Goal: Task Accomplishment & Management: Complete application form

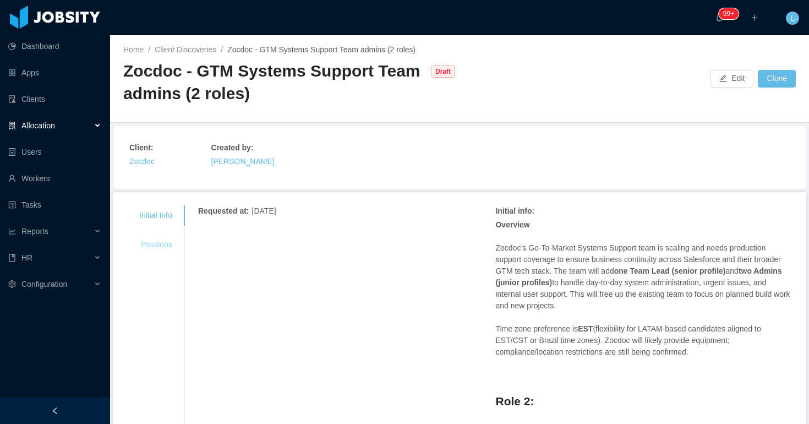
click at [169, 239] on div "Positions" at bounding box center [155, 244] width 59 height 20
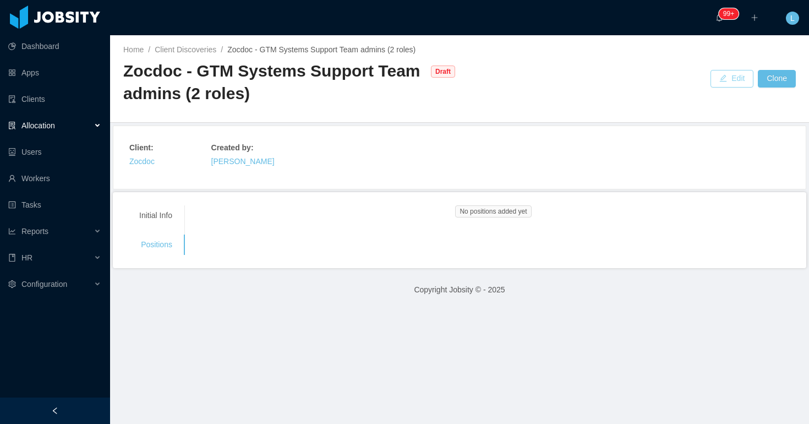
click at [715, 83] on button "Edit" at bounding box center [732, 79] width 43 height 18
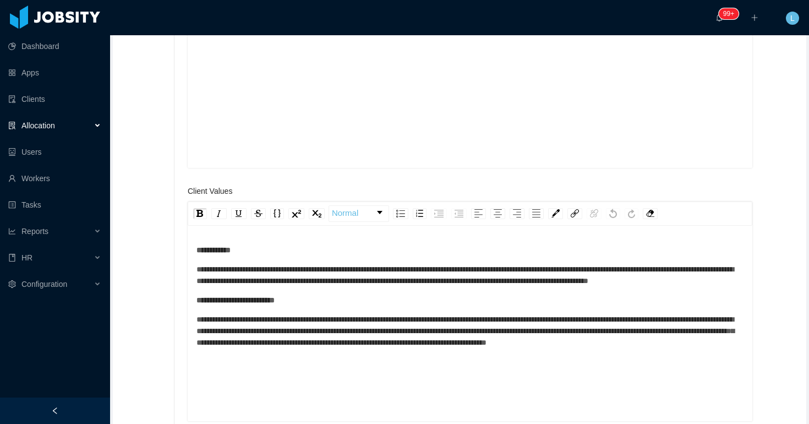
scroll to position [793, 0]
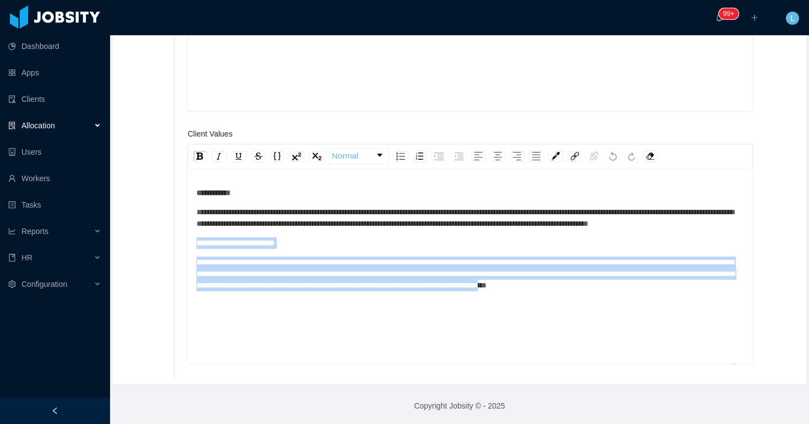
drag, startPoint x: 383, startPoint y: 303, endPoint x: 191, endPoint y: 253, distance: 198.0
click at [191, 253] on div "**********" at bounding box center [470, 267] width 565 height 193
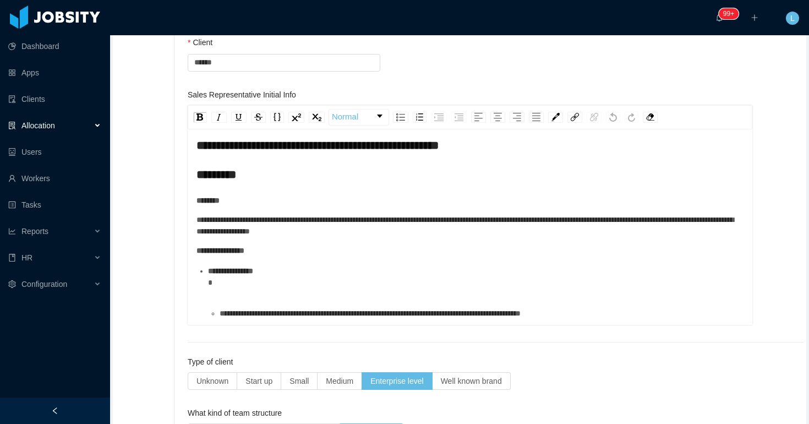
scroll to position [157, 0]
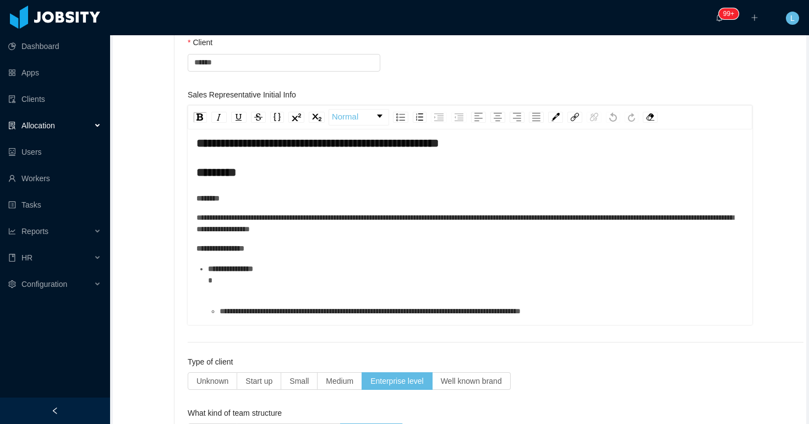
click at [342, 293] on div "**********" at bounding box center [476, 280] width 536 height 35
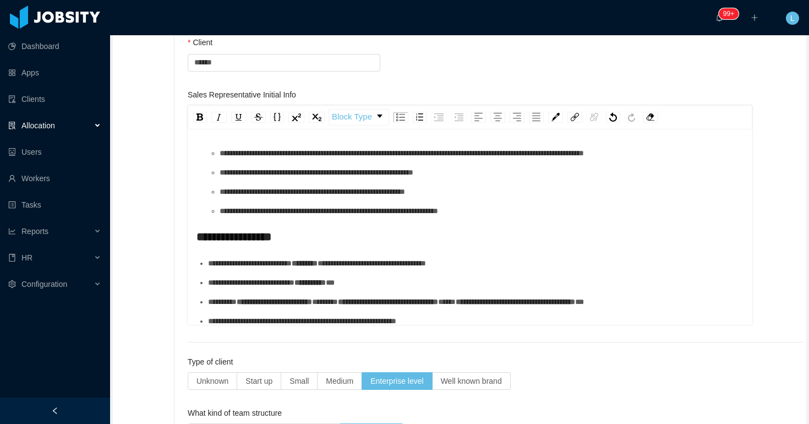
scroll to position [405, 0]
click at [241, 139] on div "**********" at bounding box center [476, 122] width 536 height 35
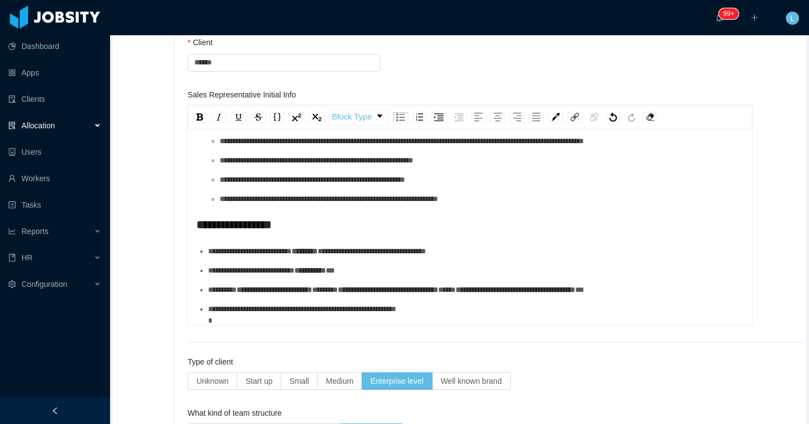
scroll to position [0, 0]
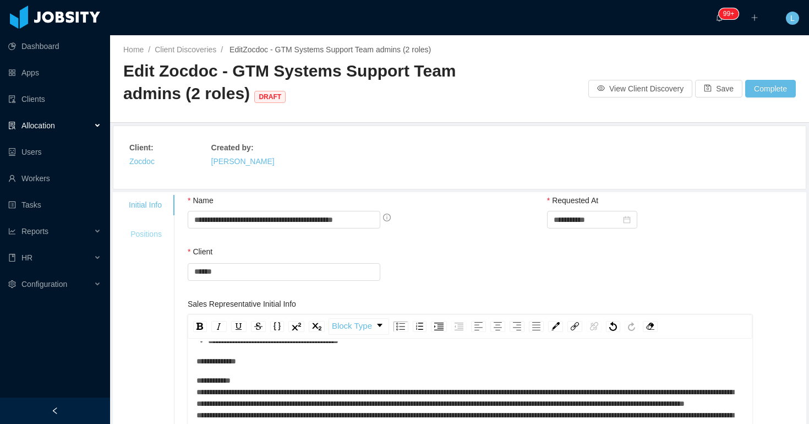
click at [168, 243] on div "Positions" at bounding box center [145, 234] width 59 height 20
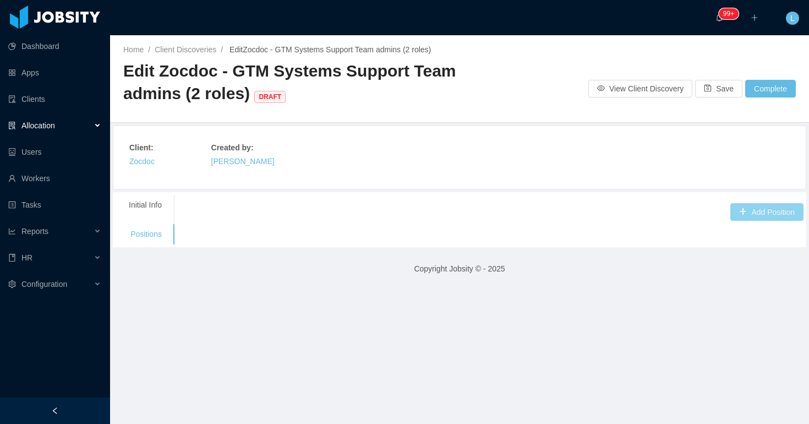
click at [777, 213] on button "Add Position" at bounding box center [766, 212] width 73 height 18
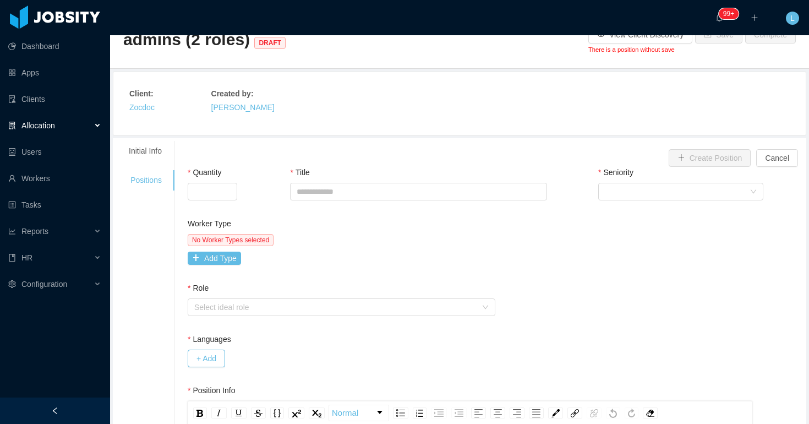
click at [228, 203] on div "Quantity" at bounding box center [239, 186] width 103 height 38
click at [207, 195] on input "Quantity" at bounding box center [212, 191] width 48 height 17
type input "*"
click at [337, 195] on input "Title" at bounding box center [418, 192] width 256 height 18
type input "**********"
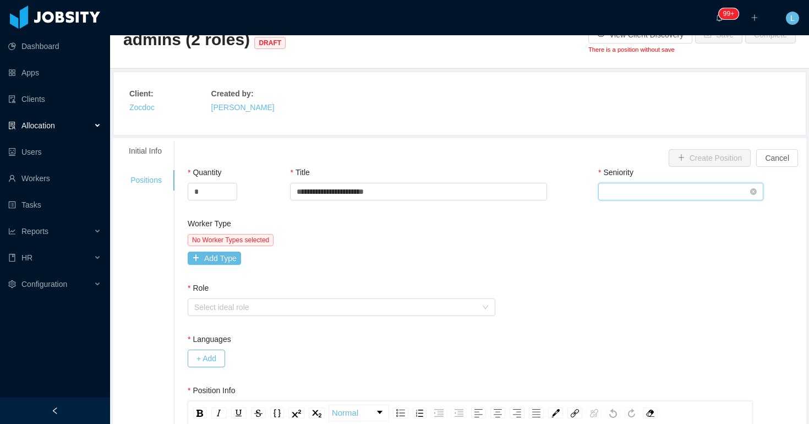
click at [619, 193] on div "Select Seniority" at bounding box center [677, 191] width 145 height 17
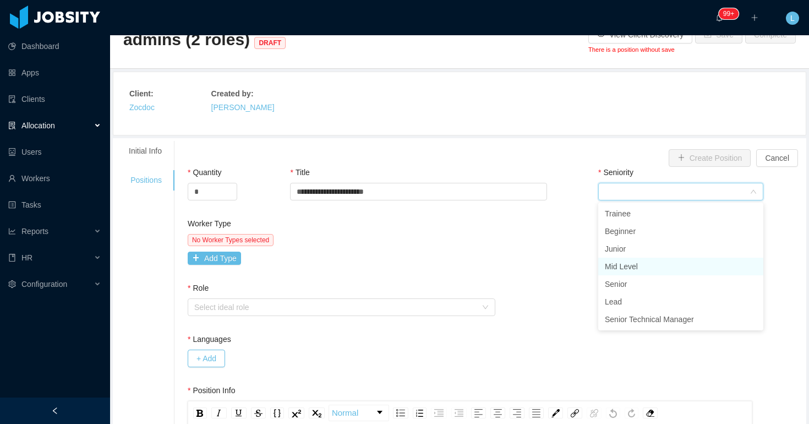
click at [630, 262] on li "Mid Level" at bounding box center [680, 267] width 165 height 18
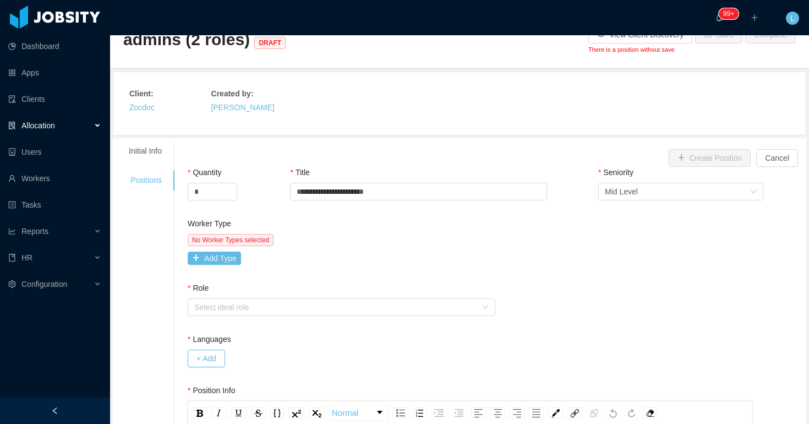
click at [474, 246] on div "No Worker Types selected Add Type" at bounding box center [340, 249] width 305 height 31
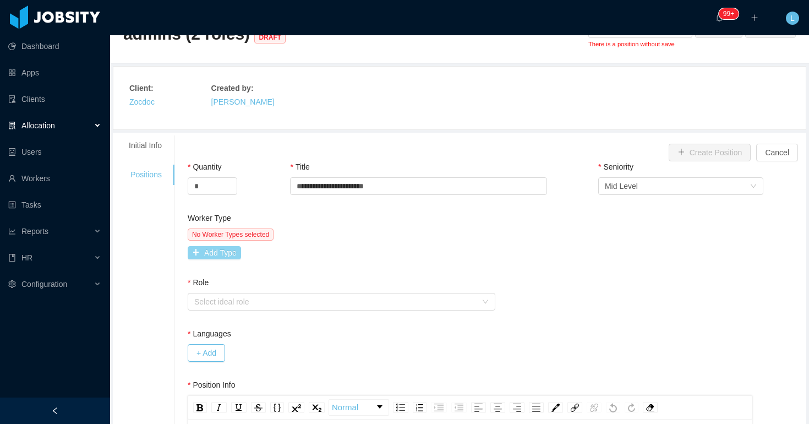
click at [223, 250] on button "Add Type" at bounding box center [214, 252] width 53 height 13
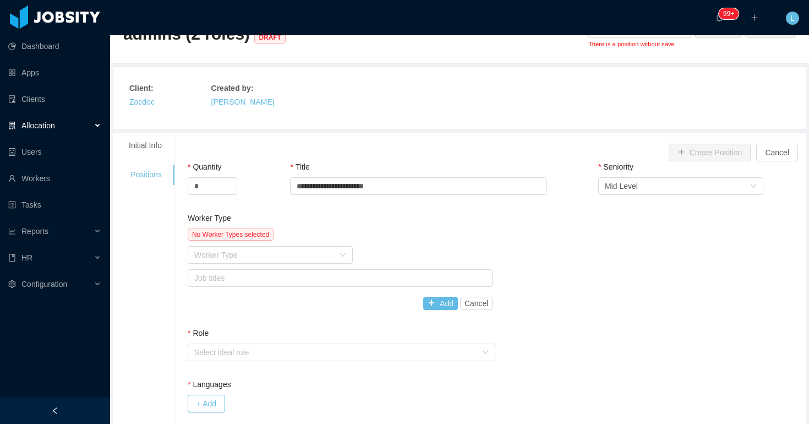
click at [223, 250] on div "Worker Type" at bounding box center [264, 254] width 140 height 11
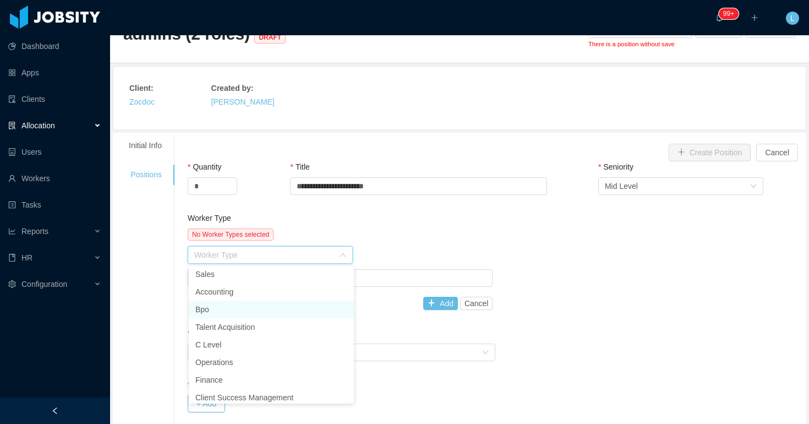
click at [242, 309] on li "Bpo" at bounding box center [271, 310] width 165 height 18
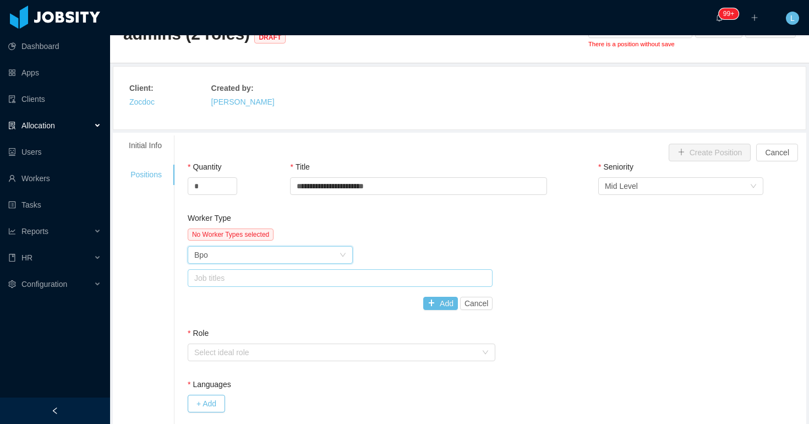
click at [238, 281] on div "Job titles" at bounding box center [337, 277] width 287 height 11
type input "****"
click at [270, 249] on div "Worker Type Bpo" at bounding box center [266, 255] width 145 height 17
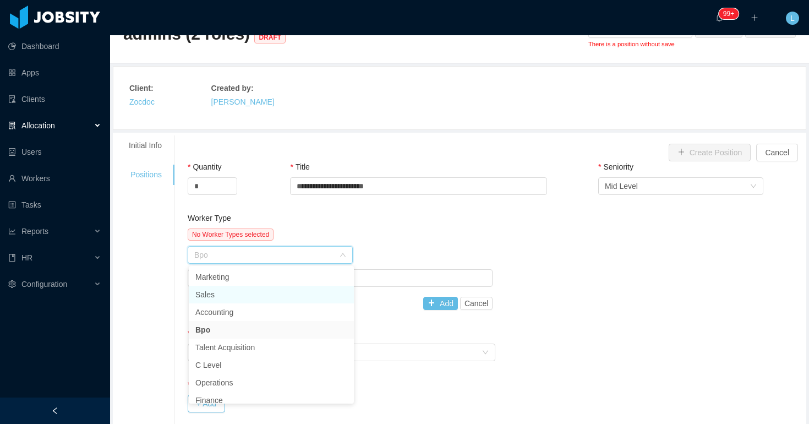
click at [262, 296] on li "Sales" at bounding box center [271, 295] width 165 height 18
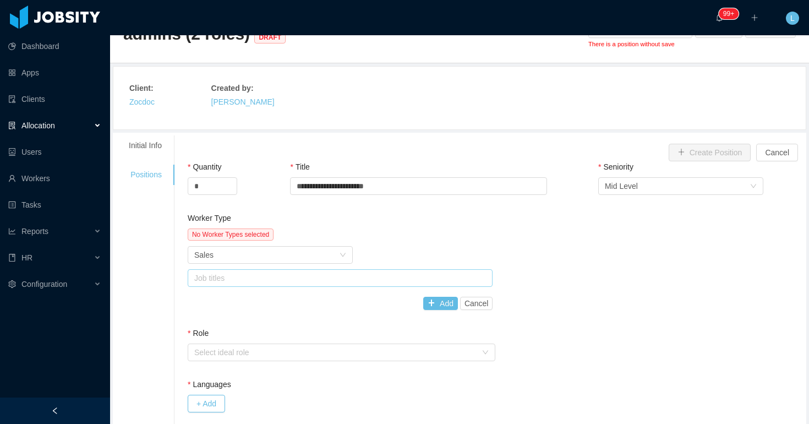
click at [252, 286] on div "Job titles" at bounding box center [340, 278] width 305 height 18
type input "*******"
click at [263, 253] on div "Worker Type Sales" at bounding box center [266, 255] width 145 height 17
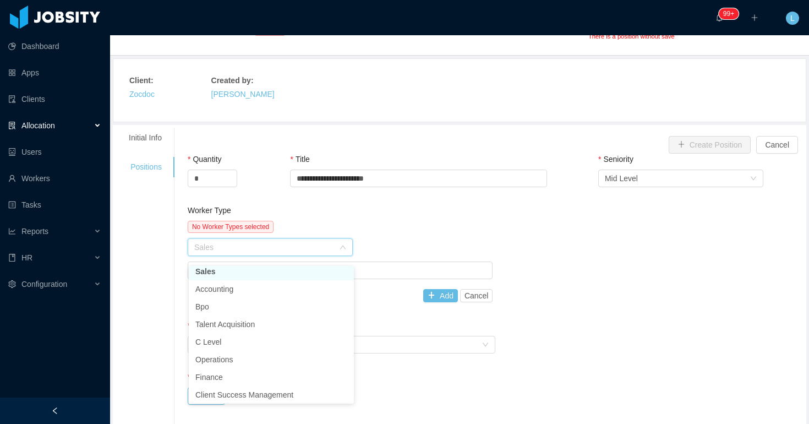
scroll to position [26, 0]
click at [260, 289] on li "Accounting" at bounding box center [271, 286] width 165 height 18
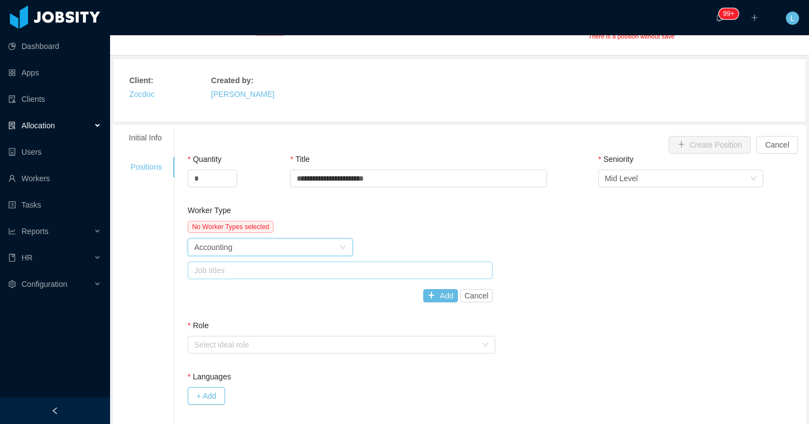
click at [254, 270] on div "Job titles" at bounding box center [337, 270] width 287 height 11
type input "****"
click at [263, 252] on div "Worker Type Accounting" at bounding box center [266, 247] width 145 height 17
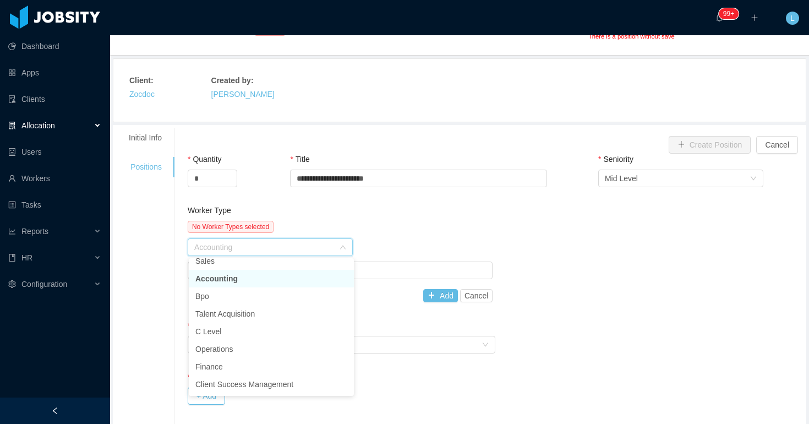
scroll to position [20, 0]
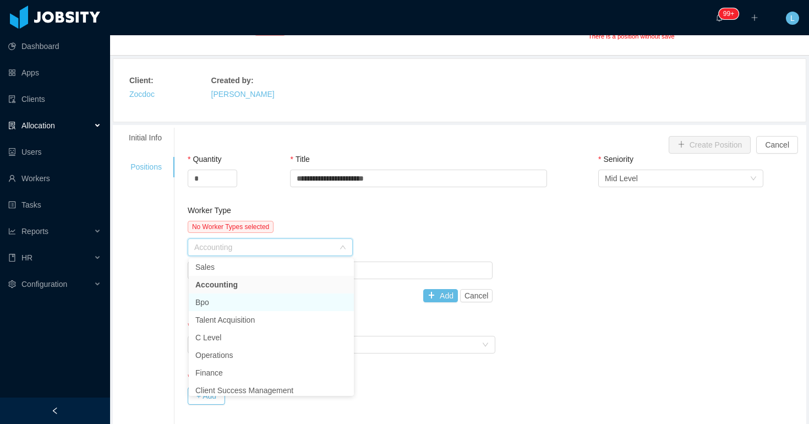
click at [261, 306] on li "Bpo" at bounding box center [271, 302] width 165 height 18
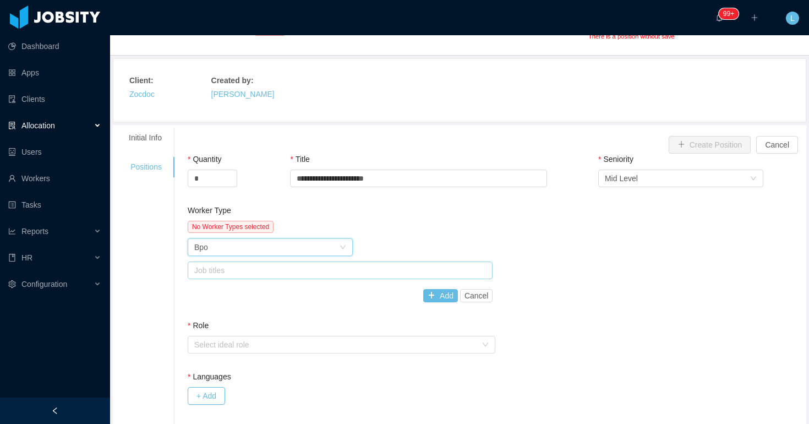
click at [251, 274] on div "Job titles" at bounding box center [337, 270] width 287 height 11
type input "*"
type input "*****"
click at [266, 250] on div "Worker Type Bpo" at bounding box center [266, 247] width 145 height 17
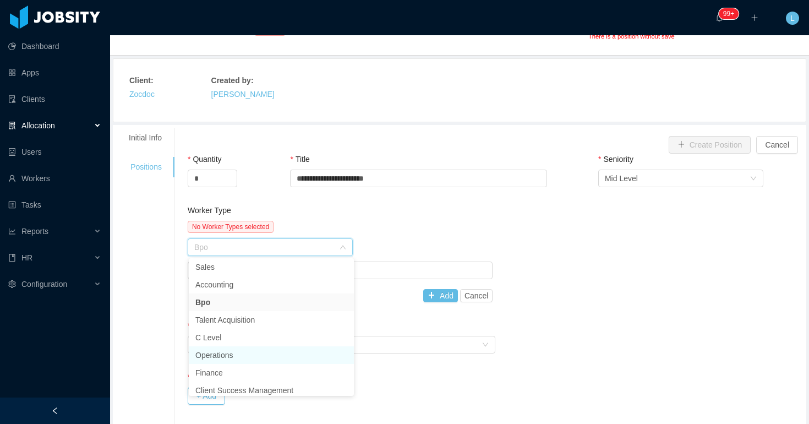
click at [254, 356] on li "Operations" at bounding box center [271, 355] width 165 height 18
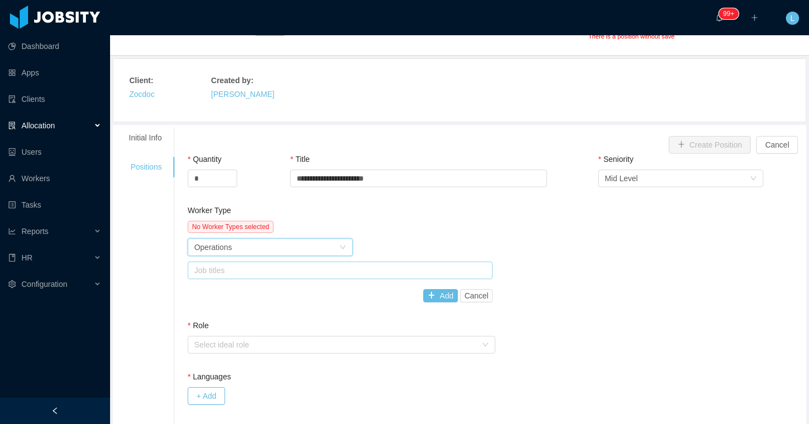
click at [250, 275] on div "Job titles" at bounding box center [337, 270] width 287 height 11
type input "*"
type input "*****"
click at [266, 245] on div "Worker Type Operations" at bounding box center [266, 247] width 145 height 17
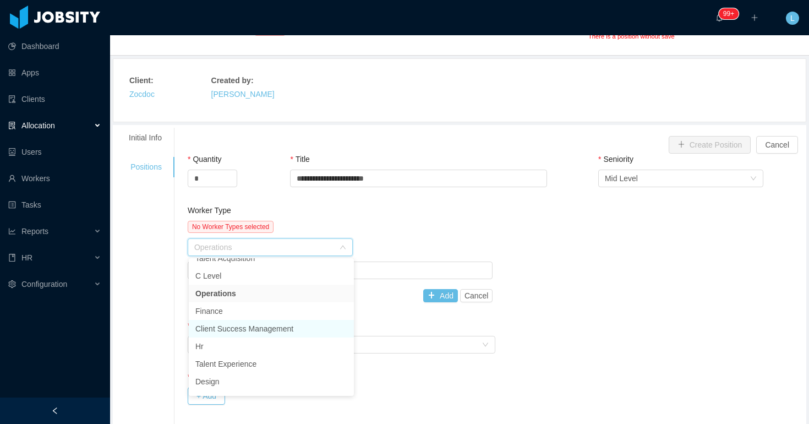
scroll to position [96, 0]
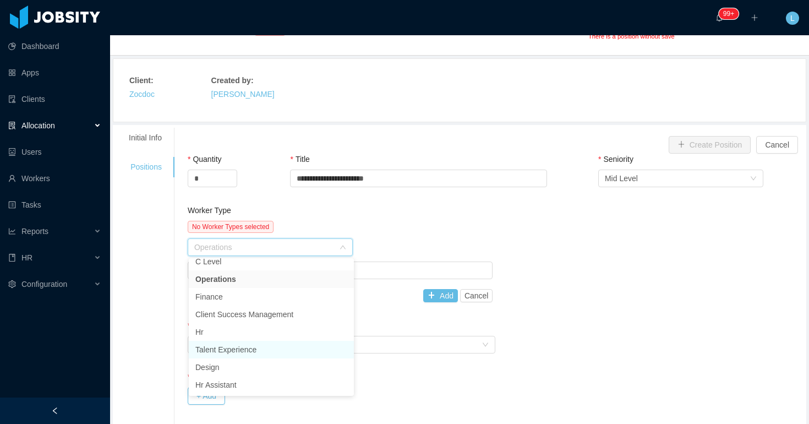
click at [245, 354] on li "Talent Experience" at bounding box center [271, 350] width 165 height 18
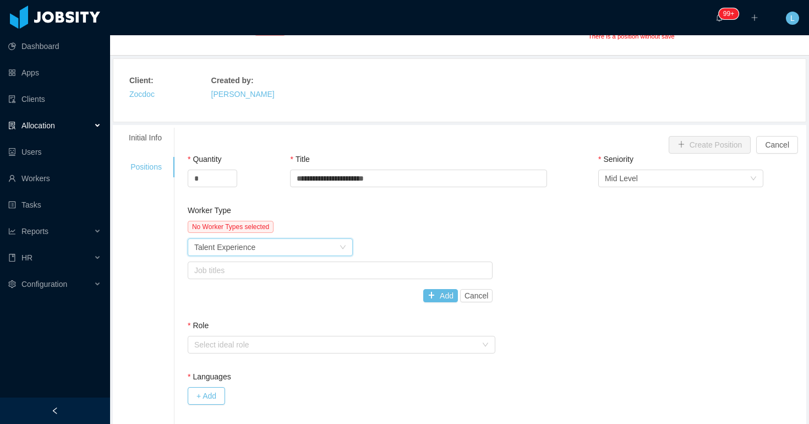
click at [256, 279] on div "No Worker Types selected Worker Type Talent Experience Job titles Add Cancel" at bounding box center [340, 261] width 305 height 81
click at [256, 269] on div "Job titles" at bounding box center [337, 270] width 287 height 11
click at [271, 245] on div "Worker Type Talent Experience" at bounding box center [266, 247] width 145 height 17
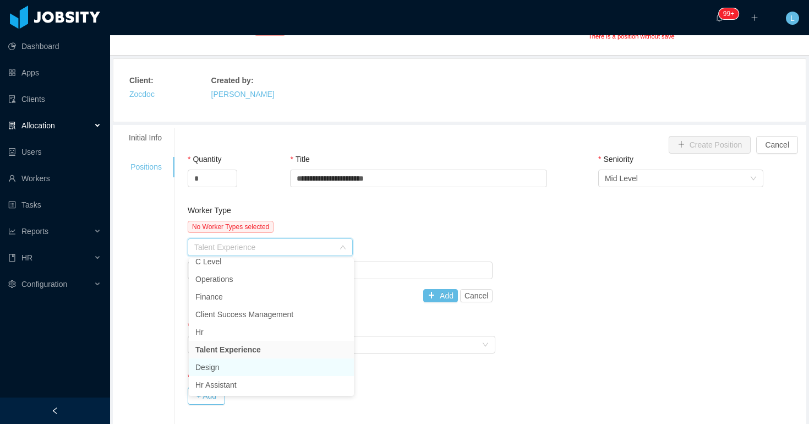
click at [239, 369] on li "Design" at bounding box center [271, 367] width 165 height 18
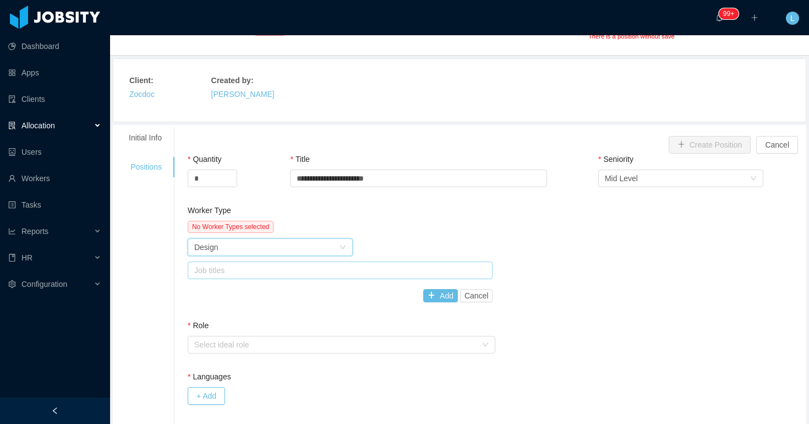
click at [248, 266] on div "Job titles" at bounding box center [337, 270] width 287 height 11
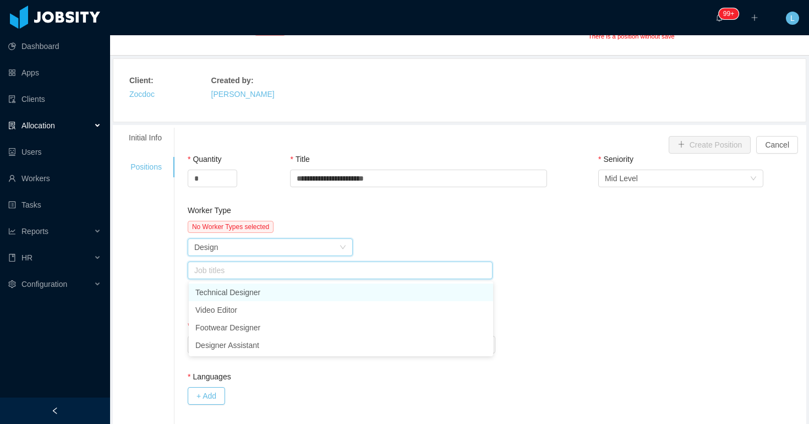
click at [257, 245] on div "Worker Type Design" at bounding box center [266, 247] width 145 height 17
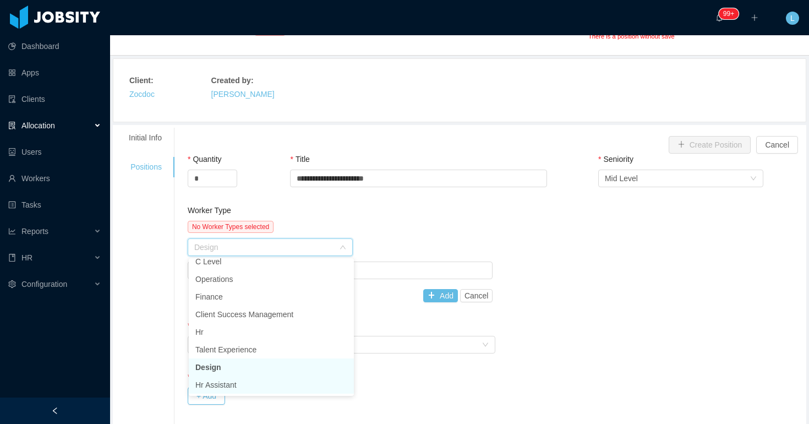
scroll to position [94, 0]
click at [215, 385] on li "Hr Assistant" at bounding box center [271, 387] width 165 height 18
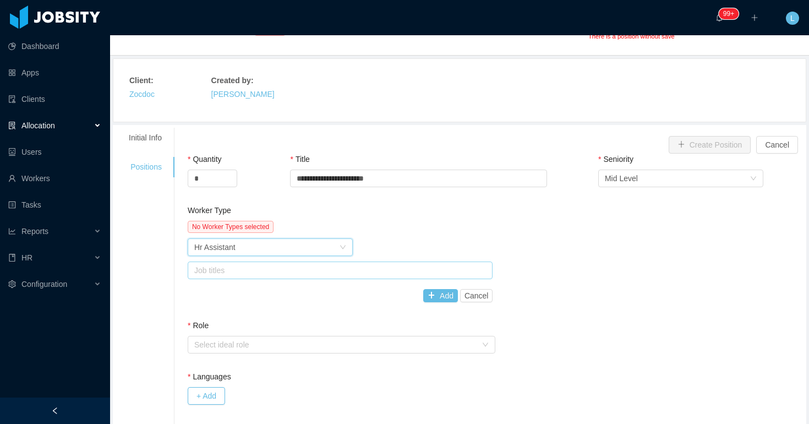
click at [249, 275] on div "Job titles" at bounding box center [337, 270] width 287 height 11
click at [259, 245] on div "Worker Type Hr Assistant" at bounding box center [266, 247] width 145 height 17
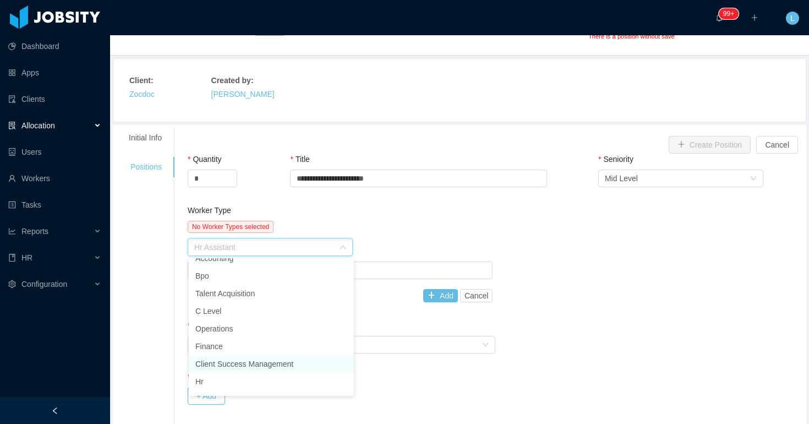
scroll to position [0, 0]
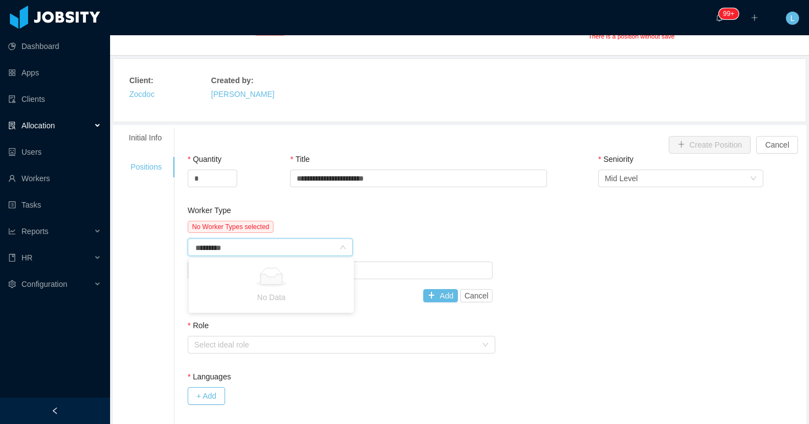
type input "**********"
type input "*"
click at [309, 241] on div "Worker Type Hr Assistant" at bounding box center [266, 247] width 145 height 17
click at [479, 294] on button "Cancel" at bounding box center [476, 295] width 33 height 13
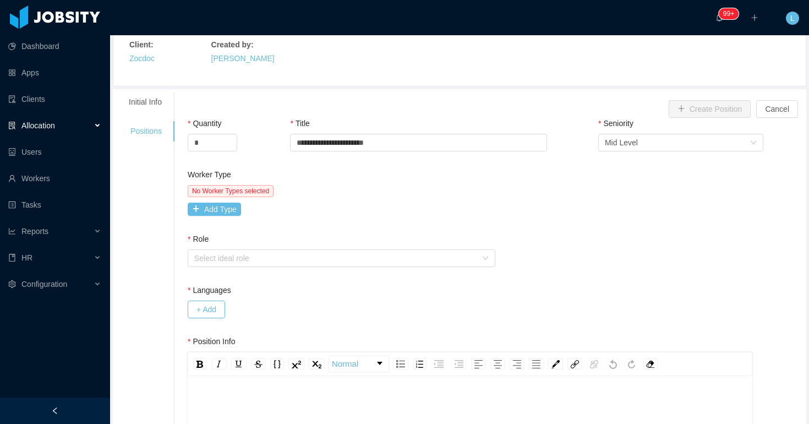
scroll to position [116, 0]
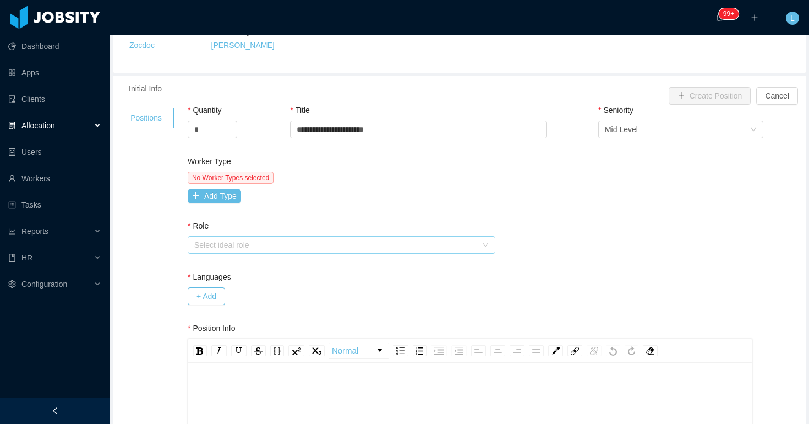
click at [250, 248] on div "Select ideal role" at bounding box center [335, 244] width 283 height 11
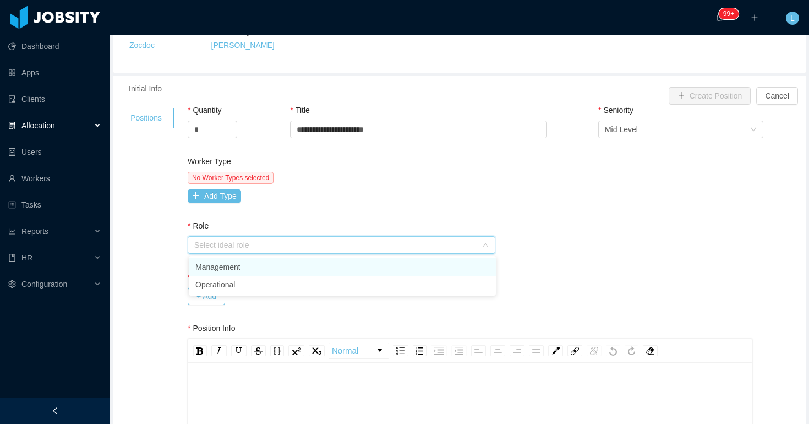
click at [239, 265] on li "Management" at bounding box center [342, 267] width 307 height 18
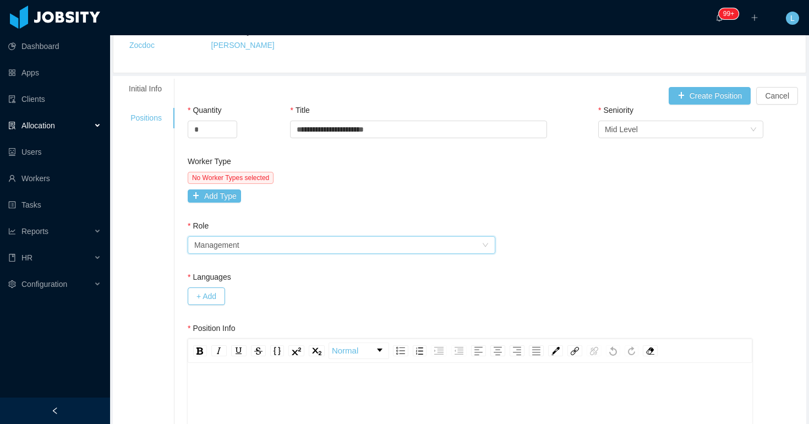
click at [246, 252] on div "Select ideal role Management" at bounding box center [338, 245] width 288 height 17
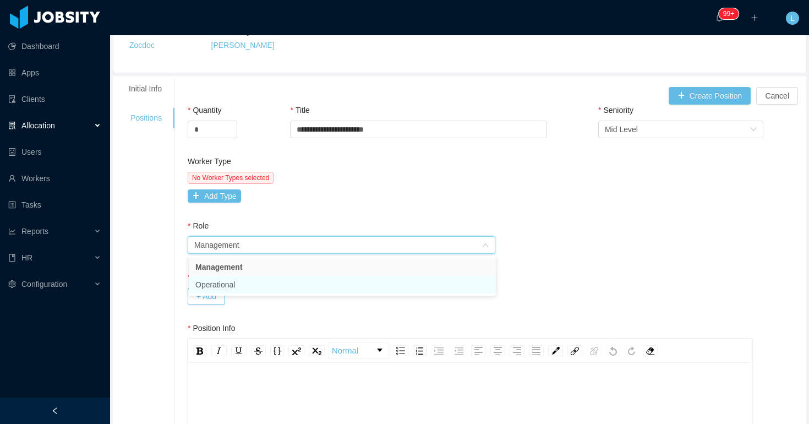
click at [236, 280] on li "Operational" at bounding box center [342, 285] width 307 height 18
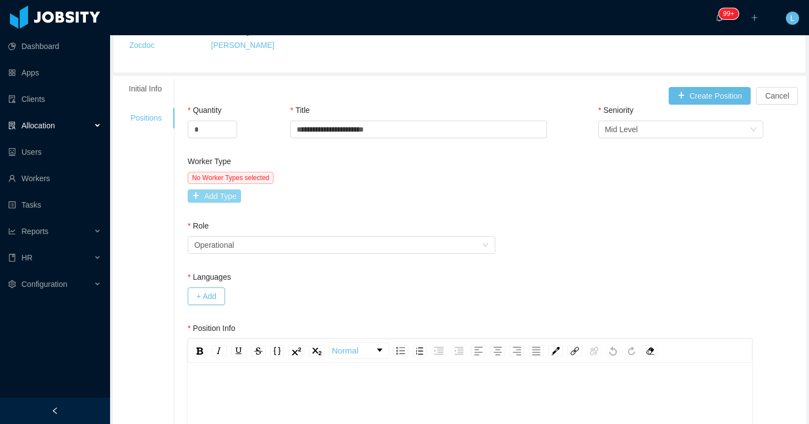
click at [200, 196] on button "Add Type" at bounding box center [214, 195] width 53 height 13
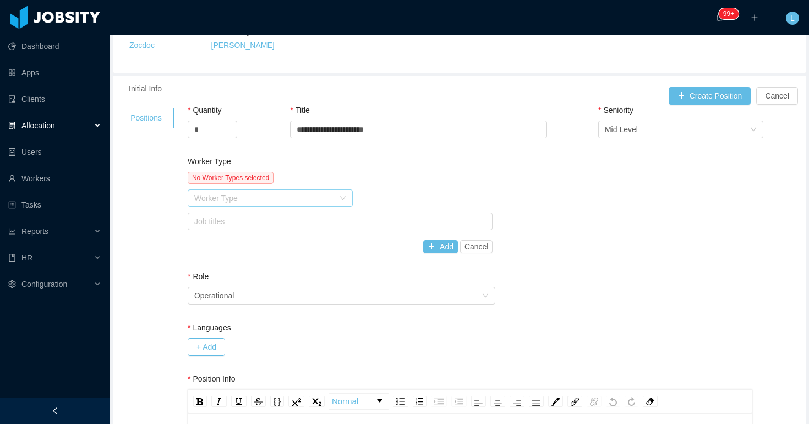
click at [221, 199] on div "Worker Type" at bounding box center [264, 198] width 140 height 11
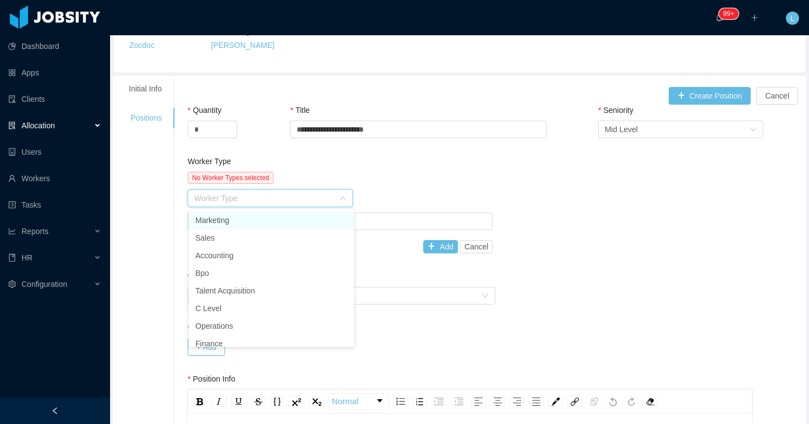
click at [420, 171] on div "Worker Type" at bounding box center [340, 164] width 305 height 16
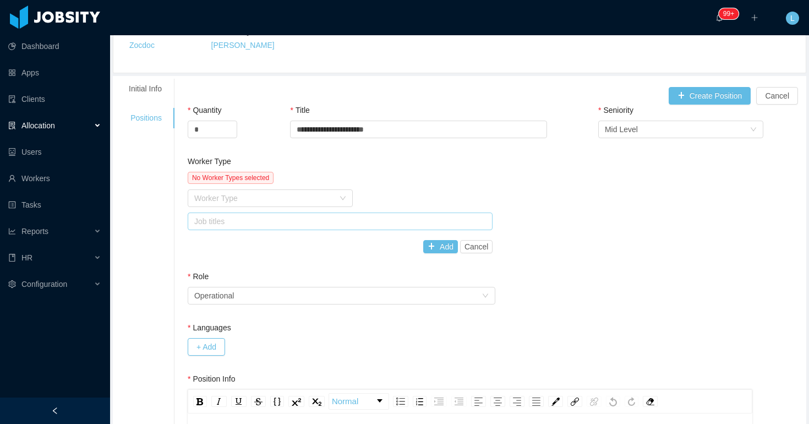
click at [396, 226] on div "Job titles" at bounding box center [337, 221] width 287 height 11
type input "***"
click at [323, 196] on div "Worker Type" at bounding box center [264, 198] width 140 height 11
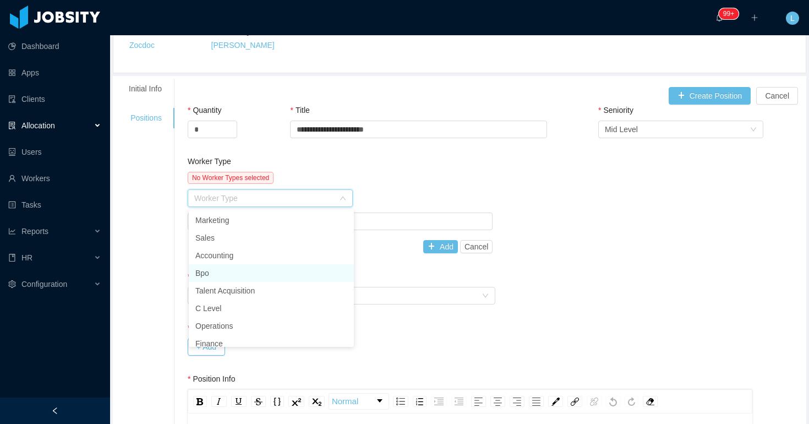
click at [307, 273] on li "Bpo" at bounding box center [271, 273] width 165 height 18
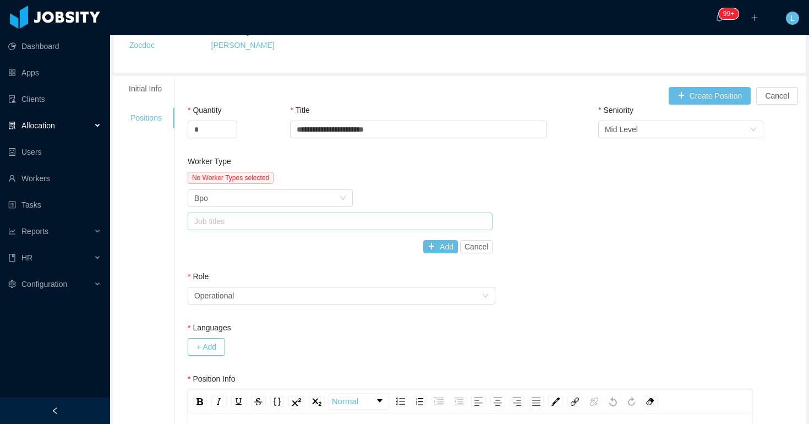
click at [325, 228] on div "Job titles" at bounding box center [339, 221] width 296 height 17
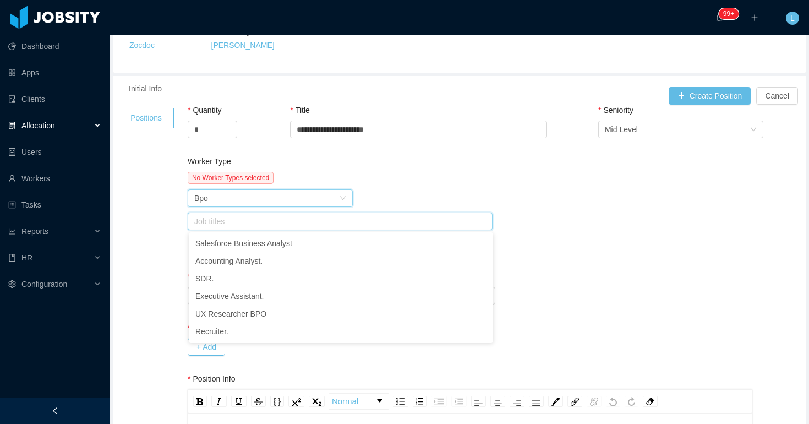
click at [316, 197] on div "Worker Type Bpo" at bounding box center [266, 198] width 145 height 17
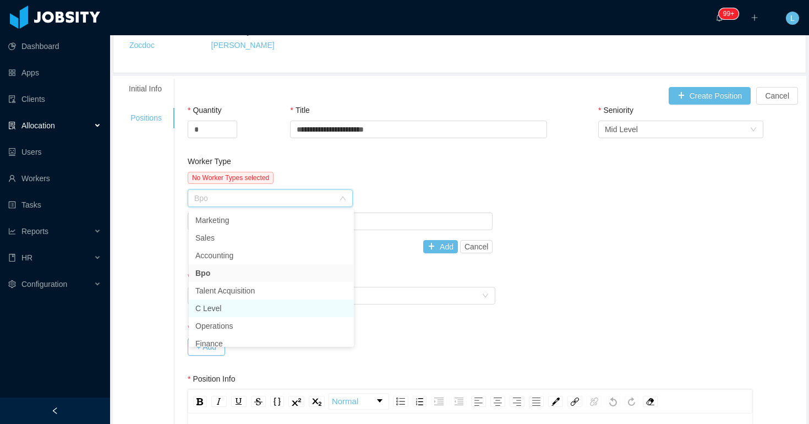
click at [270, 302] on li "C Level" at bounding box center [271, 308] width 165 height 18
click at [280, 223] on div "Job titles" at bounding box center [337, 221] width 287 height 11
click at [291, 198] on div "Worker Type C Level" at bounding box center [266, 198] width 145 height 17
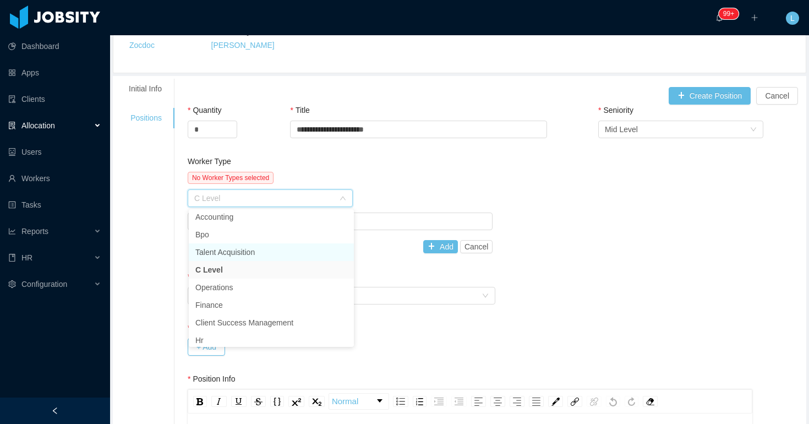
scroll to position [40, 0]
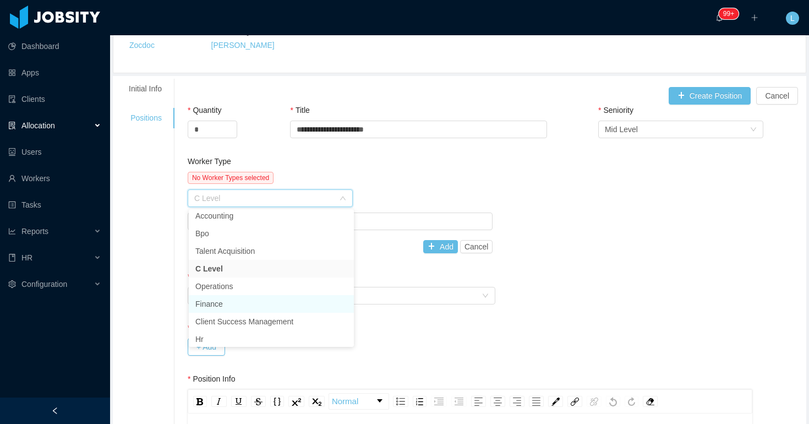
click at [250, 308] on li "Finance" at bounding box center [271, 304] width 165 height 18
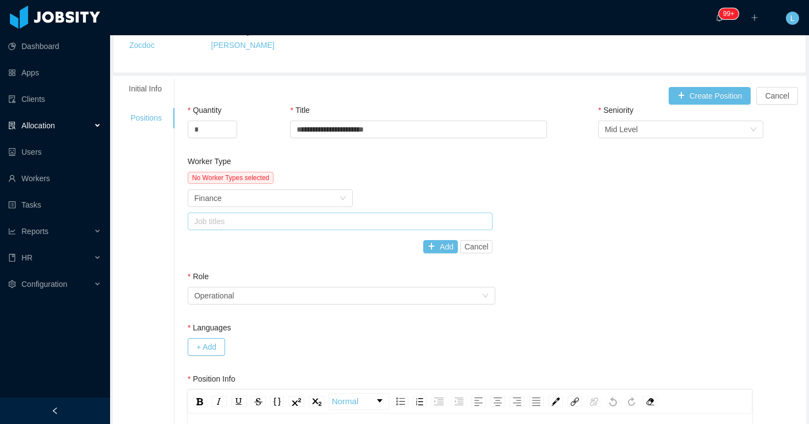
click at [254, 230] on div "Job titles" at bounding box center [340, 221] width 305 height 18
click at [279, 196] on div "Worker Type Finance" at bounding box center [266, 198] width 145 height 17
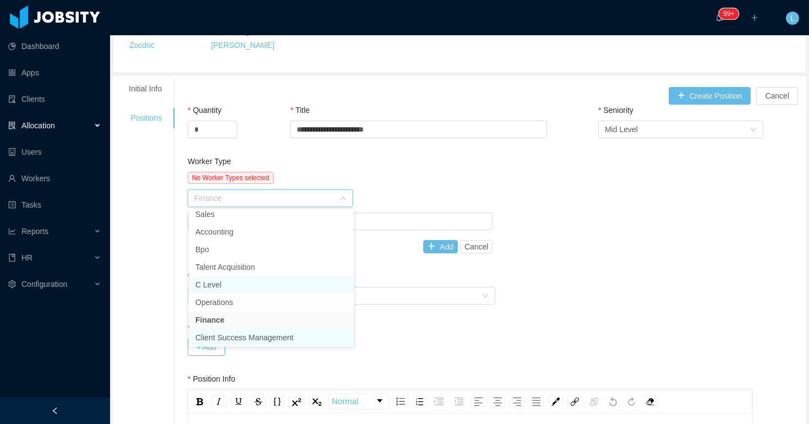
scroll to position [0, 0]
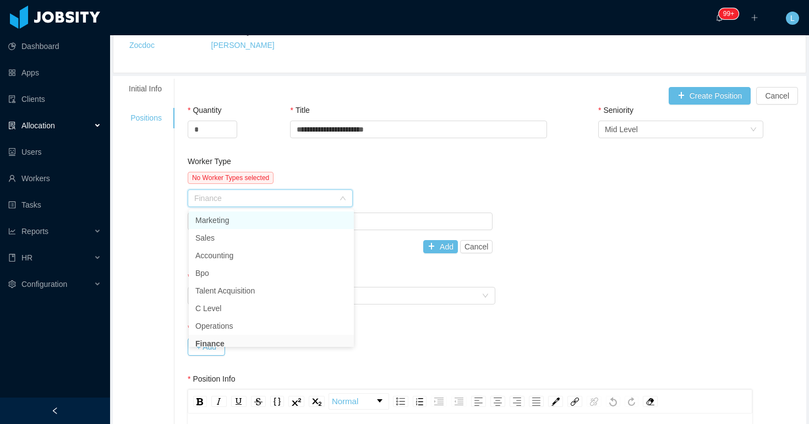
click at [253, 221] on li "Marketing" at bounding box center [271, 220] width 165 height 18
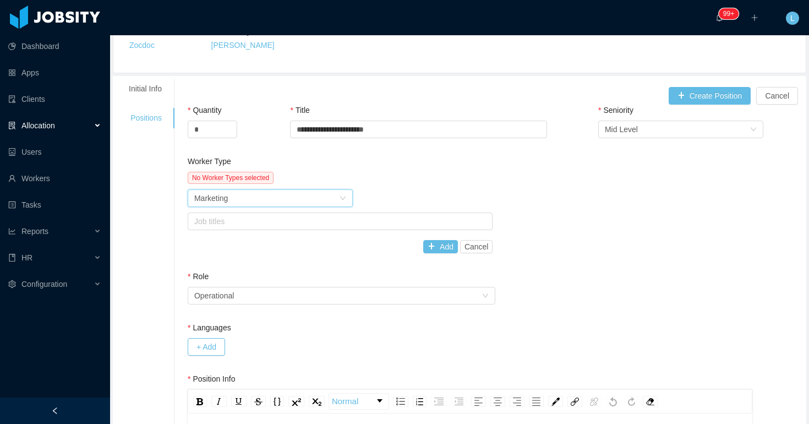
click at [259, 211] on div "No Worker Types selected Worker Type Marketing Job titles Add Cancel" at bounding box center [340, 212] width 305 height 81
click at [259, 221] on div "Job titles" at bounding box center [337, 221] width 287 height 11
click at [386, 185] on div "No Worker Types selected Worker Type Marketing Job titles Add Cancel" at bounding box center [340, 212] width 305 height 81
click at [337, 201] on div "Worker Type Marketing" at bounding box center [266, 198] width 145 height 17
click at [466, 250] on button "Cancel" at bounding box center [476, 246] width 33 height 13
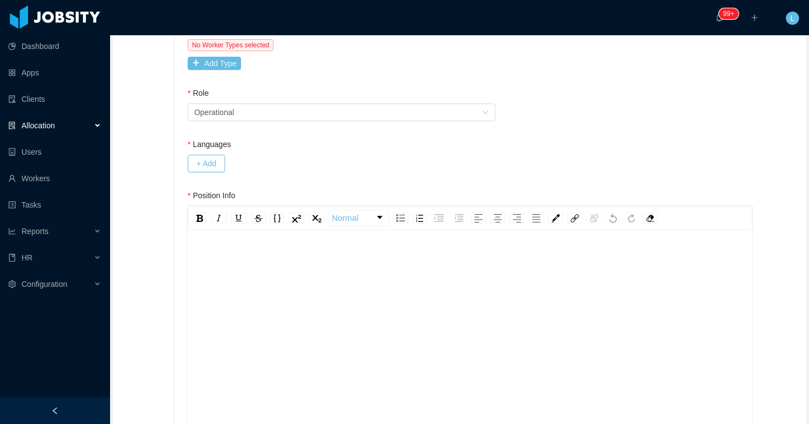
scroll to position [248, 0]
click at [364, 284] on div "To enrich screen reader interactions, please activate Accessibility in Grammarl…" at bounding box center [470, 345] width 548 height 193
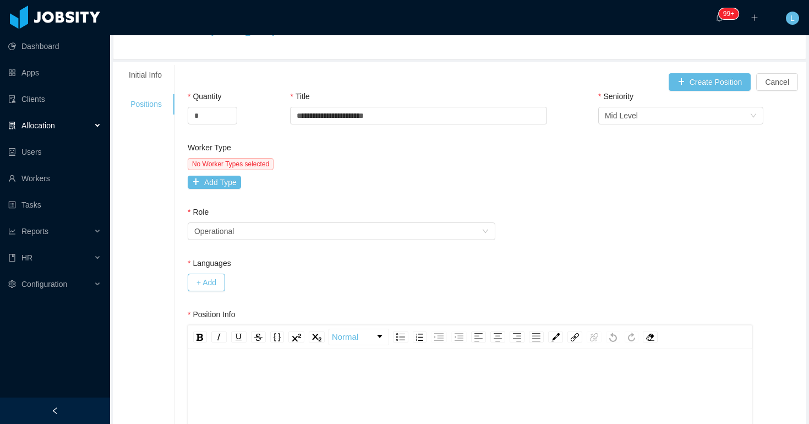
scroll to position [191, 0]
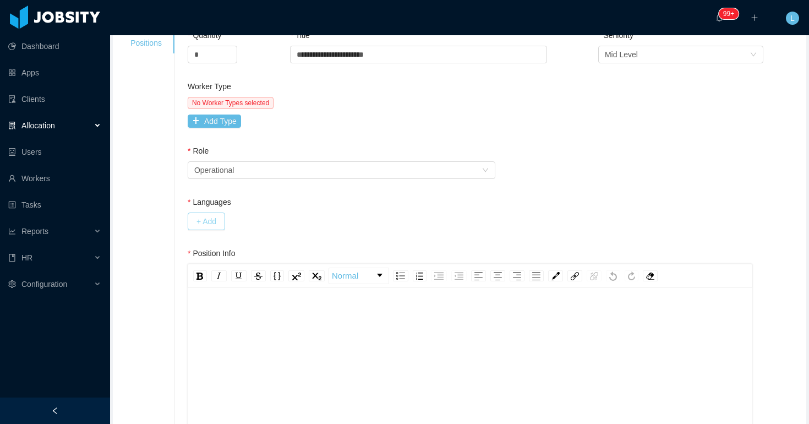
click at [221, 229] on button "+ Add" at bounding box center [206, 221] width 37 height 18
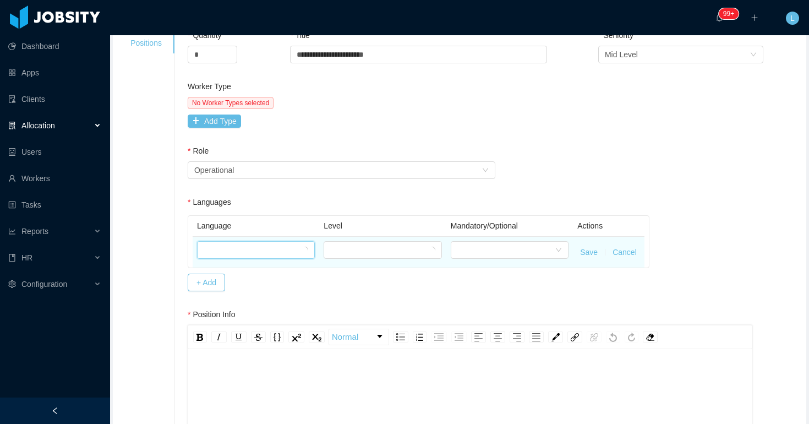
click at [226, 246] on div at bounding box center [252, 250] width 97 height 17
type input "***"
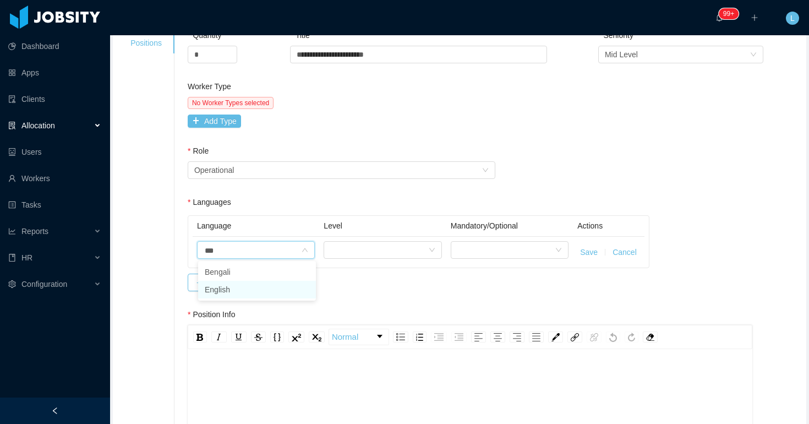
click at [230, 285] on li "English" at bounding box center [257, 290] width 118 height 18
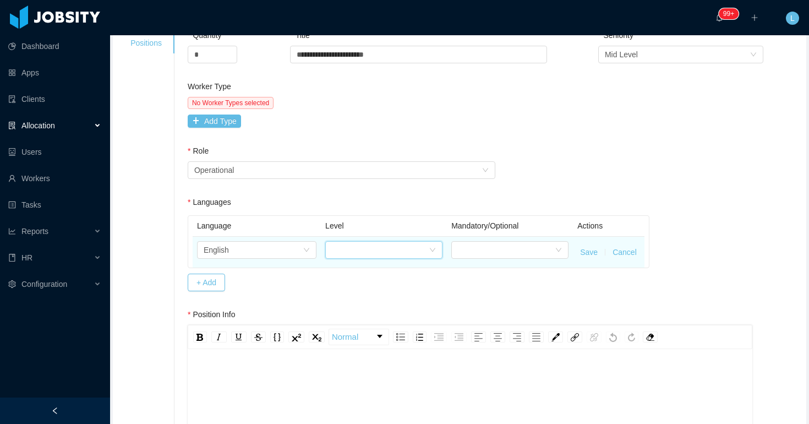
click at [357, 253] on div at bounding box center [380, 250] width 97 height 17
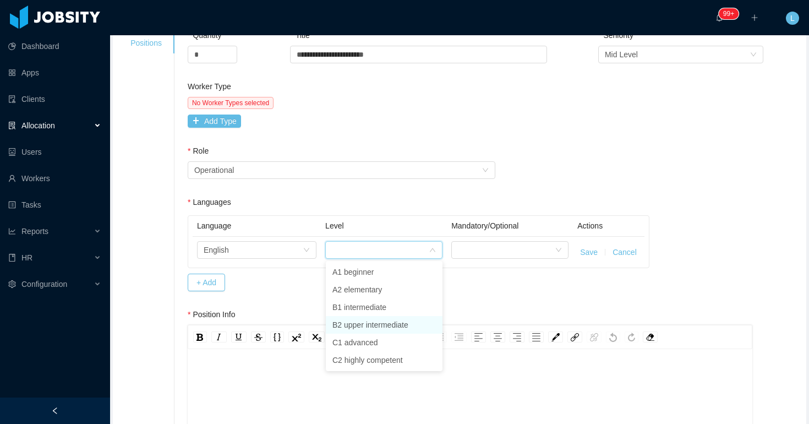
click at [356, 321] on li "B2 upper intermediate" at bounding box center [384, 325] width 117 height 18
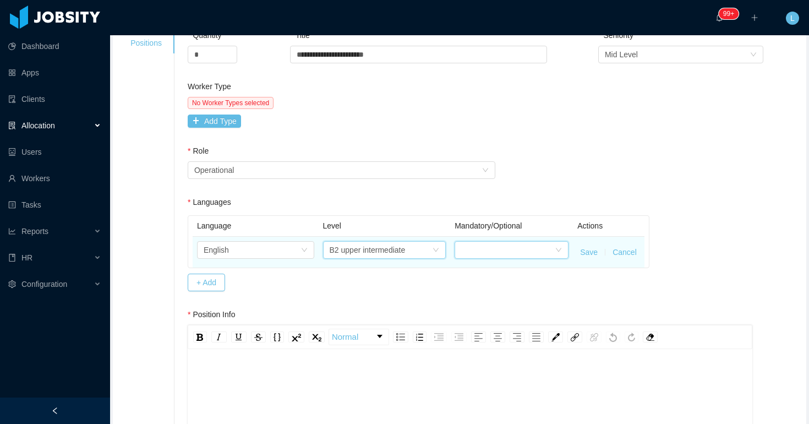
click at [504, 256] on div at bounding box center [508, 250] width 94 height 17
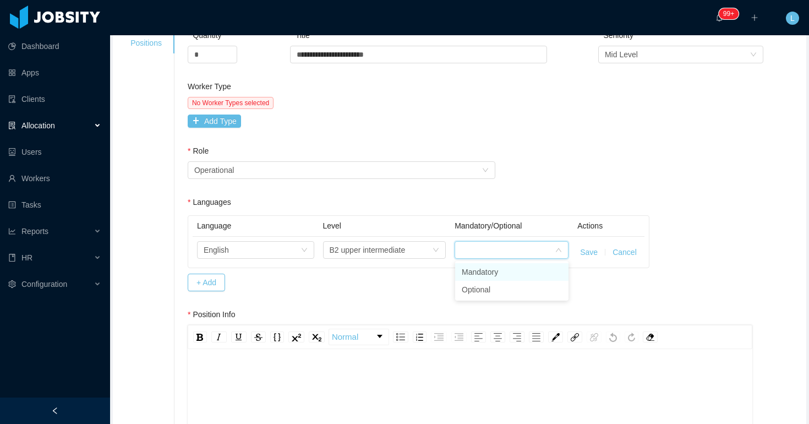
click at [505, 273] on li "Mandatory" at bounding box center [511, 272] width 113 height 18
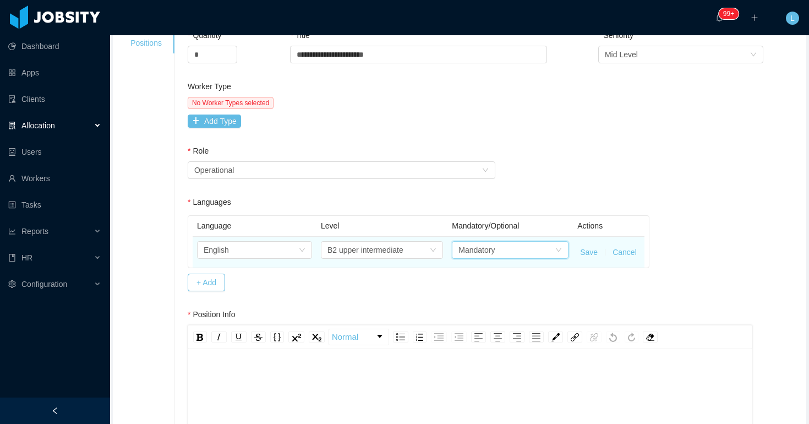
click at [589, 252] on button "Save" at bounding box center [589, 253] width 18 height 12
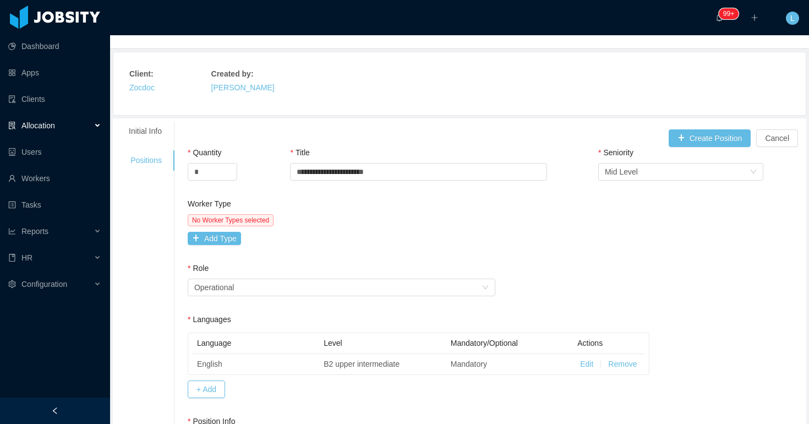
scroll to position [43, 0]
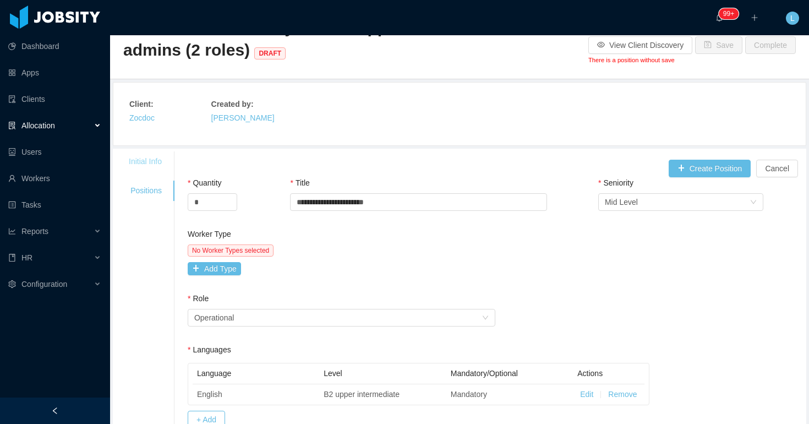
click at [128, 161] on div "Initial Info" at bounding box center [145, 161] width 59 height 20
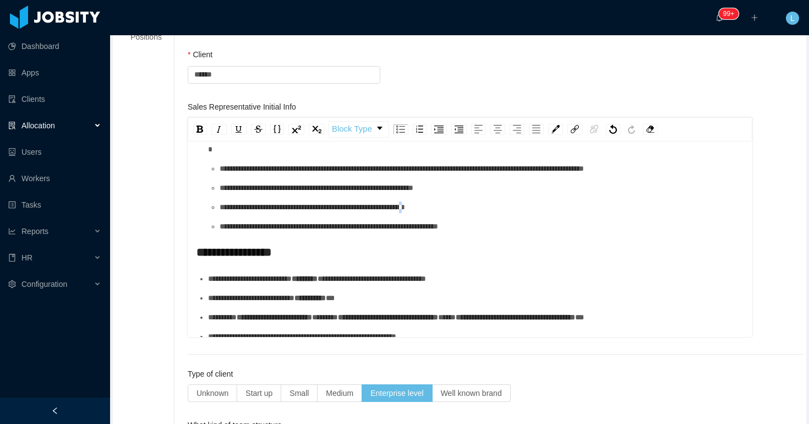
scroll to position [399, 0]
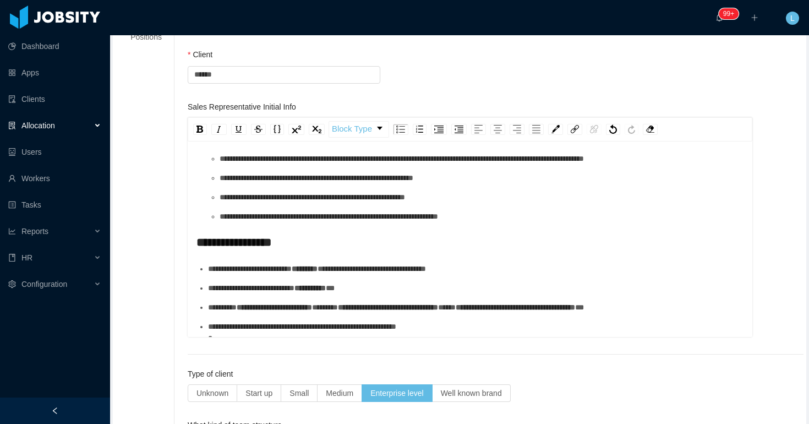
click at [462, 222] on ul "**********" at bounding box center [470, 128] width 548 height 189
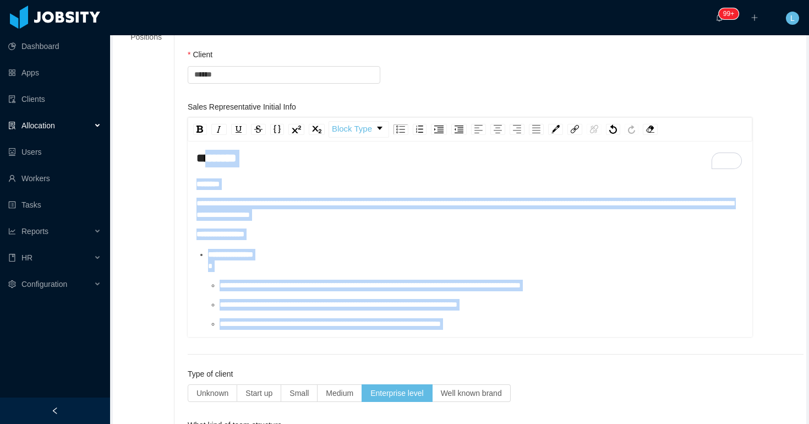
scroll to position [182, 0]
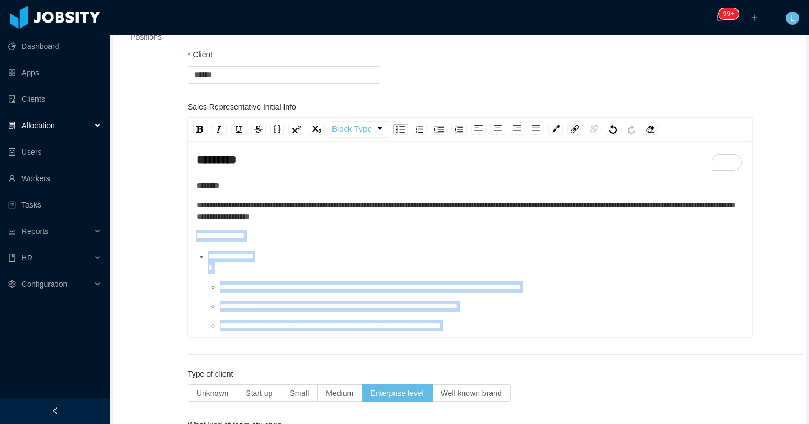
drag, startPoint x: 509, startPoint y: 288, endPoint x: 190, endPoint y: 239, distance: 322.3
click at [190, 240] on div "**********" at bounding box center [470, 240] width 565 height 193
copy div "**********"
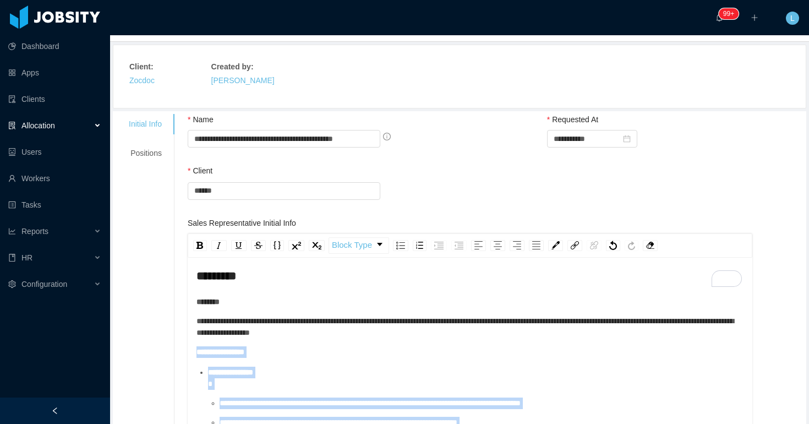
scroll to position [0, 0]
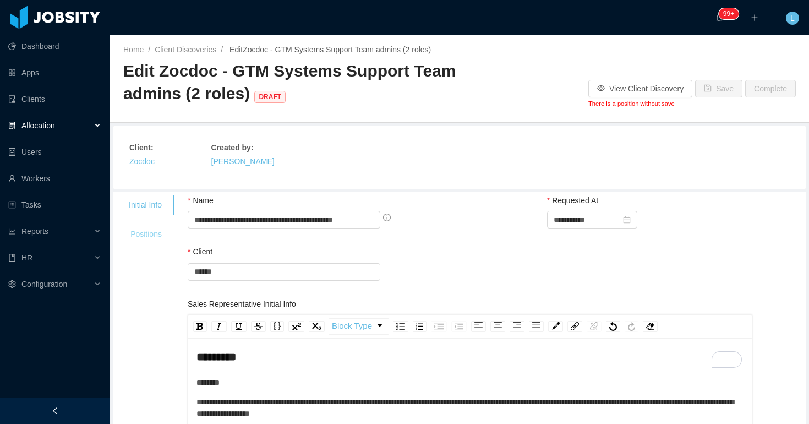
click at [156, 237] on div "Positions" at bounding box center [145, 234] width 59 height 20
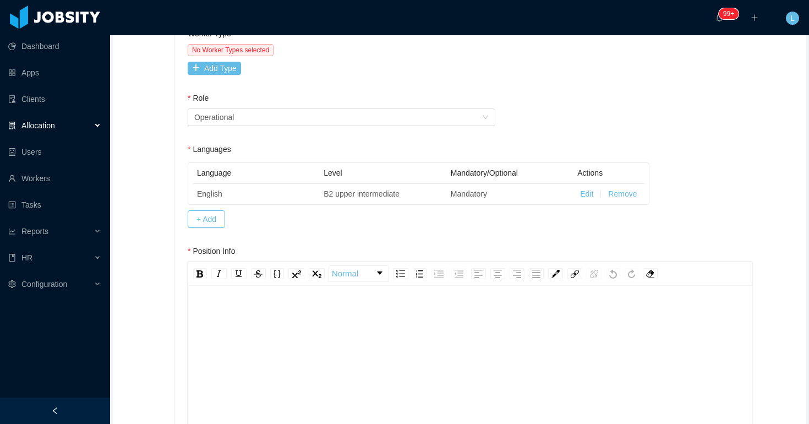
scroll to position [324, 0]
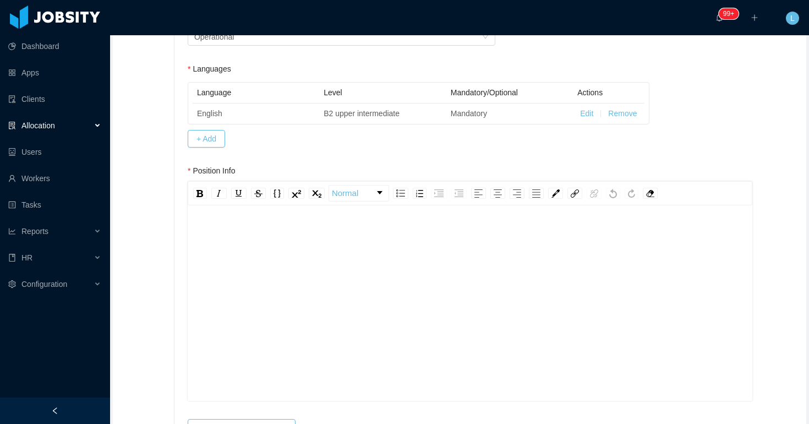
click at [310, 299] on div "To enrich screen reader interactions, please activate Accessibility in Grammarl…" at bounding box center [470, 320] width 548 height 193
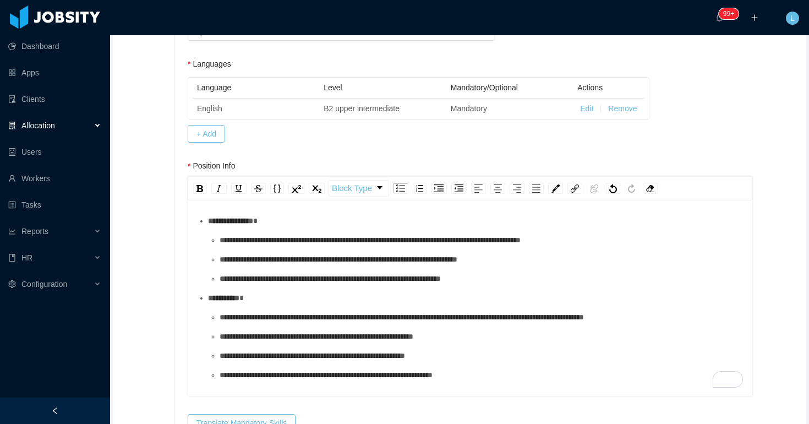
scroll to position [24, 0]
click at [412, 329] on ul "**********" at bounding box center [470, 298] width 548 height 166
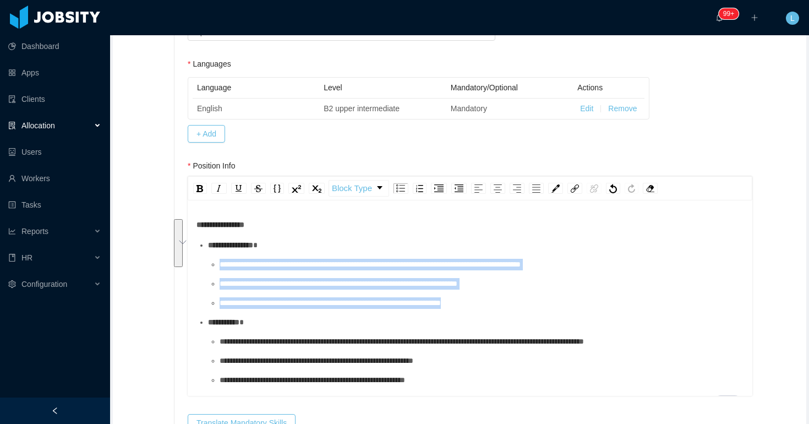
drag, startPoint x: 505, startPoint y: 299, endPoint x: 212, endPoint y: 260, distance: 294.8
click at [212, 260] on ul "**********" at bounding box center [470, 322] width 548 height 166
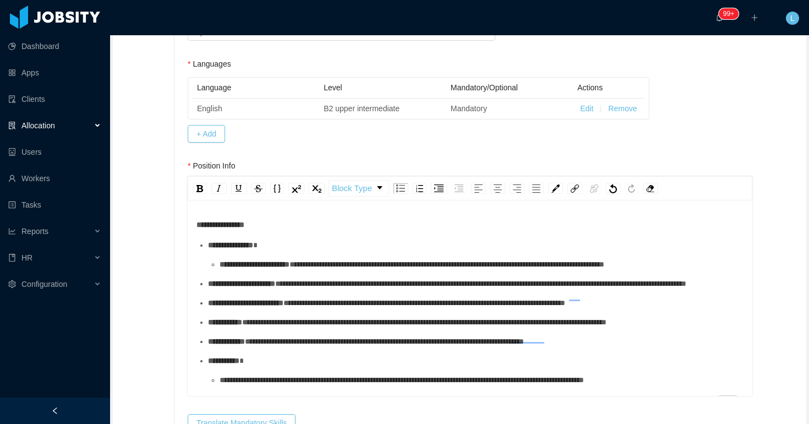
click at [218, 267] on ul "**********" at bounding box center [470, 341] width 548 height 204
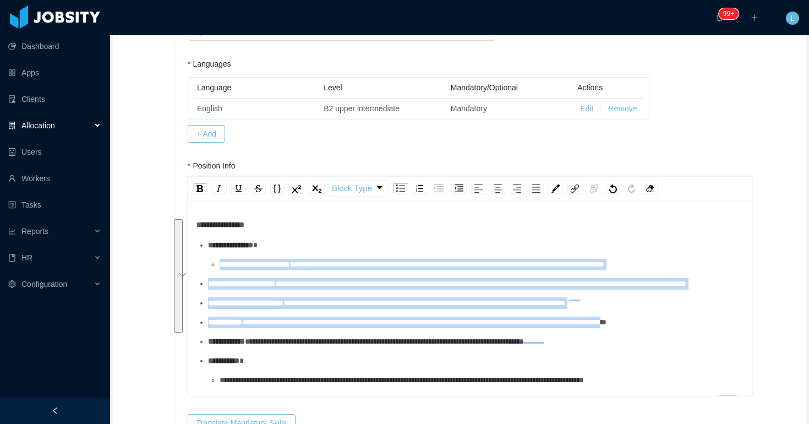
drag, startPoint x: 218, startPoint y: 266, endPoint x: 722, endPoint y: 360, distance: 512.3
click at [722, 362] on ul "**********" at bounding box center [470, 341] width 548 height 204
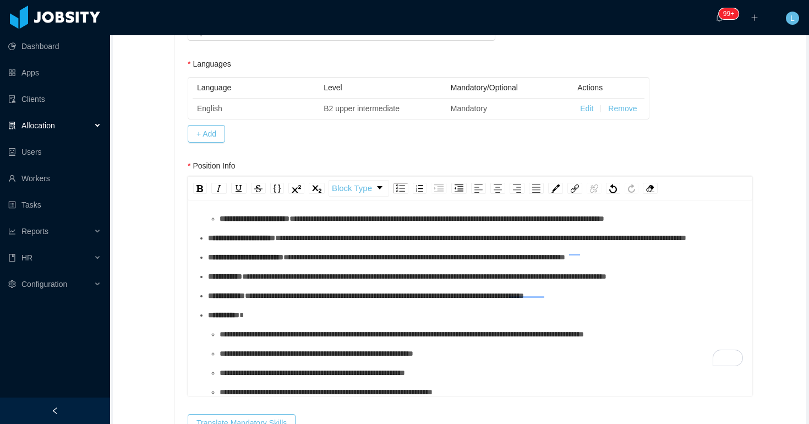
scroll to position [16, 0]
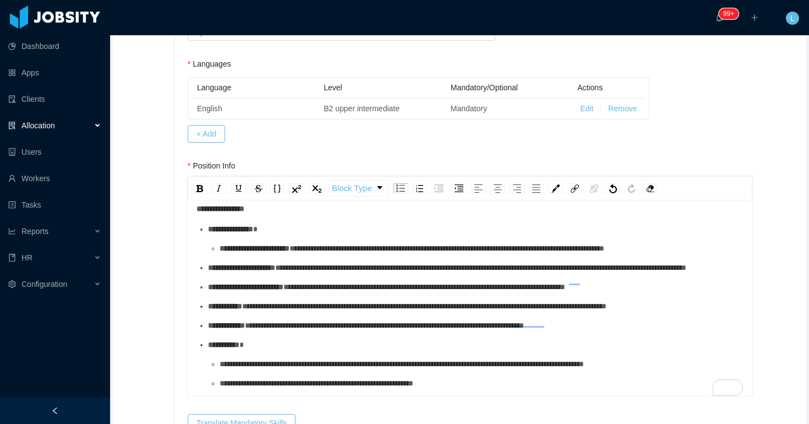
click at [207, 278] on ul "**********" at bounding box center [470, 325] width 548 height 204
click at [396, 188] on div "rdw-list-control" at bounding box center [400, 188] width 15 height 11
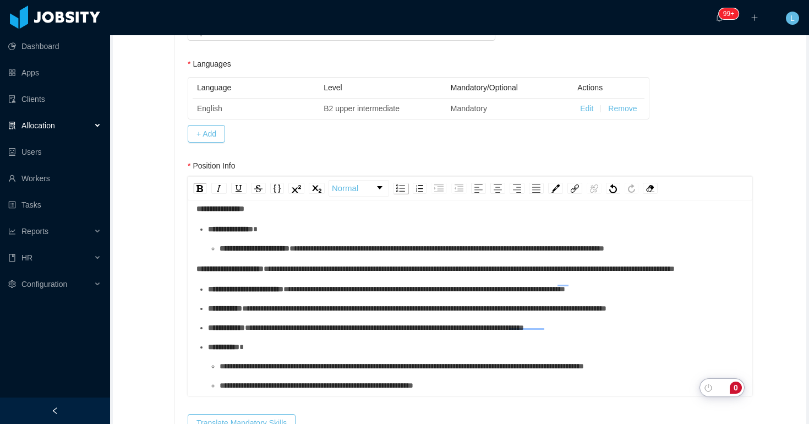
click at [396, 188] on div "rdw-list-control" at bounding box center [400, 188] width 15 height 11
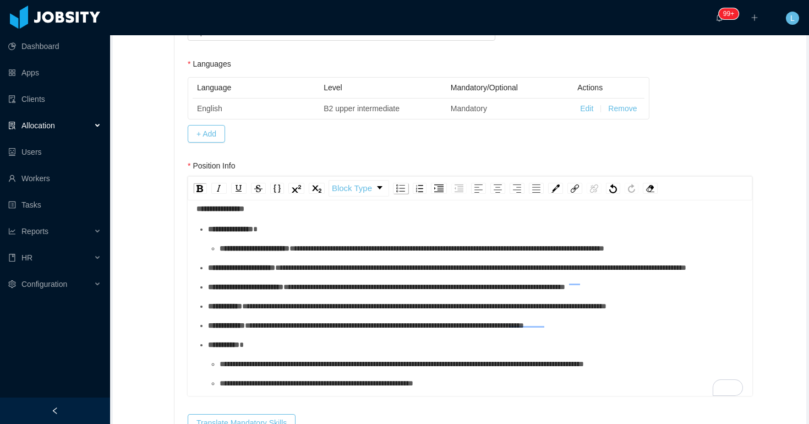
click at [728, 380] on button "Open Grammarly." at bounding box center [735, 387] width 14 height 14
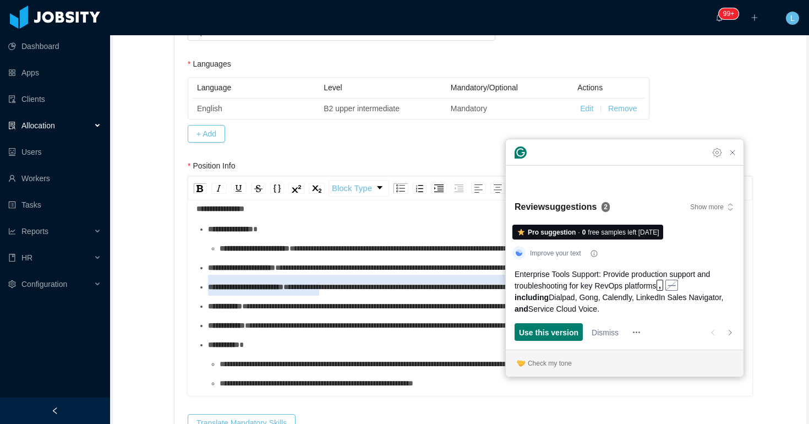
click at [275, 271] on span "**********" at bounding box center [480, 268] width 411 height 8
click at [210, 274] on div "**********" at bounding box center [476, 268] width 536 height 12
click at [210, 271] on span "**********" at bounding box center [241, 268] width 67 height 8
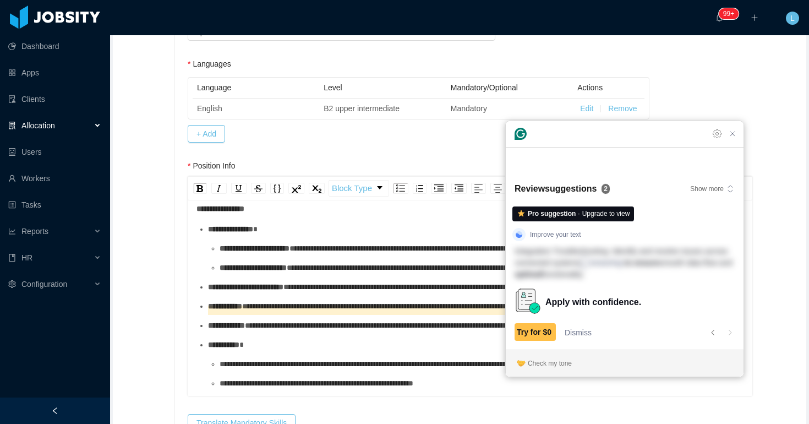
click at [206, 309] on ul "**********" at bounding box center [470, 325] width 548 height 204
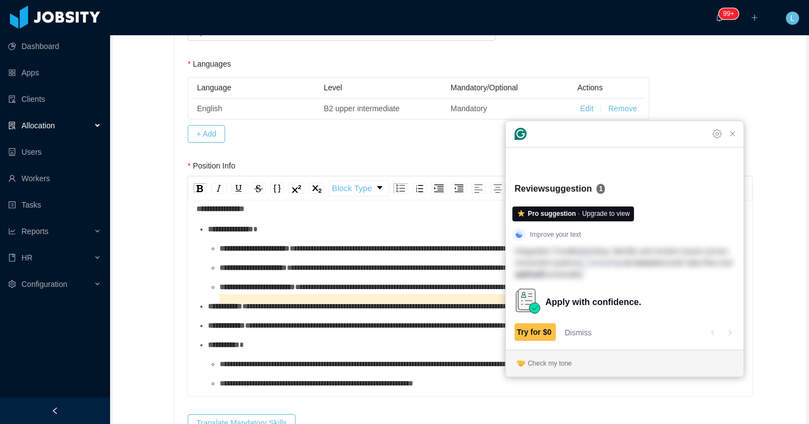
click at [211, 310] on span "**********" at bounding box center [225, 306] width 34 height 8
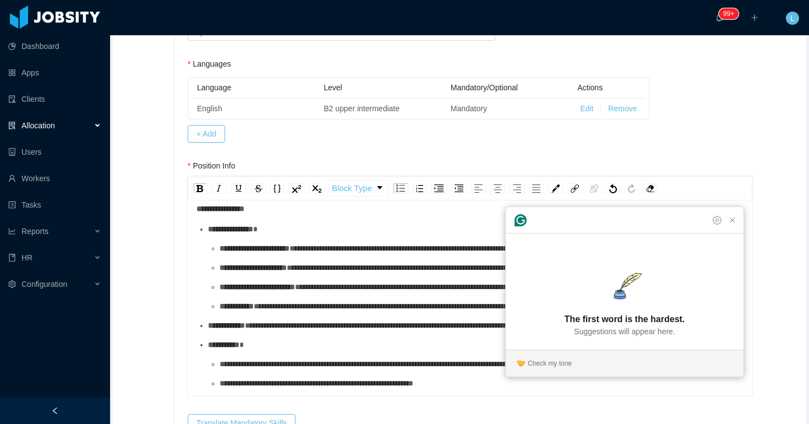
click at [211, 329] on span "**********" at bounding box center [226, 325] width 37 height 8
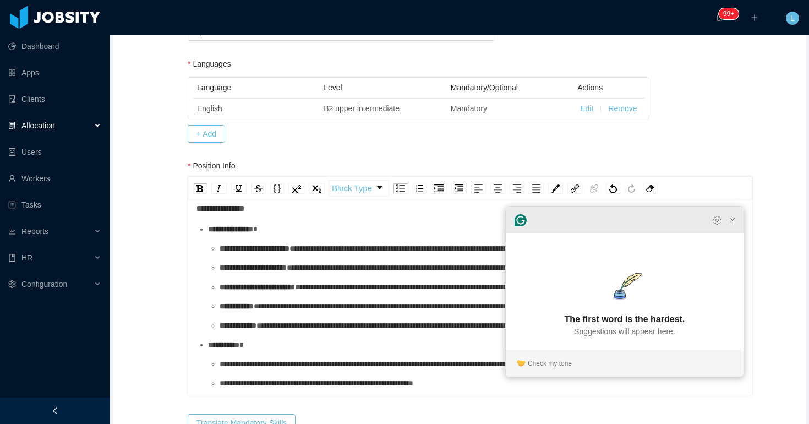
click at [733, 233] on div at bounding box center [625, 220] width 238 height 26
click at [735, 225] on icon "Close Grammarly Assistant" at bounding box center [732, 220] width 9 height 9
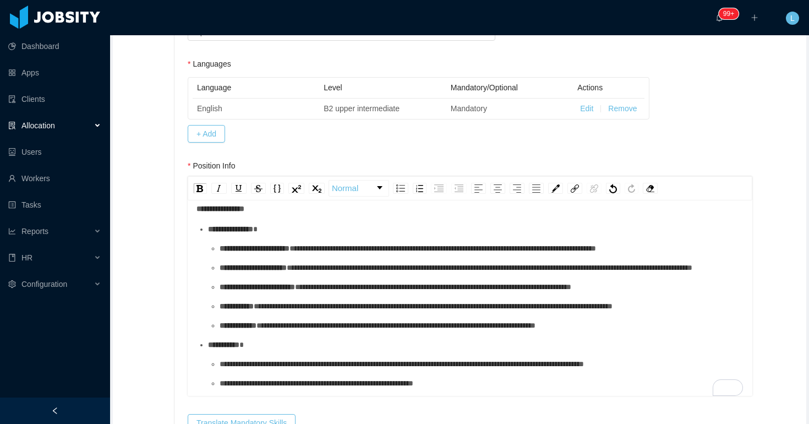
click at [535, 267] on span "**********" at bounding box center [490, 268] width 406 height 8
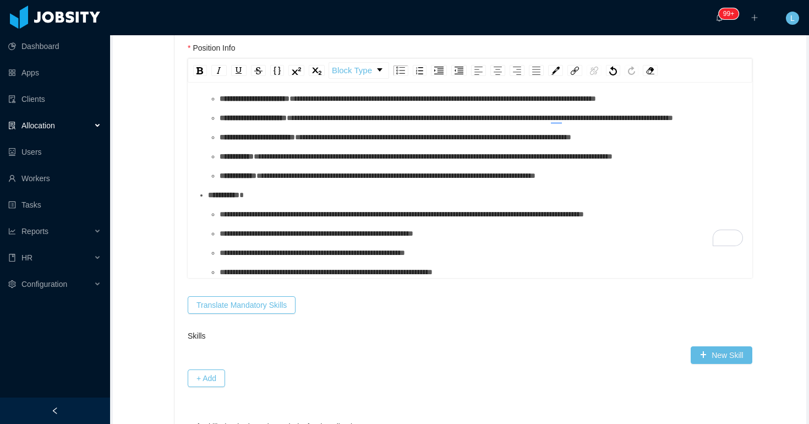
scroll to position [449, 0]
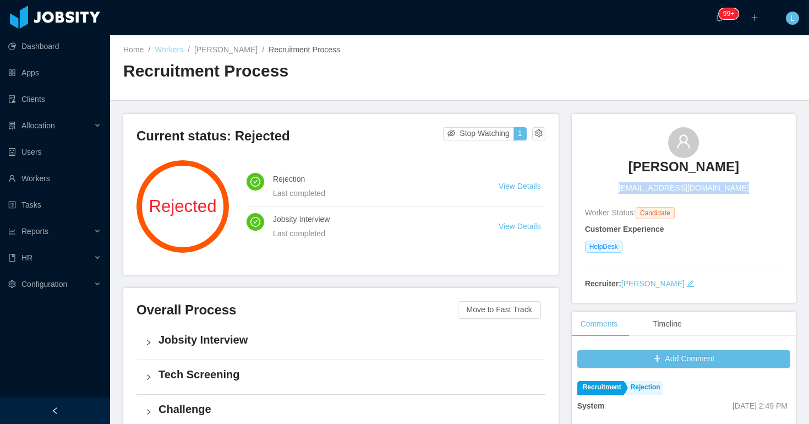
click at [181, 52] on link "Workers" at bounding box center [169, 49] width 29 height 9
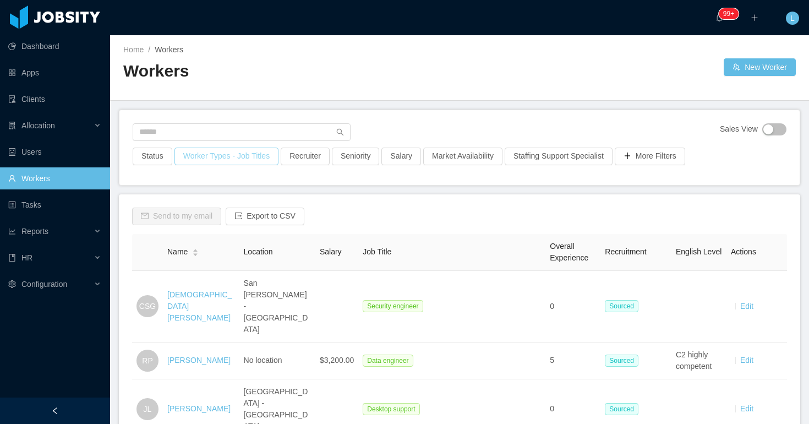
click at [231, 155] on button "Worker Types - Job Titles" at bounding box center [226, 156] width 104 height 18
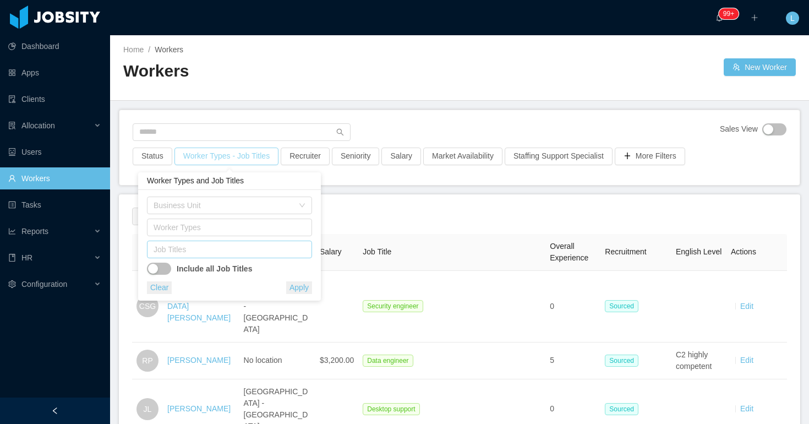
click at [195, 251] on div "Job Titles" at bounding box center [227, 249] width 147 height 11
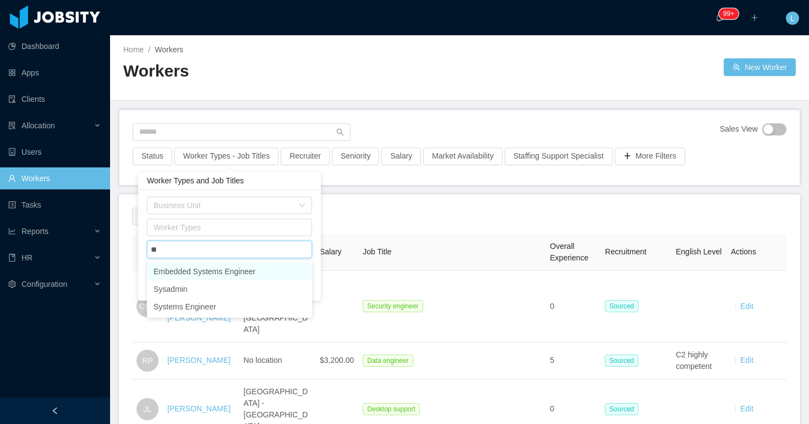
type input "***"
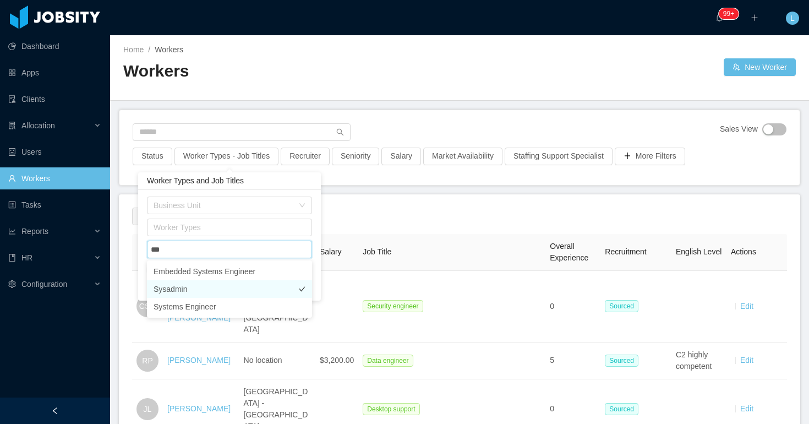
click at [187, 285] on li "Sysadmin" at bounding box center [229, 289] width 165 height 18
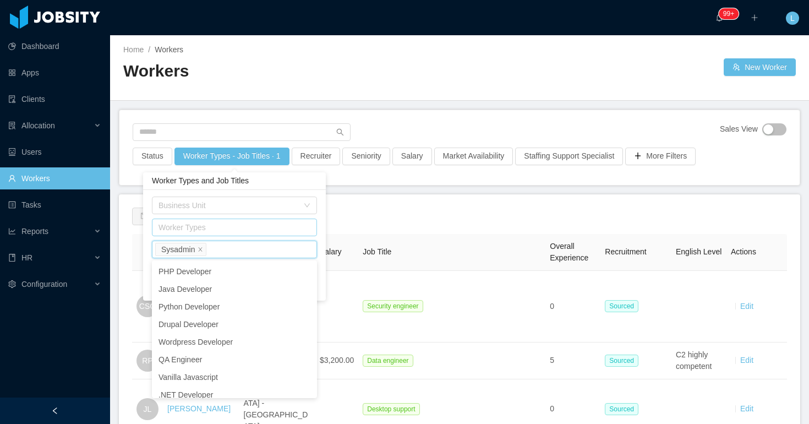
click at [237, 226] on div "Worker Types" at bounding box center [232, 227] width 147 height 11
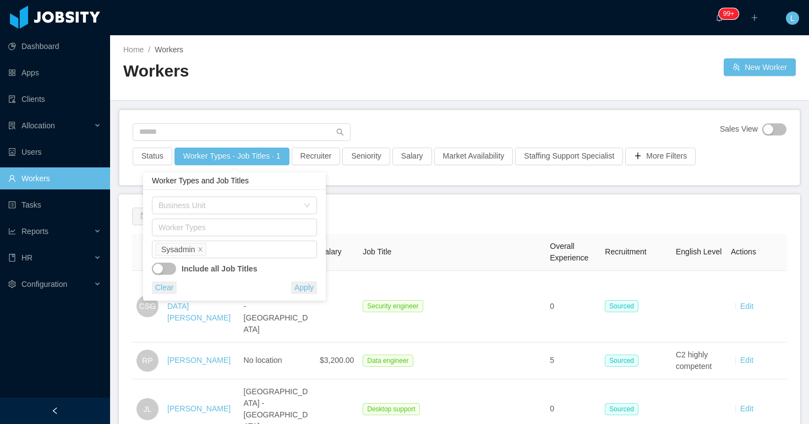
scroll to position [2, 0]
click at [278, 181] on div "Worker Types and Job Titles" at bounding box center [234, 181] width 183 height 18
click at [205, 250] on li "Sysadmin" at bounding box center [180, 249] width 51 height 13
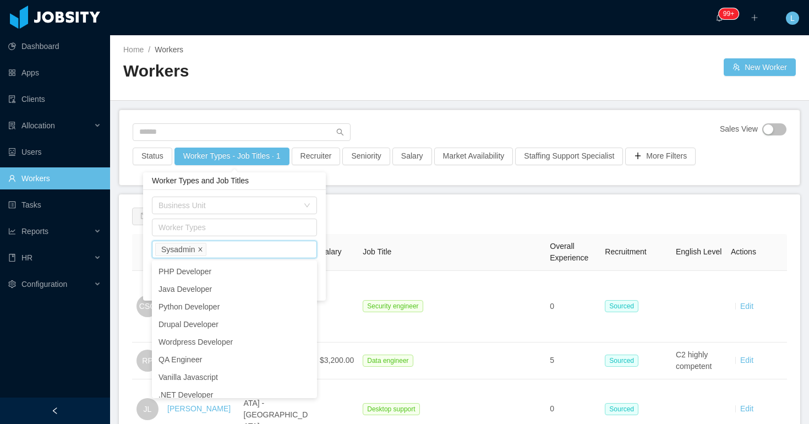
scroll to position [1397, 0]
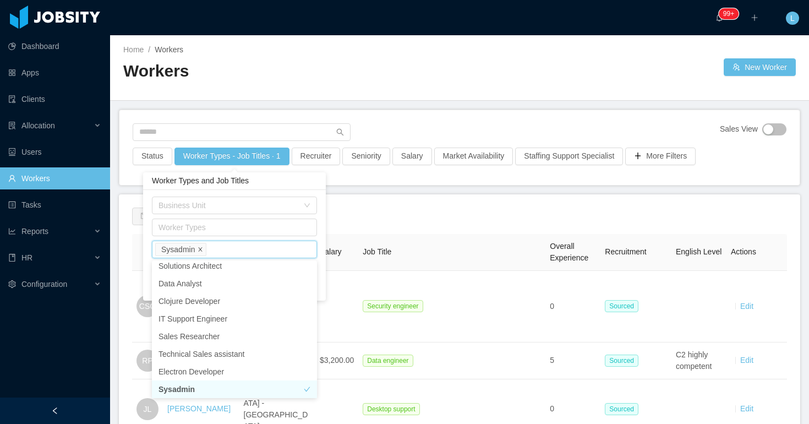
click at [198, 250] on icon "icon: close" at bounding box center [201, 250] width 6 height 6
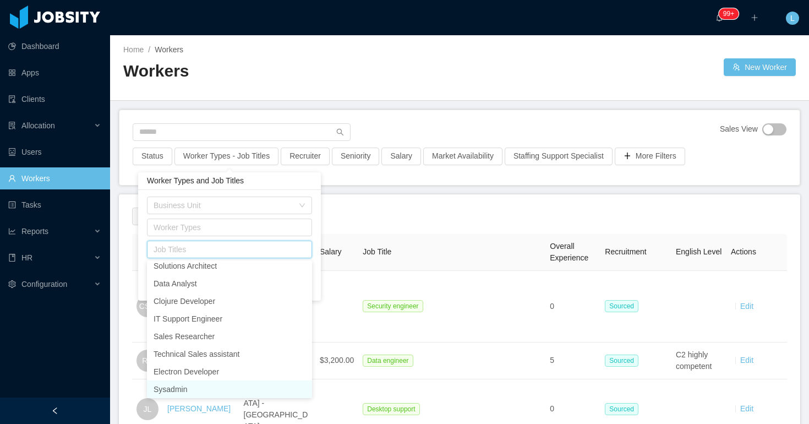
click at [202, 250] on div "Job Titles" at bounding box center [227, 249] width 147 height 11
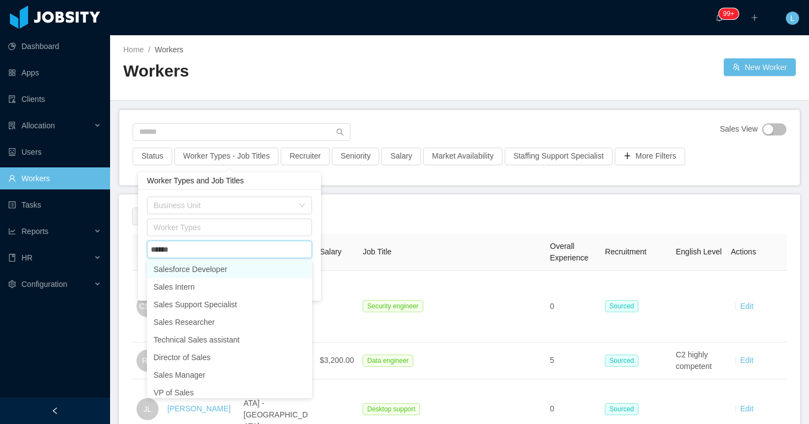
type input "*******"
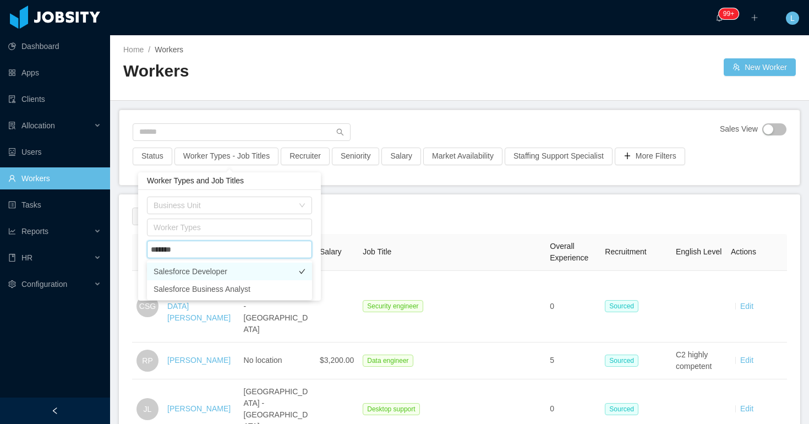
click at [196, 274] on li "Salesforce Developer" at bounding box center [229, 272] width 165 height 18
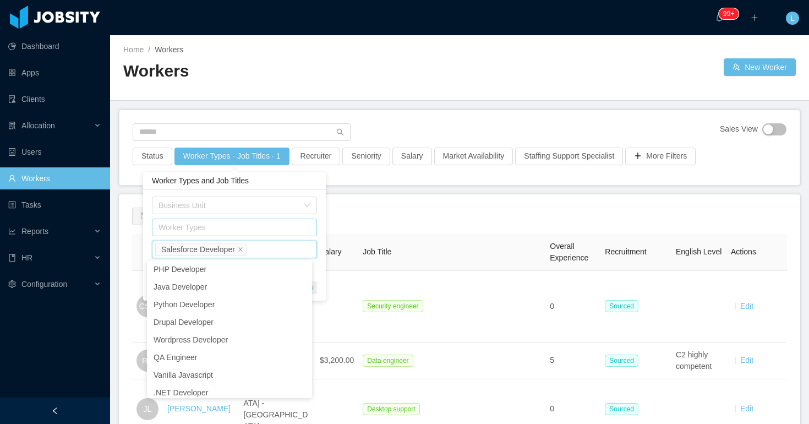
click at [226, 230] on div "Worker Types" at bounding box center [232, 227] width 147 height 11
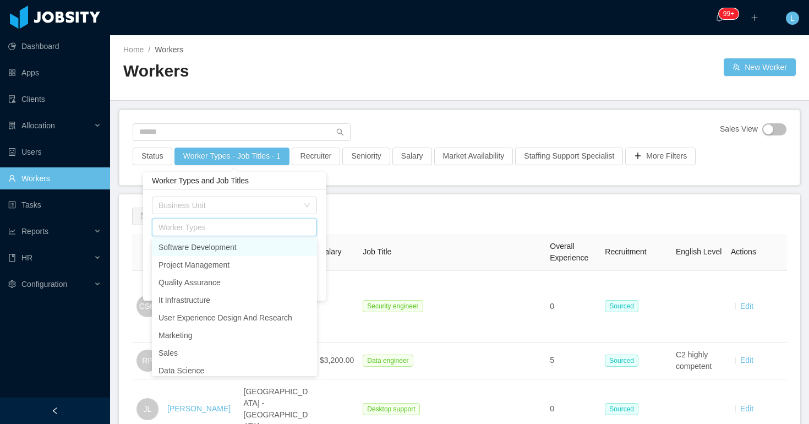
click at [280, 182] on div "Worker Types and Job Titles" at bounding box center [234, 181] width 183 height 18
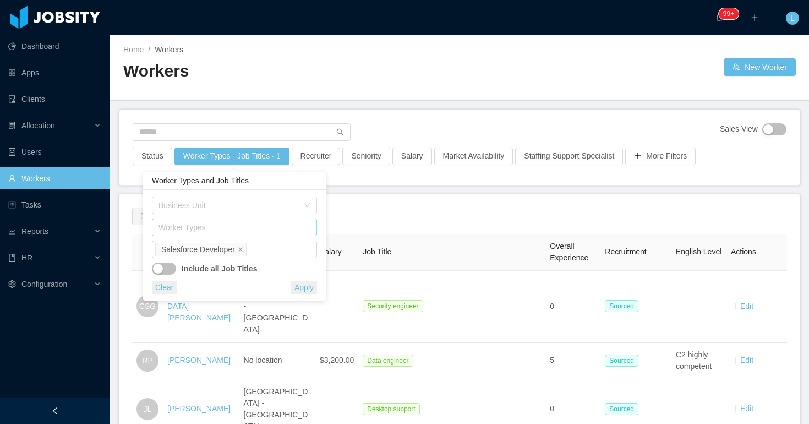
click at [245, 232] on div "Worker Types" at bounding box center [232, 227] width 147 height 11
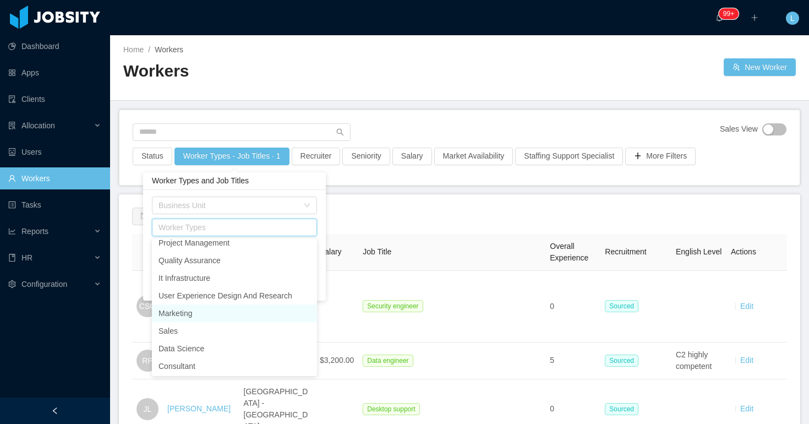
scroll to position [0, 0]
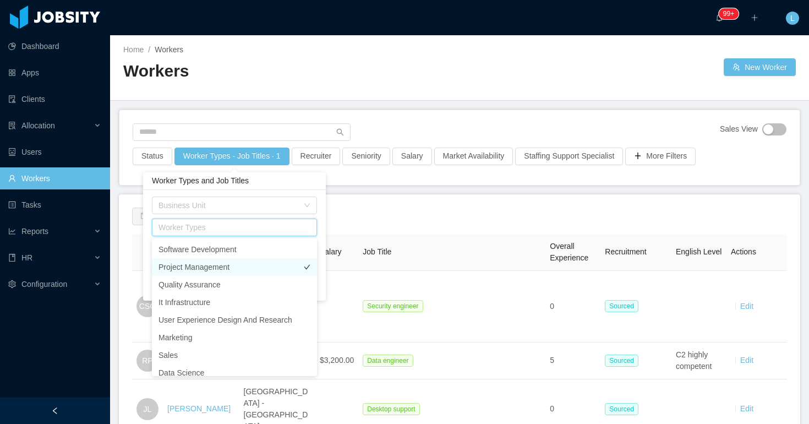
click at [228, 269] on li "Project Management" at bounding box center [234, 267] width 165 height 18
click at [289, 180] on div "Worker Types and Job Titles" at bounding box center [235, 181] width 183 height 18
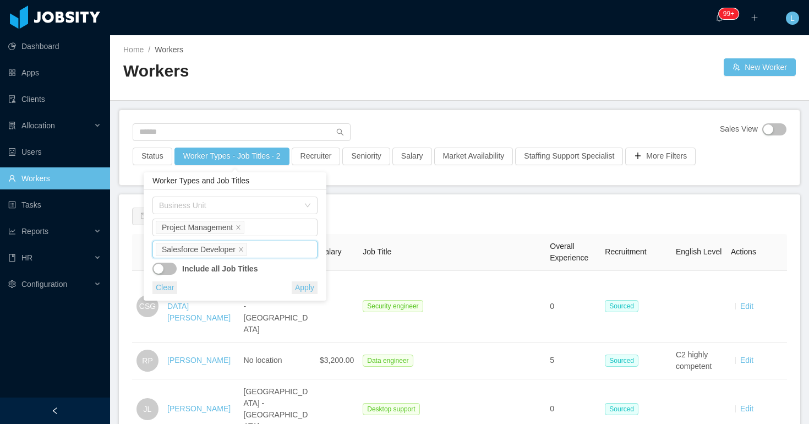
click at [255, 250] on input at bounding box center [252, 249] width 6 height 13
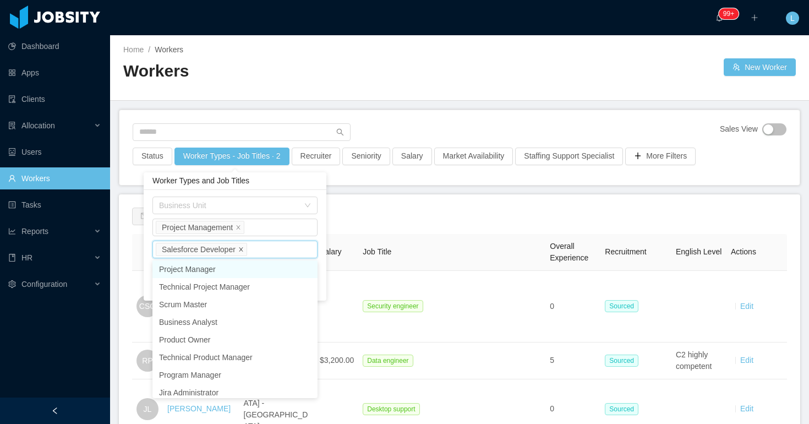
click at [243, 250] on icon "icon: close" at bounding box center [241, 249] width 4 height 4
click at [241, 249] on div "Job Titles" at bounding box center [232, 249] width 147 height 11
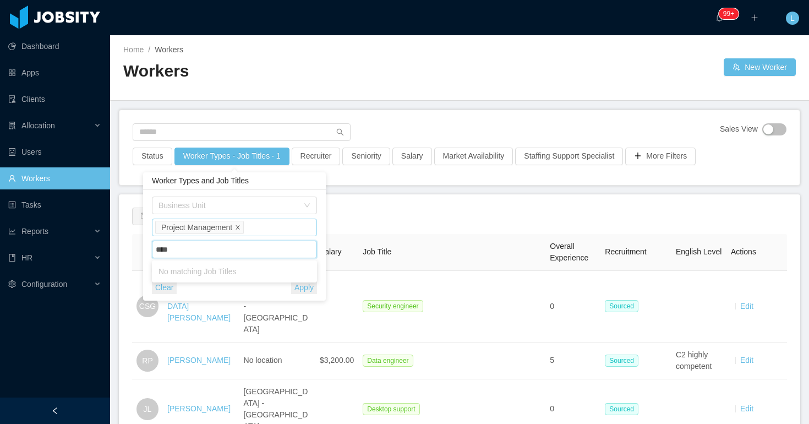
click at [239, 230] on icon "icon: close" at bounding box center [238, 228] width 6 height 7
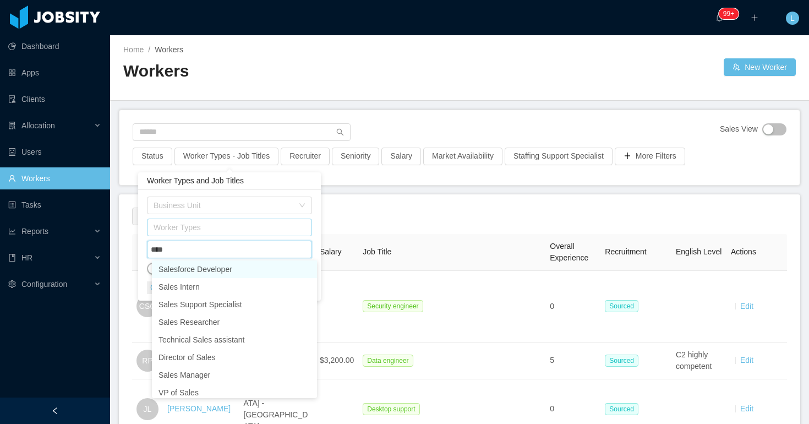
click at [240, 230] on div "Worker Types" at bounding box center [227, 227] width 147 height 11
type input "****"
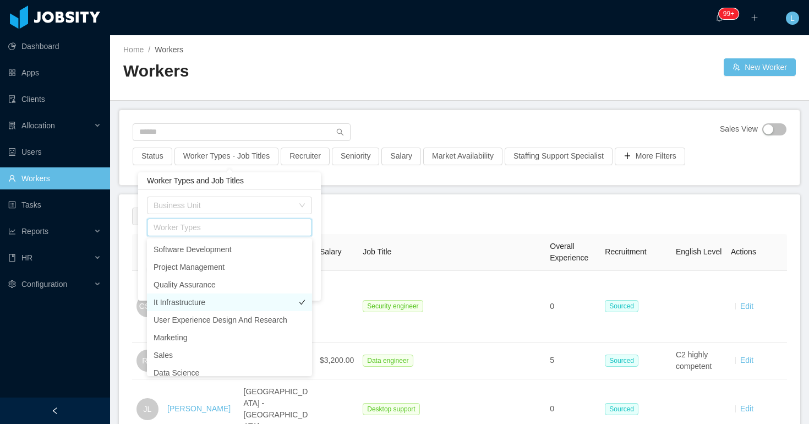
click at [234, 305] on li "It Infrastructure" at bounding box center [229, 302] width 165 height 18
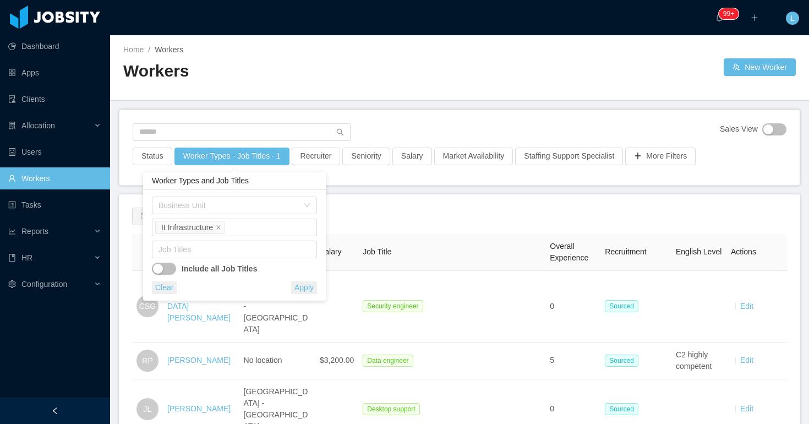
click at [280, 214] on div "Business Unit" at bounding box center [234, 207] width 165 height 22
click at [245, 257] on div "Job Titles" at bounding box center [232, 249] width 155 height 17
type input "*"
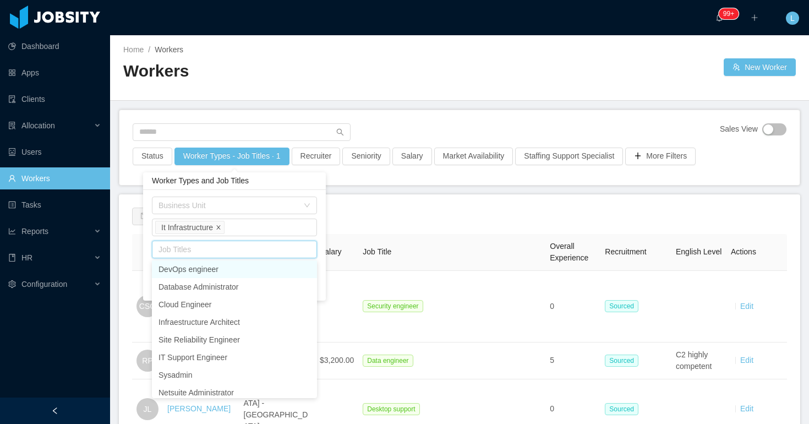
click at [221, 226] on icon "icon: close" at bounding box center [219, 228] width 6 height 6
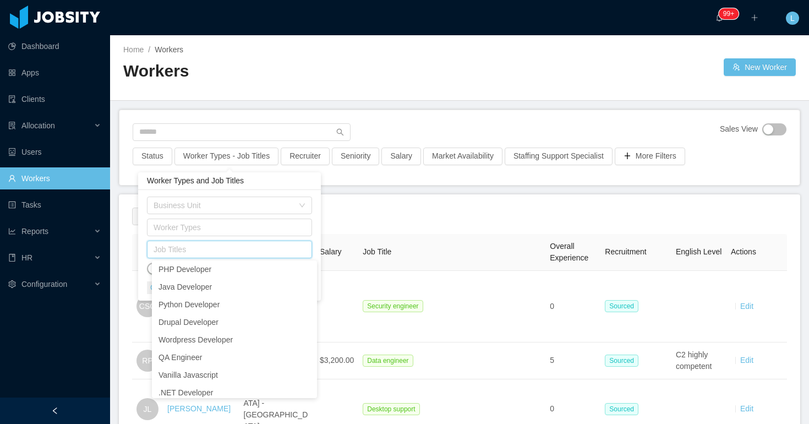
click at [223, 226] on div "Worker Types" at bounding box center [227, 227] width 147 height 11
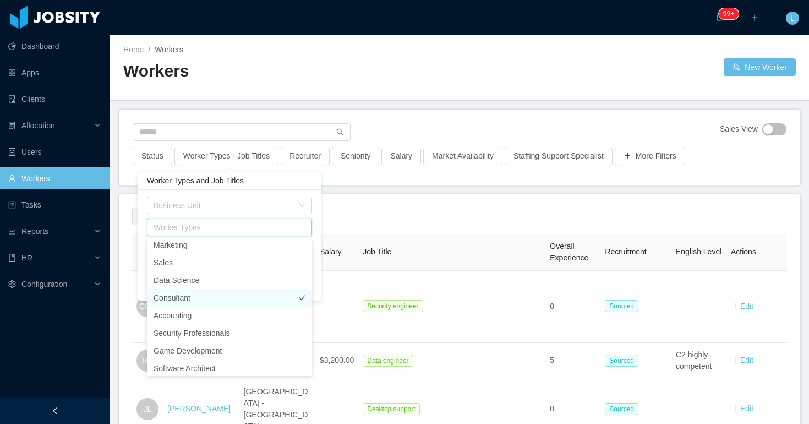
click at [215, 299] on li "Consultant" at bounding box center [229, 298] width 165 height 18
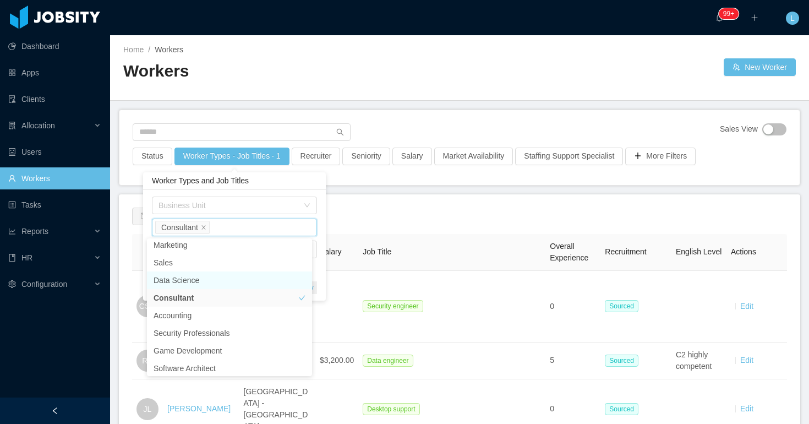
scroll to position [90, 0]
click at [266, 194] on div "Business Unit Worker Types Consultant Job Titles Include all Job Titles Clear A…" at bounding box center [234, 245] width 183 height 111
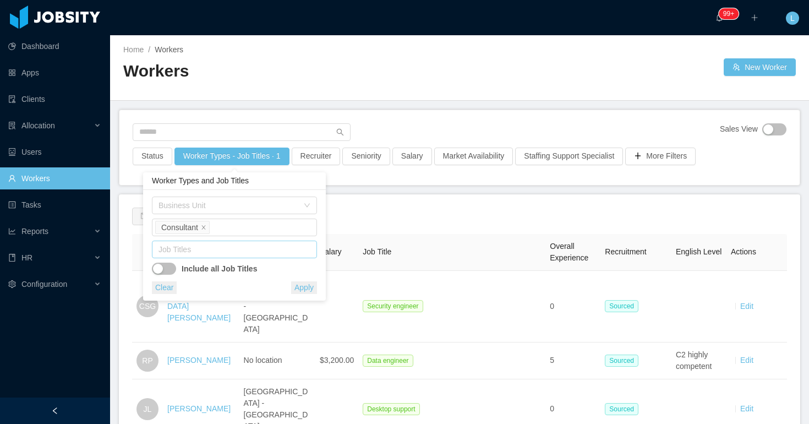
click at [230, 252] on div "Job Titles" at bounding box center [232, 249] width 147 height 11
type input "**"
click at [243, 219] on div "Worker Types Consultant" at bounding box center [232, 227] width 155 height 17
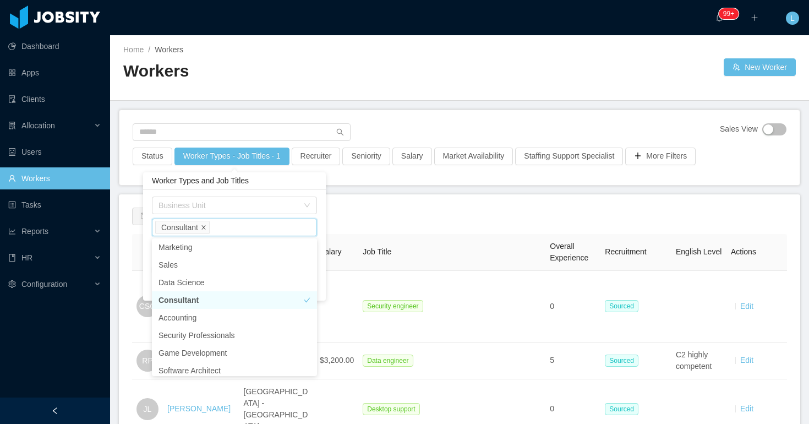
click at [206, 226] on icon "icon: close" at bounding box center [204, 228] width 6 height 6
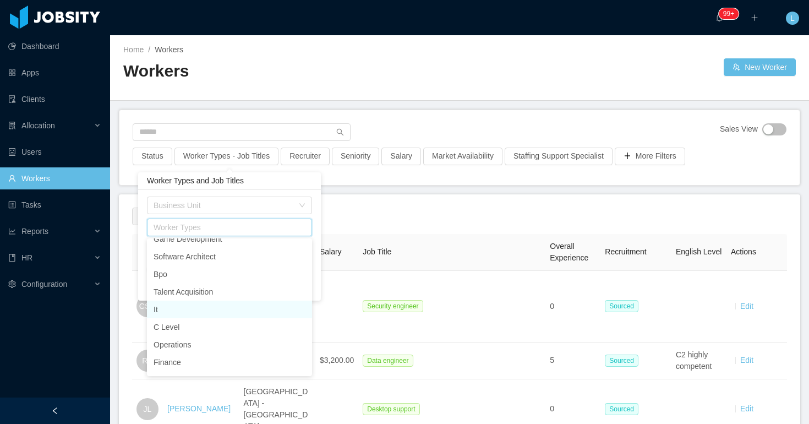
scroll to position [205, 0]
click at [207, 305] on li "It" at bounding box center [229, 308] width 165 height 18
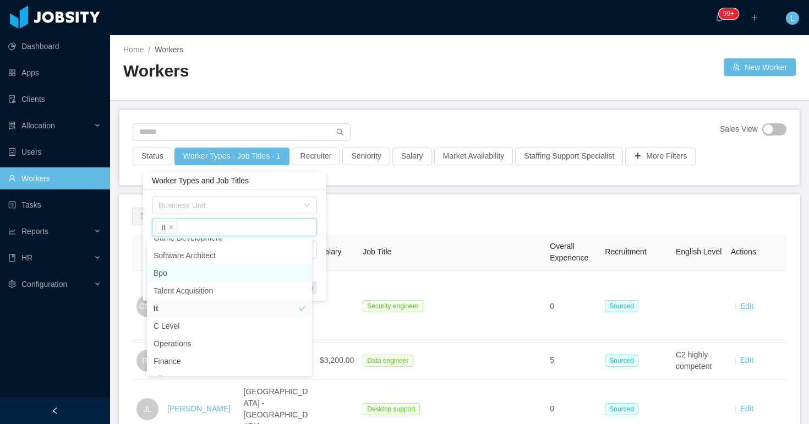
scroll to position [196, 0]
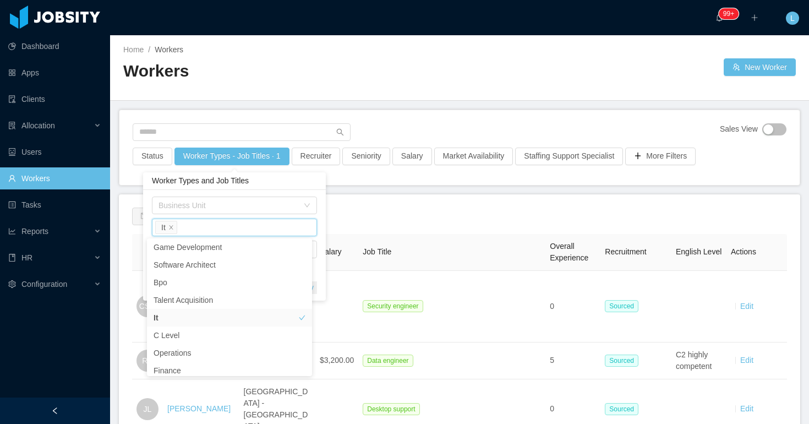
click at [271, 190] on div "Business Unit Worker Types It Job Titles Include all Job Titles Clear Apply" at bounding box center [234, 245] width 183 height 111
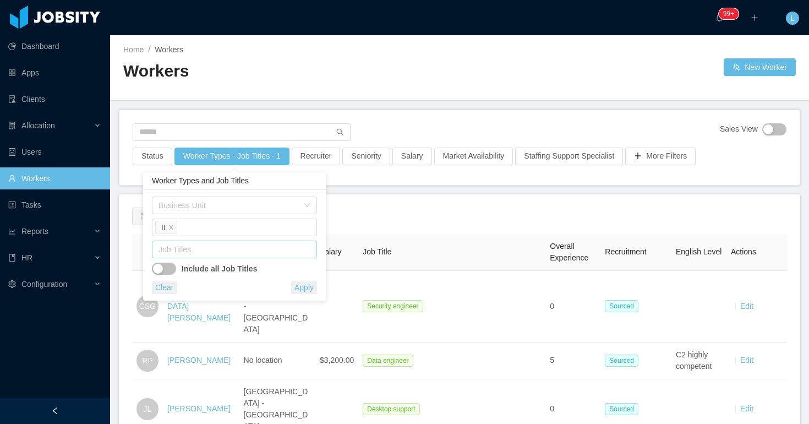
click at [228, 254] on div "Job Titles" at bounding box center [232, 249] width 147 height 11
click at [172, 228] on icon "icon: close" at bounding box center [171, 227] width 4 height 4
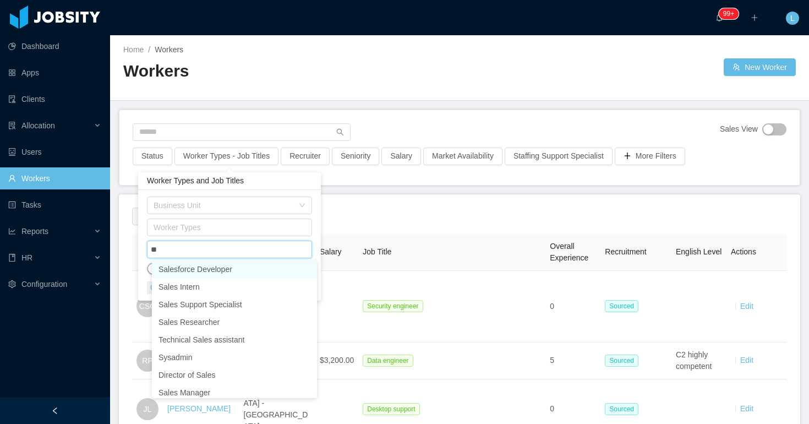
click at [174, 228] on div "Worker Types" at bounding box center [227, 227] width 147 height 11
type input "**"
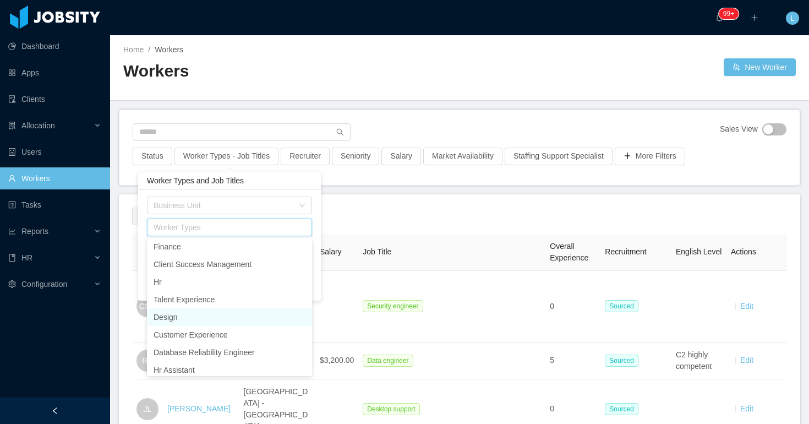
scroll to position [325, 0]
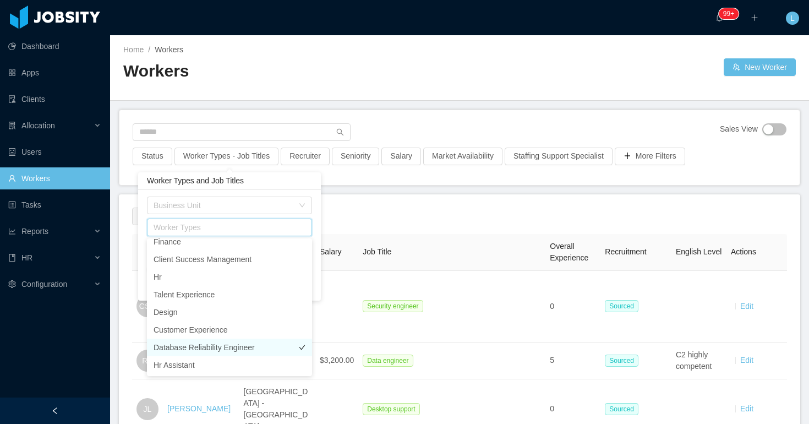
click at [194, 350] on li "Database Reliability Engineer" at bounding box center [229, 347] width 165 height 18
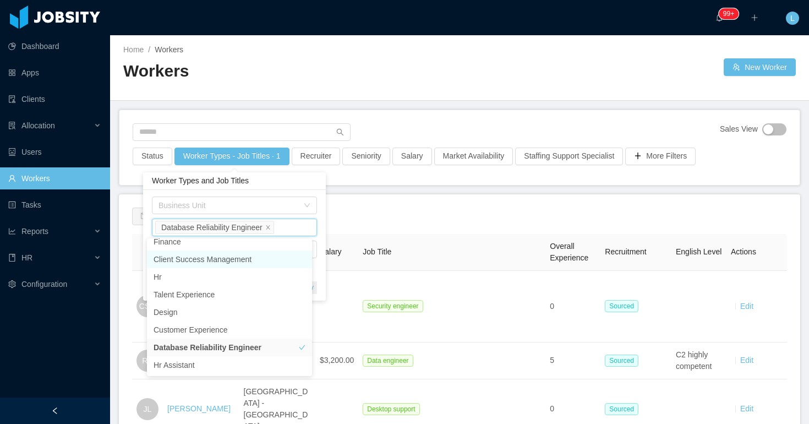
scroll to position [319, 0]
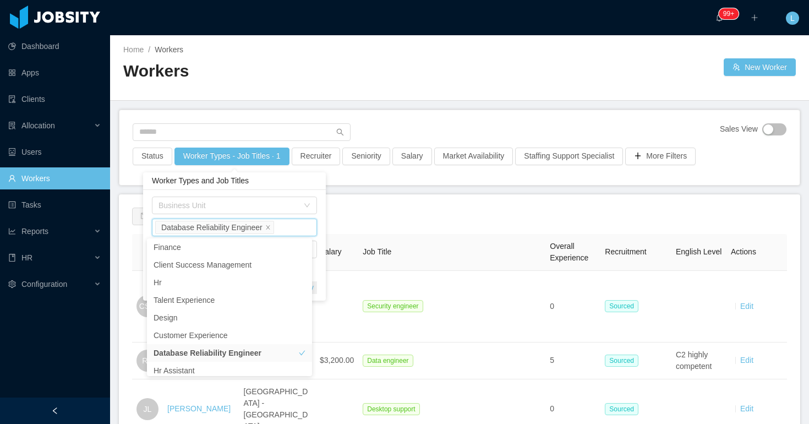
click at [258, 188] on div "Worker Types and Job Titles" at bounding box center [234, 181] width 183 height 18
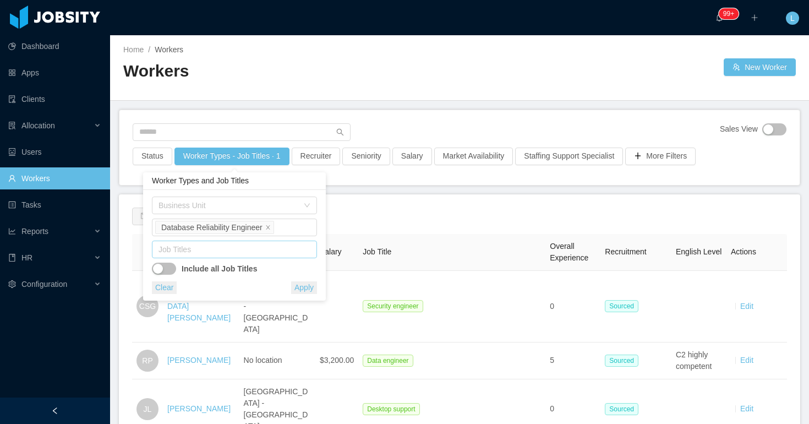
click at [230, 250] on div "Job Titles" at bounding box center [232, 249] width 147 height 11
click at [269, 226] on icon "icon: close" at bounding box center [268, 228] width 6 height 6
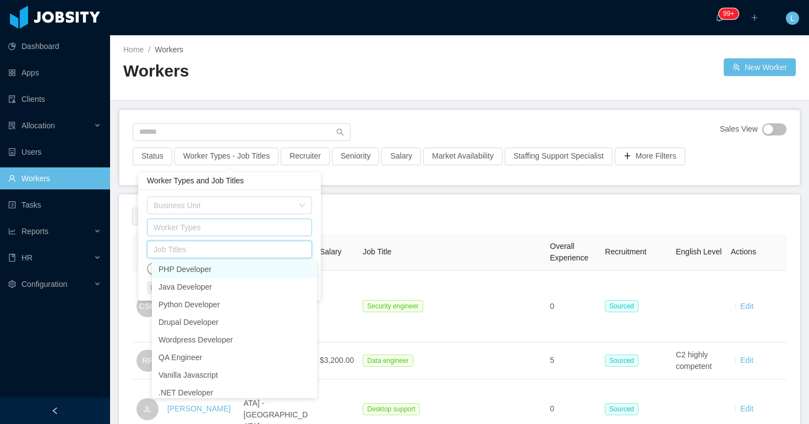
click at [269, 226] on div "Worker Types" at bounding box center [227, 227] width 147 height 11
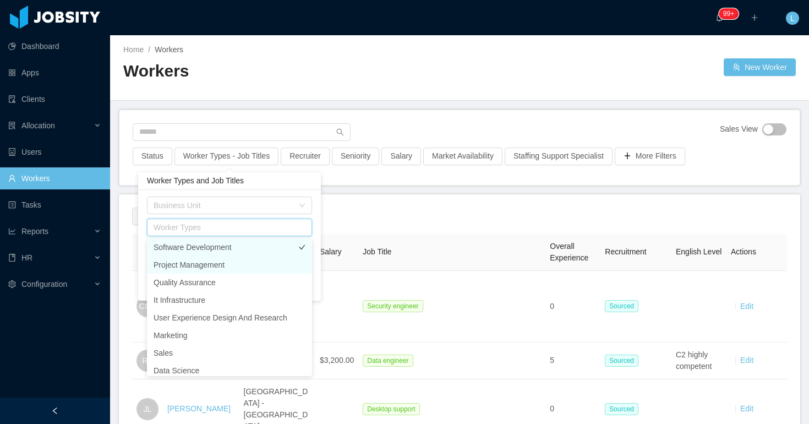
click at [248, 242] on li "Software Development" at bounding box center [229, 247] width 165 height 18
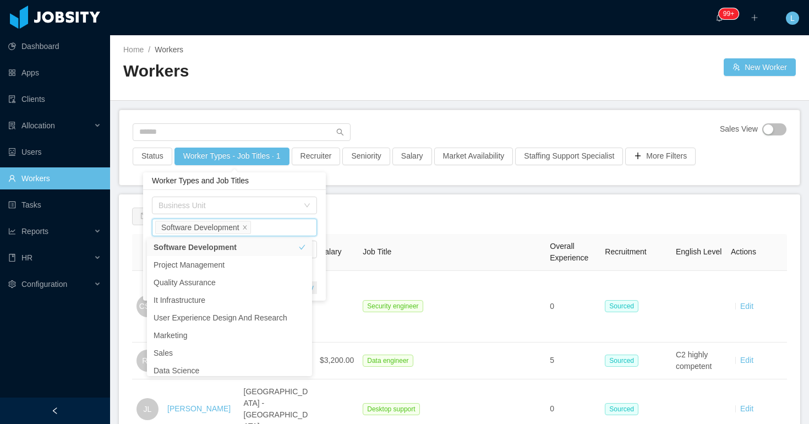
drag, startPoint x: 287, startPoint y: 182, endPoint x: 284, endPoint y: 193, distance: 11.5
click at [288, 182] on div "Worker Types and Job Titles" at bounding box center [234, 181] width 183 height 18
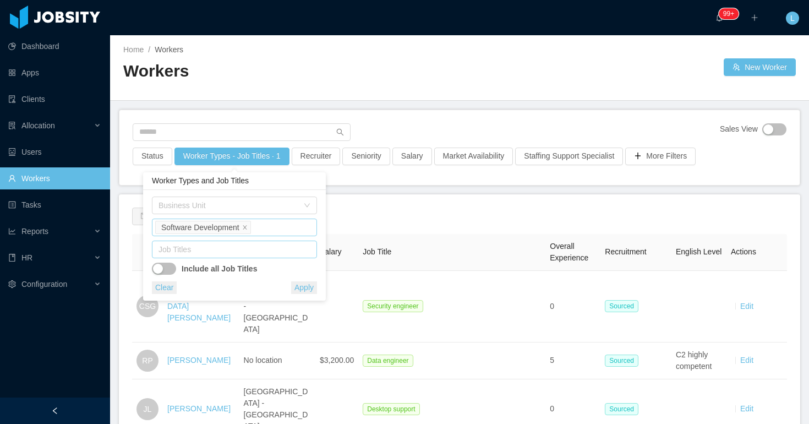
click at [255, 249] on div "Job Titles" at bounding box center [232, 249] width 147 height 11
type input "*****"
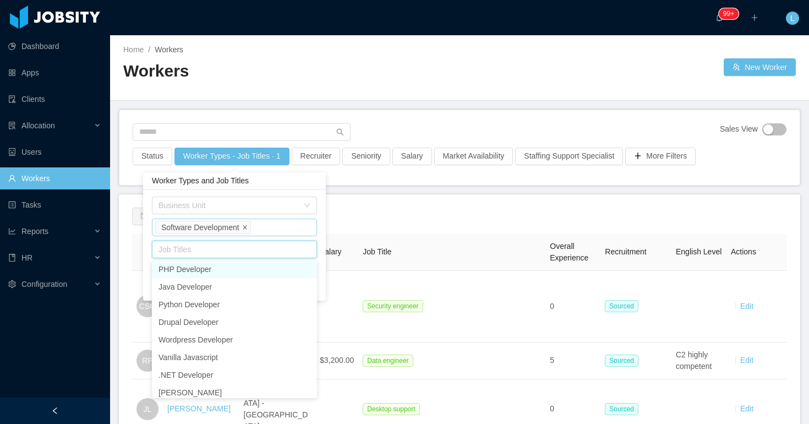
click at [247, 229] on icon "icon: close" at bounding box center [245, 228] width 6 height 6
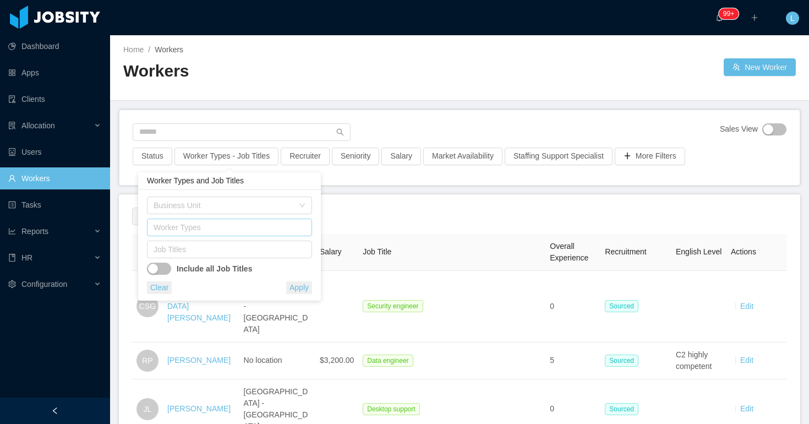
click at [278, 180] on div "Worker Types and Job Titles" at bounding box center [229, 181] width 183 height 18
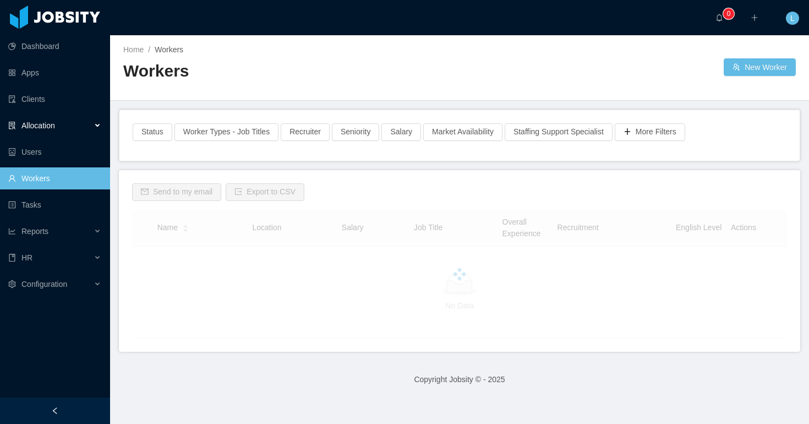
click at [89, 125] on div "Allocation" at bounding box center [55, 125] width 110 height 22
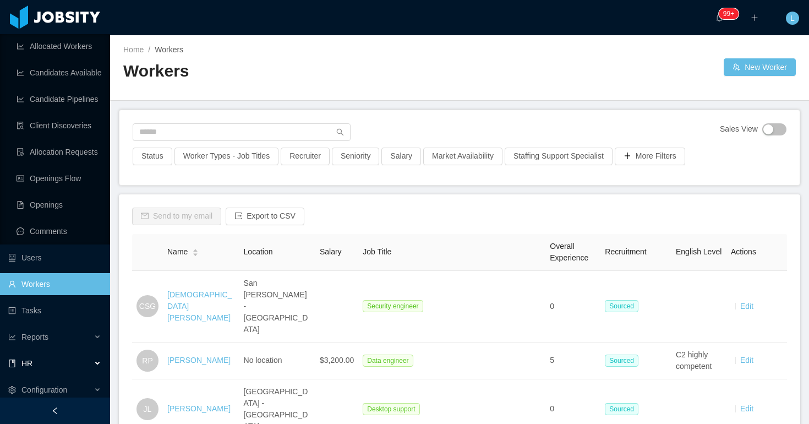
scroll to position [107, 0]
click at [226, 161] on button "Worker Types - Job Titles" at bounding box center [226, 156] width 104 height 18
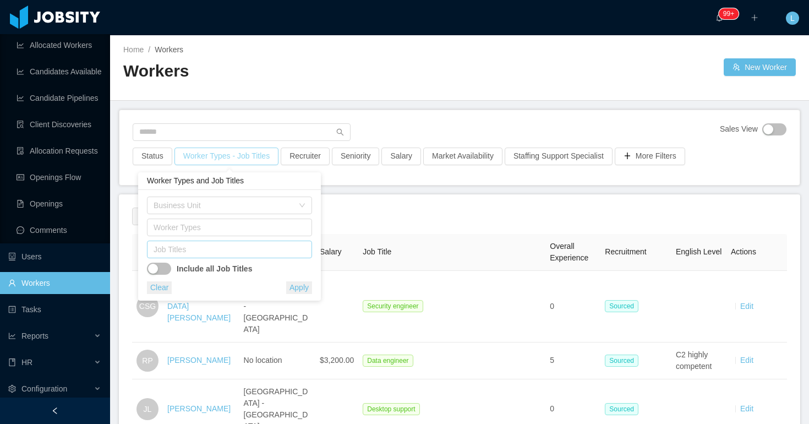
click at [210, 247] on div "Job Titles" at bounding box center [227, 249] width 147 height 11
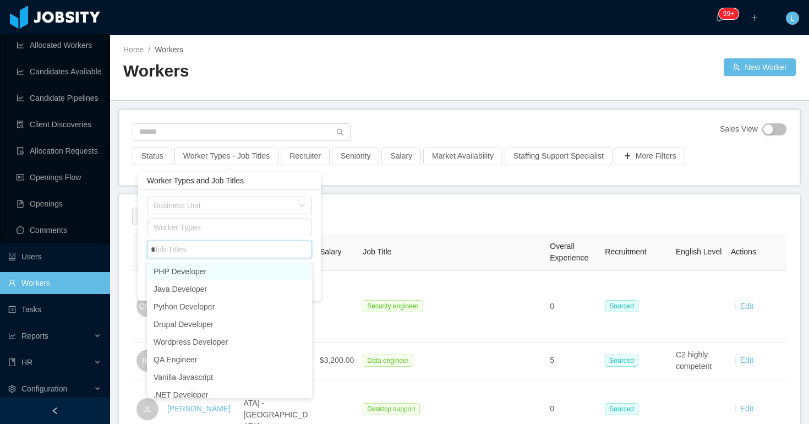
type input "**"
click at [211, 266] on li "Salesforce Developer" at bounding box center [229, 272] width 165 height 18
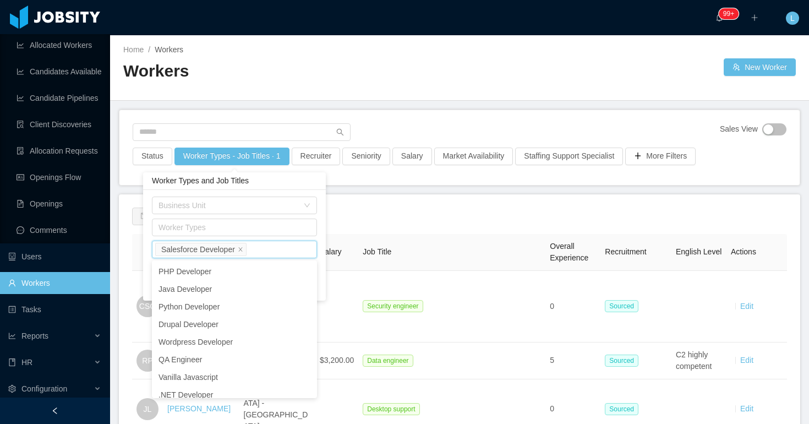
click at [256, 185] on div "Worker Types and Job Titles" at bounding box center [234, 181] width 183 height 18
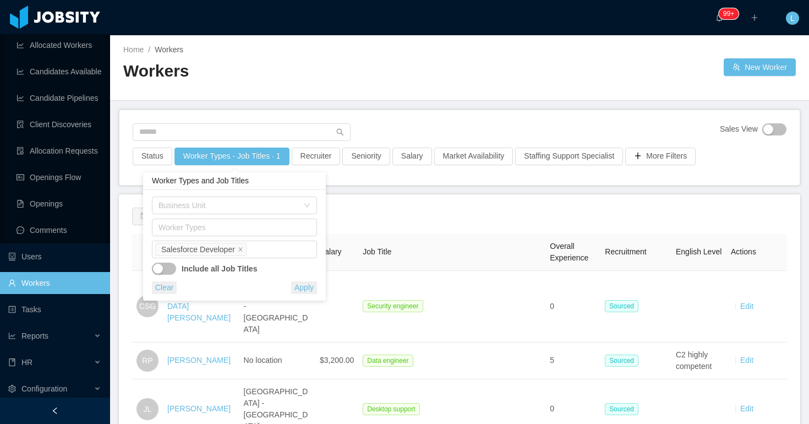
click at [308, 289] on button "Apply" at bounding box center [304, 287] width 26 height 13
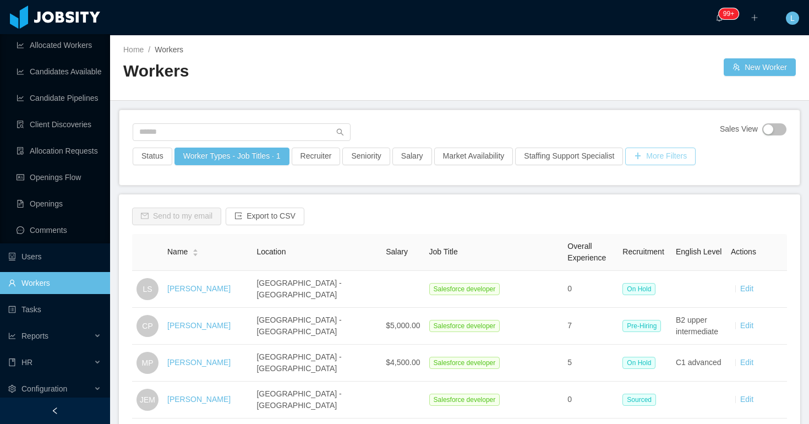
click at [673, 154] on button "More Filters" at bounding box center [660, 156] width 70 height 18
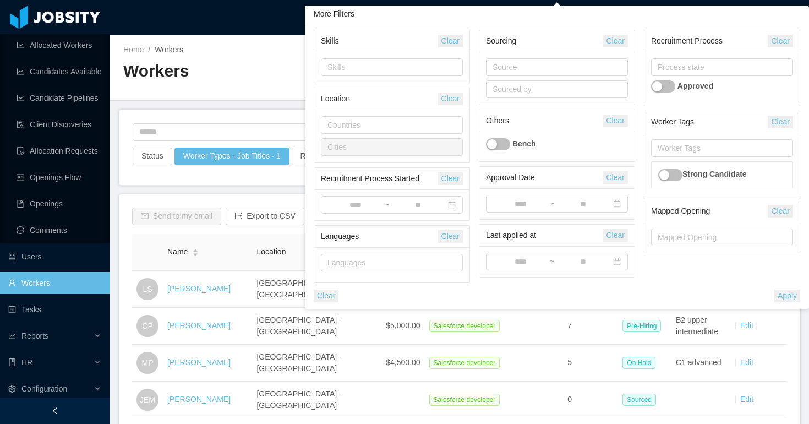
click at [181, 190] on main "Home / Workers / Workers New Worker Sales View Status Worker Types - Job Titles…" at bounding box center [459, 229] width 699 height 389
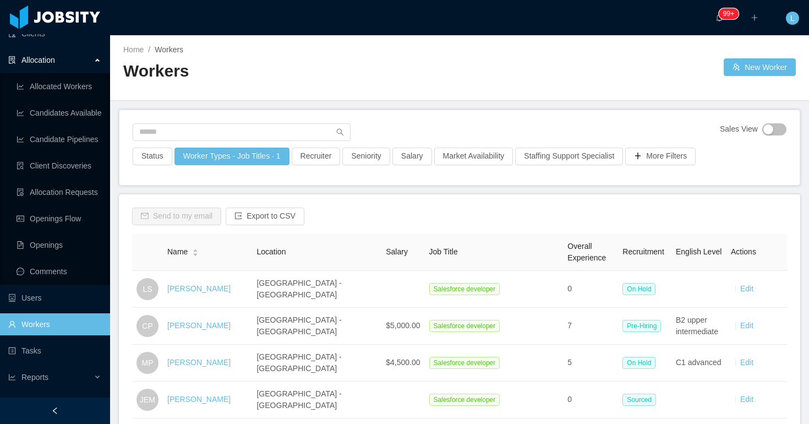
scroll to position [72, 0]
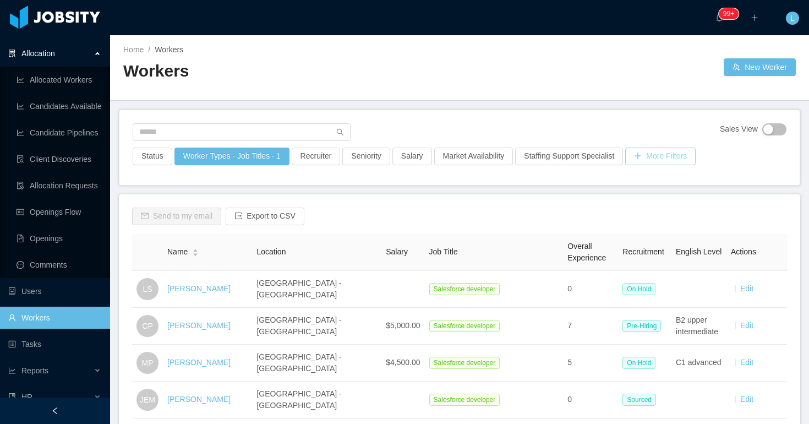
click at [651, 158] on button "More Filters" at bounding box center [660, 156] width 70 height 18
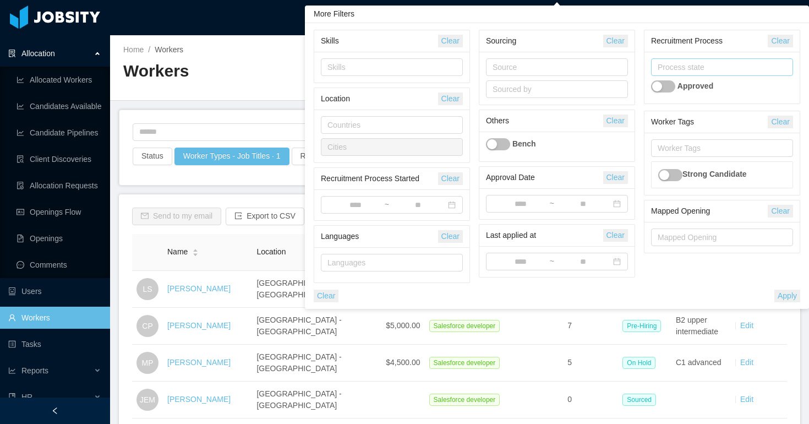
click at [687, 70] on div "Process state" at bounding box center [720, 67] width 124 height 11
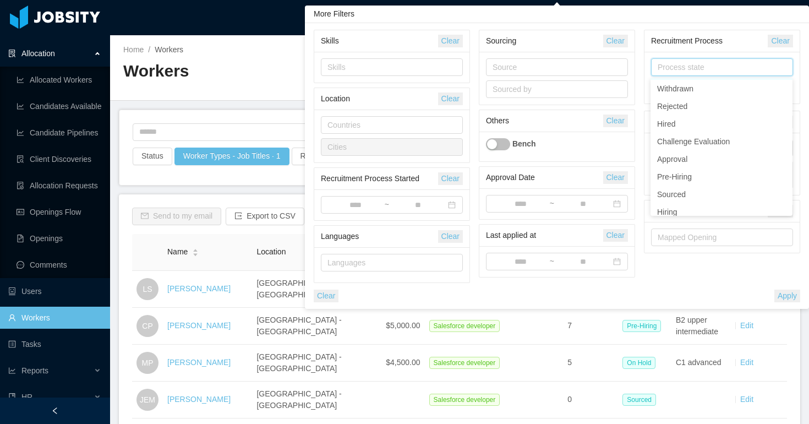
scroll to position [74, 0]
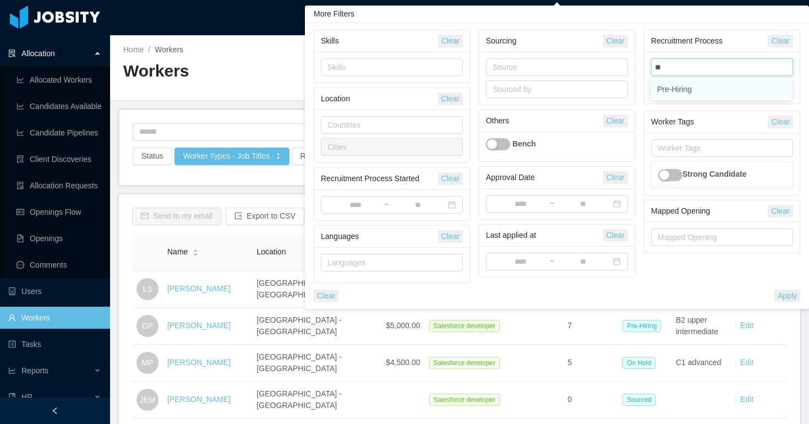
type input "***"
click at [701, 97] on li "Pre-Hiring" at bounding box center [722, 89] width 142 height 18
type input "***"
click at [705, 107] on li "Hiring" at bounding box center [722, 107] width 142 height 18
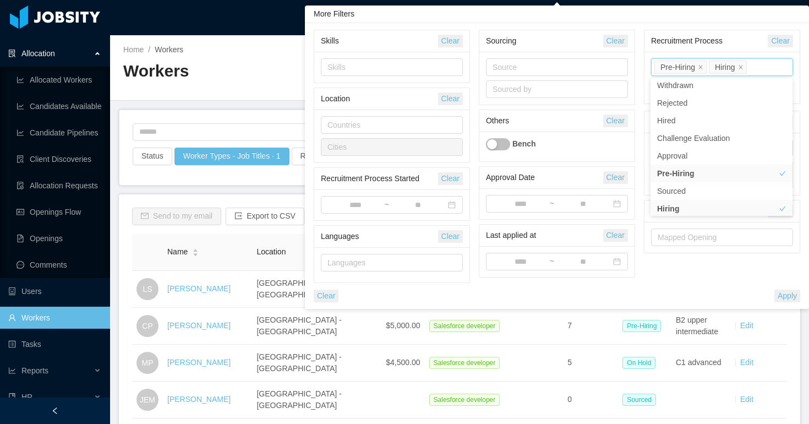
click at [728, 45] on div "Recruitment Process" at bounding box center [709, 41] width 117 height 20
click at [786, 297] on button "Apply" at bounding box center [787, 295] width 26 height 13
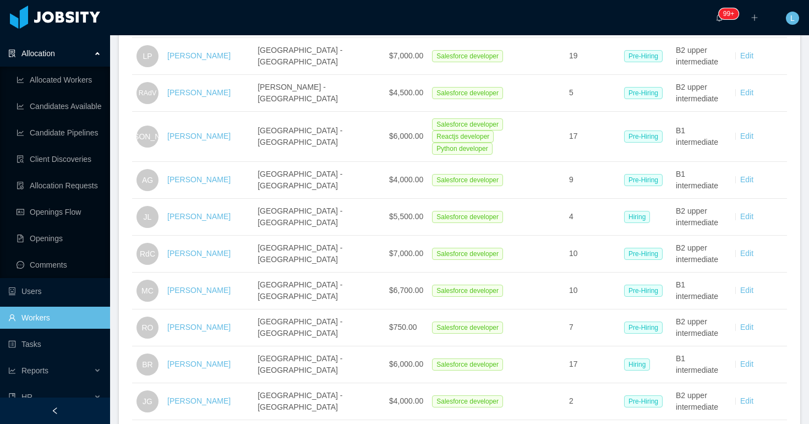
scroll to position [1008, 0]
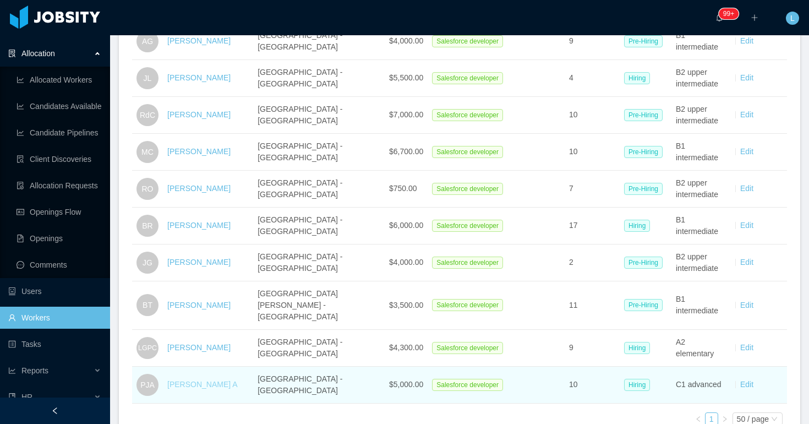
click at [189, 380] on link "Pablo Jácome A" at bounding box center [202, 384] width 70 height 9
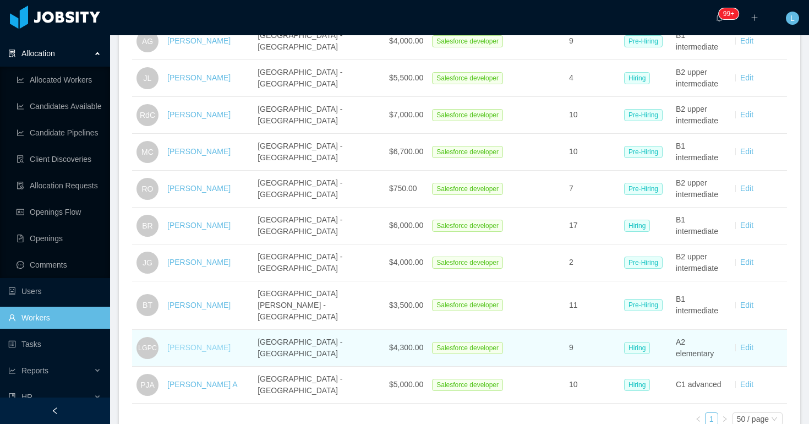
click at [196, 343] on link "Luis Gustavo Puentes Coltellacci" at bounding box center [198, 347] width 63 height 9
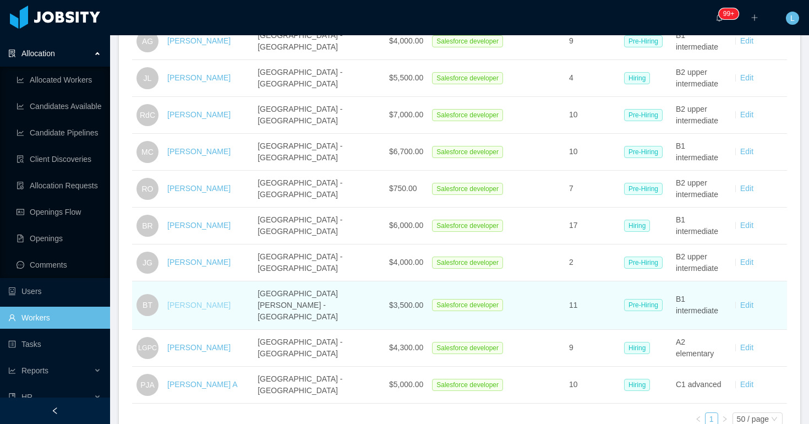
click at [200, 301] on link "Brenda Taveras" at bounding box center [198, 305] width 63 height 9
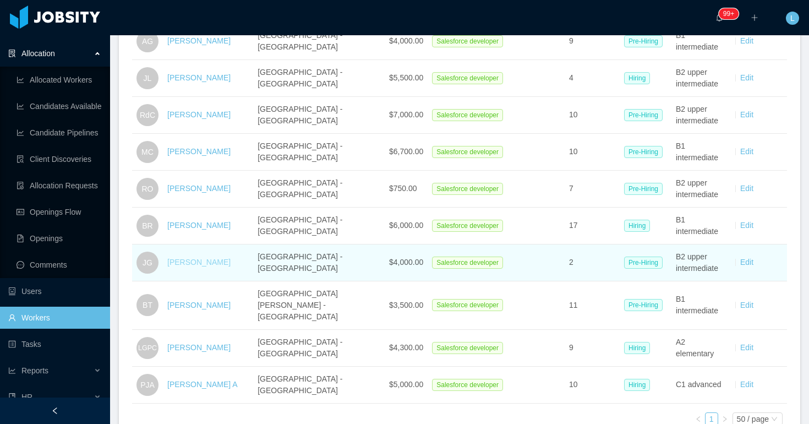
click at [200, 258] on link "[PERSON_NAME]" at bounding box center [198, 262] width 63 height 9
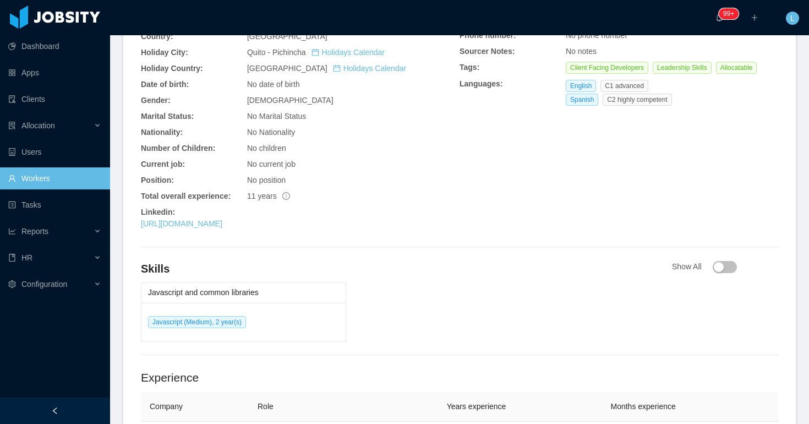
scroll to position [387, 0]
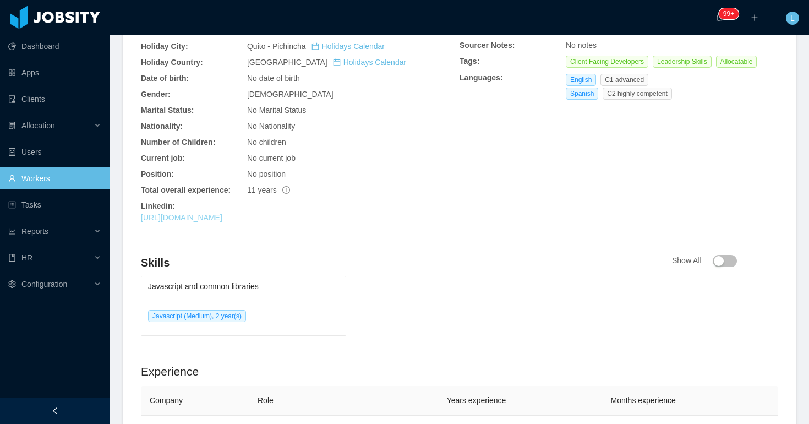
click at [222, 217] on link "[URL][DOMAIN_NAME]" at bounding box center [181, 217] width 81 height 9
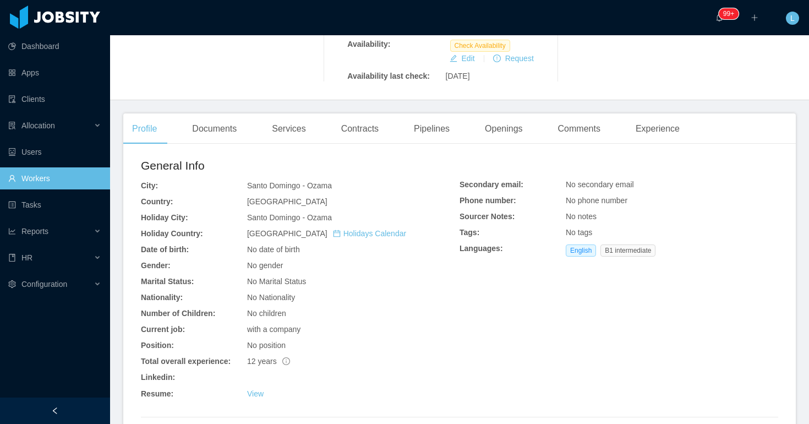
scroll to position [320, 0]
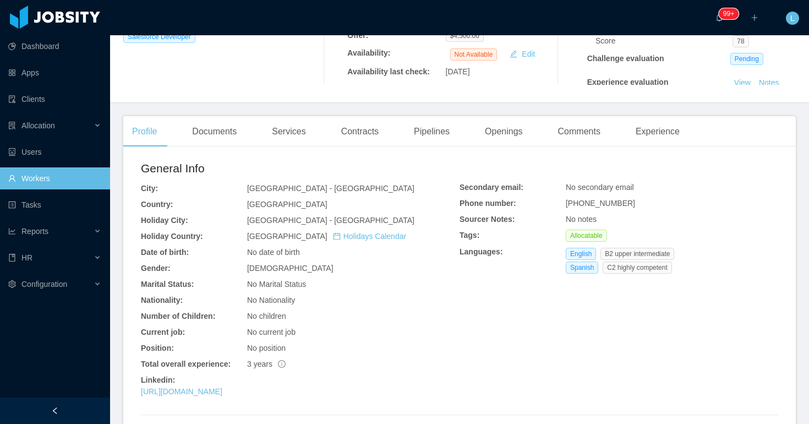
scroll to position [253, 0]
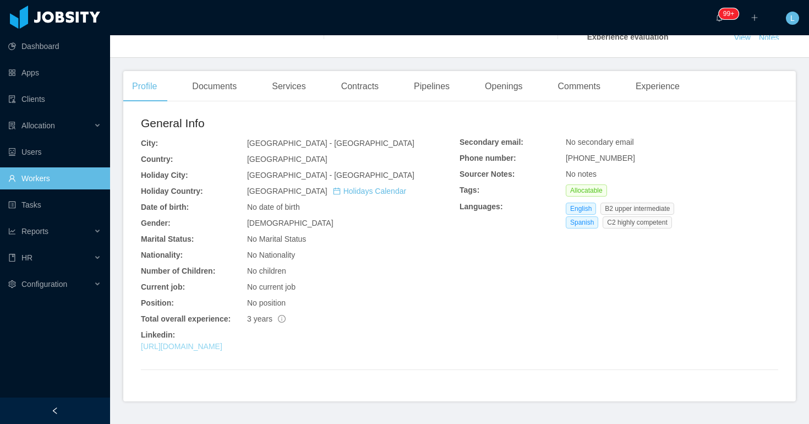
click at [222, 346] on link "[URL][DOMAIN_NAME]" at bounding box center [181, 346] width 81 height 9
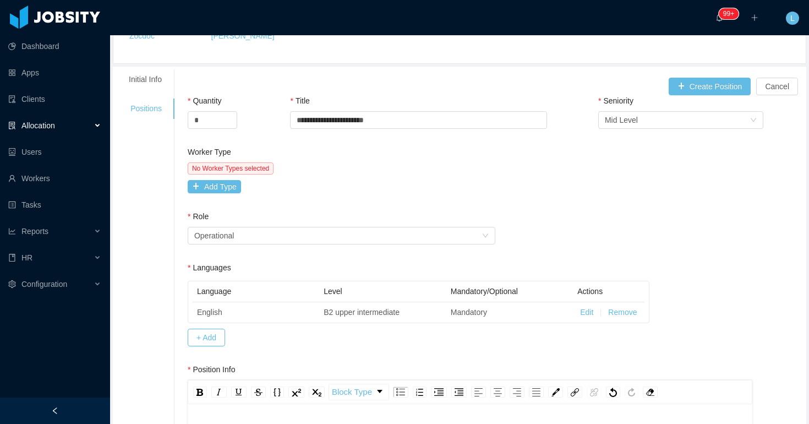
scroll to position [129, 0]
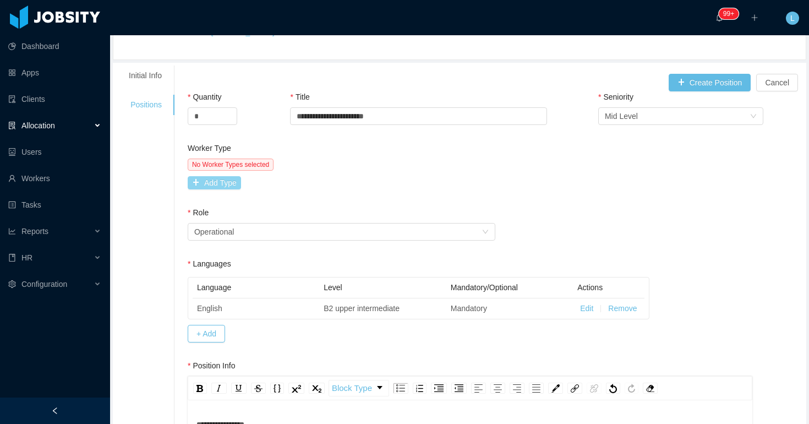
click at [214, 184] on button "Add Type" at bounding box center [214, 182] width 53 height 13
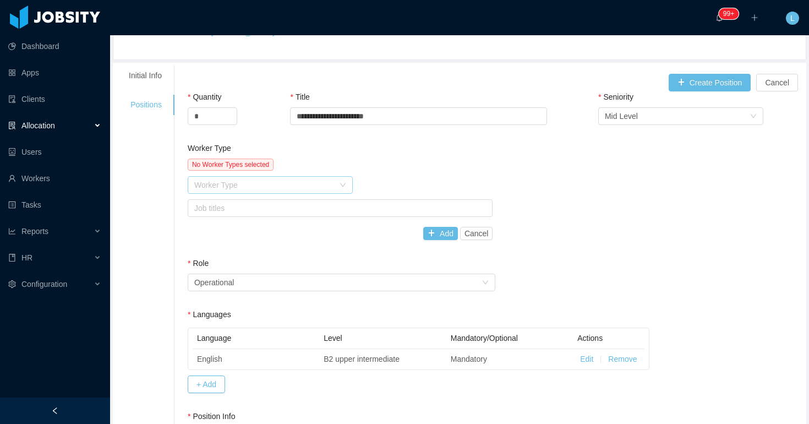
click at [215, 188] on div "Worker Type" at bounding box center [264, 184] width 140 height 11
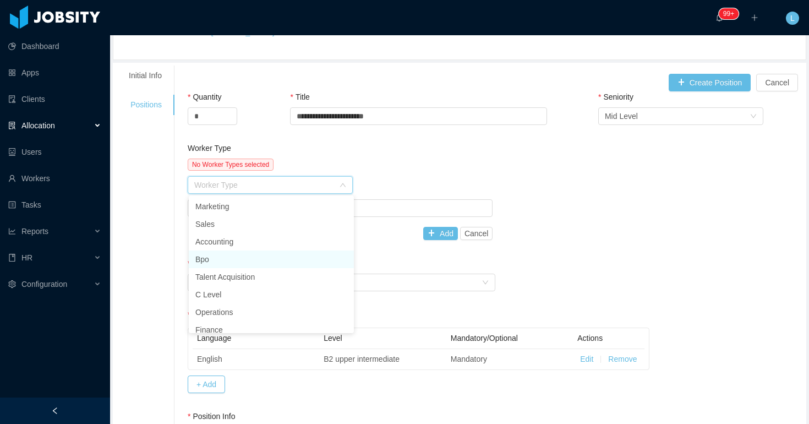
click at [237, 255] on li "Bpo" at bounding box center [271, 259] width 165 height 18
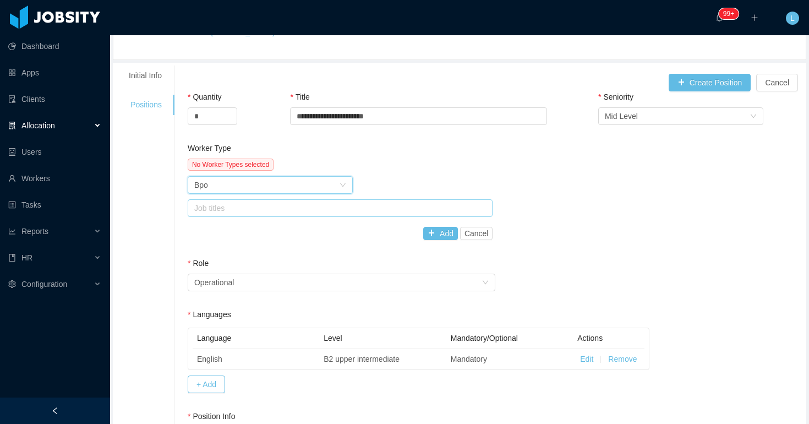
click at [236, 205] on div "Job titles" at bounding box center [337, 208] width 287 height 11
click at [255, 214] on div "Job titles" at bounding box center [339, 208] width 296 height 17
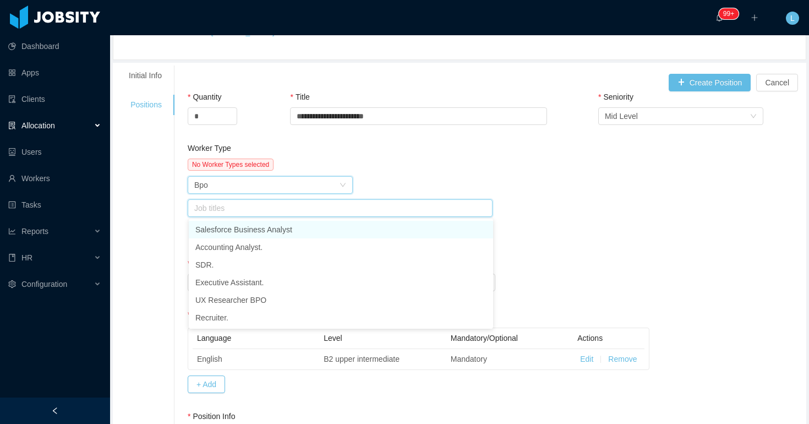
click at [278, 191] on div "Worker Type Bpo" at bounding box center [266, 185] width 145 height 17
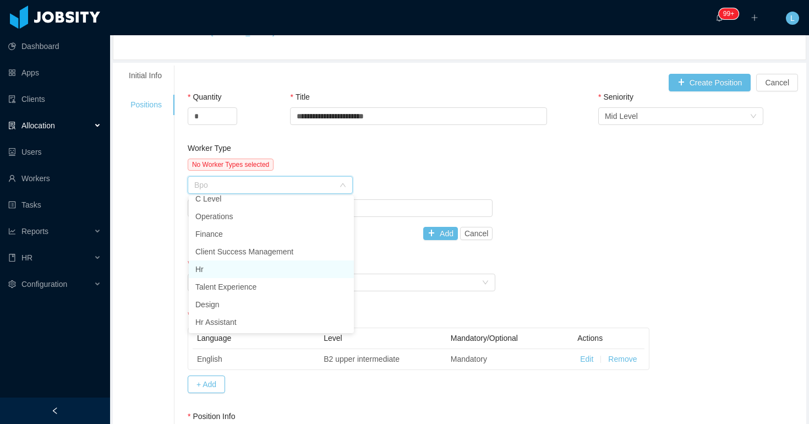
scroll to position [0, 0]
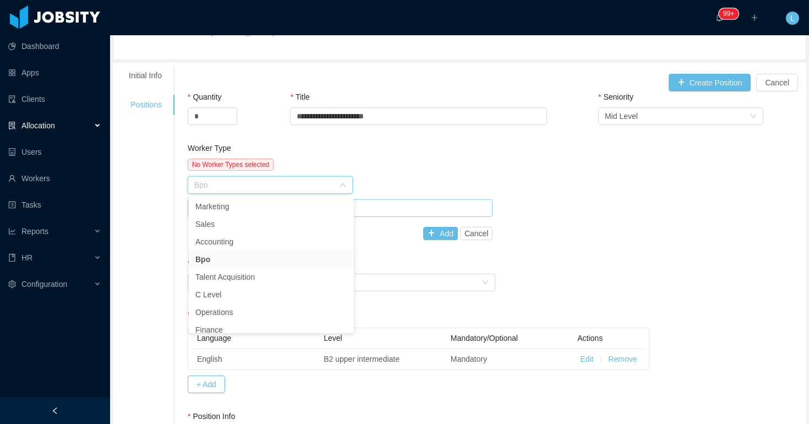
click at [390, 210] on div "Job titles" at bounding box center [337, 208] width 287 height 11
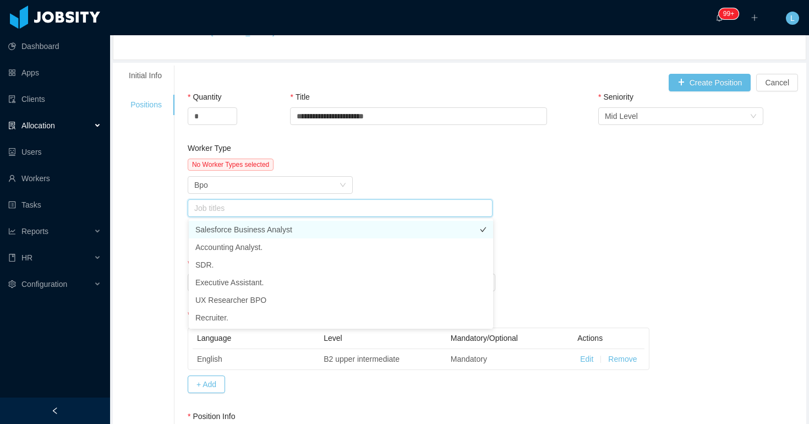
click at [348, 227] on li "Salesforce Business Analyst" at bounding box center [341, 230] width 304 height 18
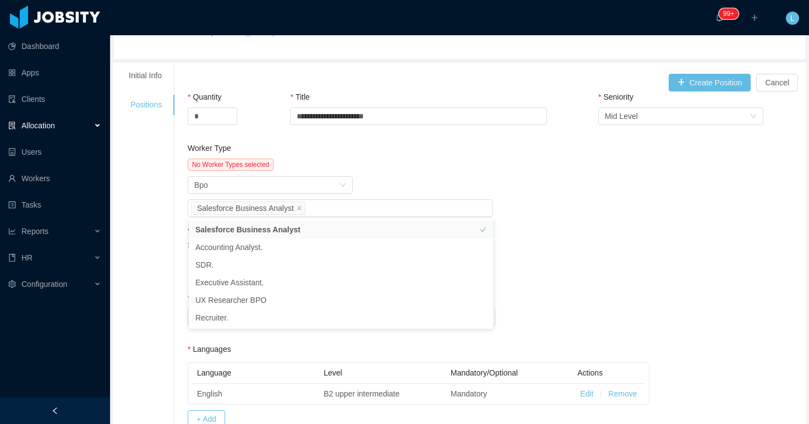
click at [396, 162] on div "No Worker Types selected" at bounding box center [340, 165] width 305 height 12
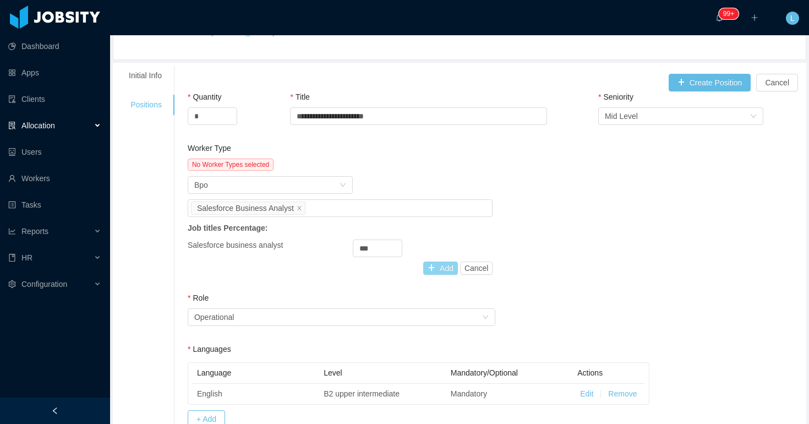
click at [444, 269] on button "Add" at bounding box center [440, 267] width 35 height 13
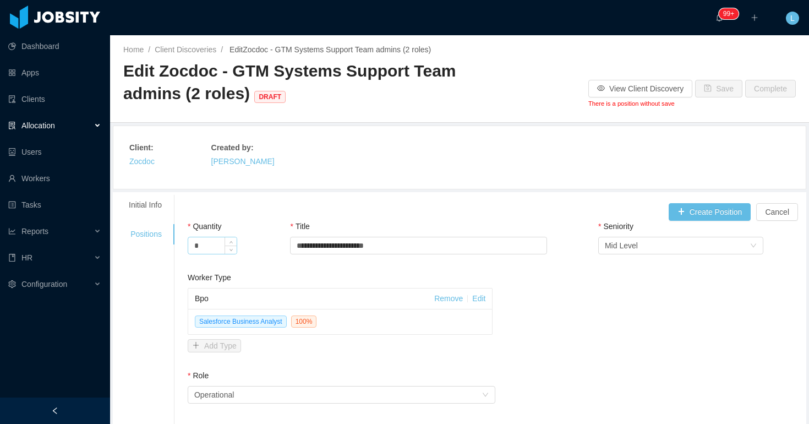
click at [210, 246] on input "*" at bounding box center [212, 245] width 48 height 17
type input "*"
click at [234, 253] on span "Decrease Value" at bounding box center [231, 249] width 12 height 10
click at [267, 205] on div "Create Position Cancel" at bounding box center [496, 212] width 616 height 18
click at [689, 209] on button "Create Position" at bounding box center [710, 212] width 83 height 18
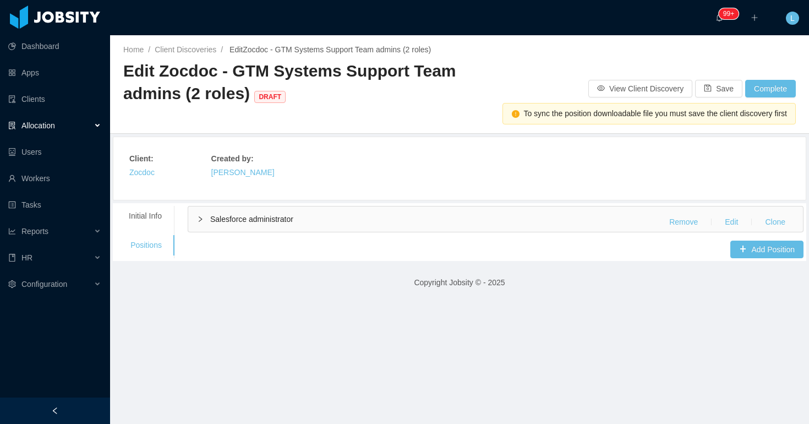
click at [609, 223] on div "Salesforce administrator Remove Edit Clone" at bounding box center [495, 218] width 615 height 25
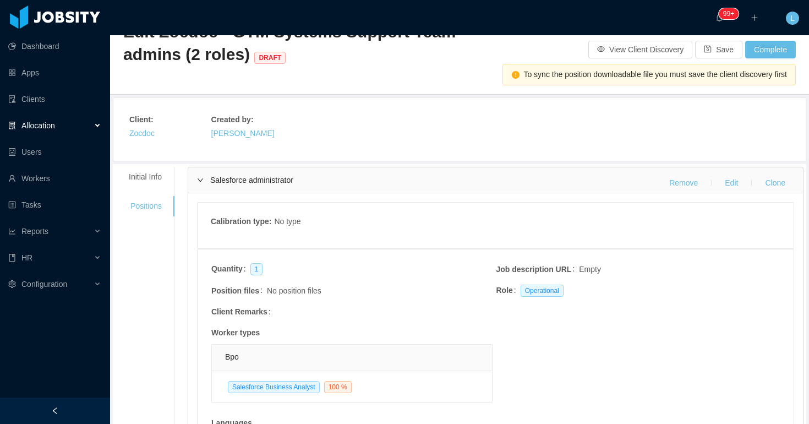
scroll to position [38, 0]
click at [724, 182] on button "Edit" at bounding box center [731, 184] width 31 height 18
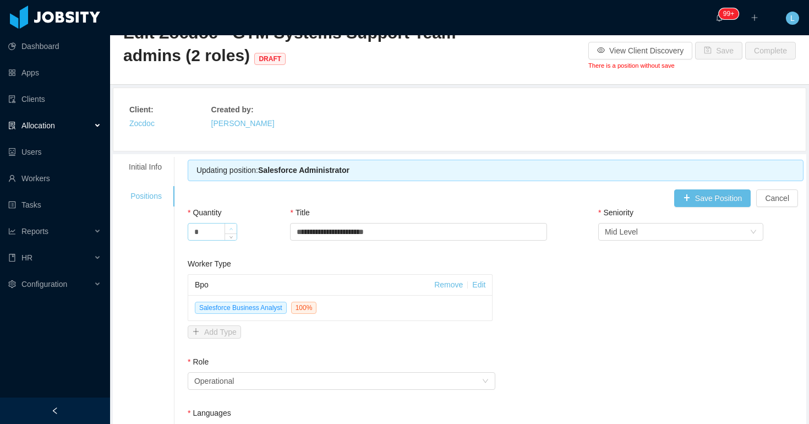
type input "*"
click at [233, 229] on icon "icon: up" at bounding box center [231, 229] width 4 height 4
click at [701, 203] on button "Save Position" at bounding box center [712, 198] width 77 height 18
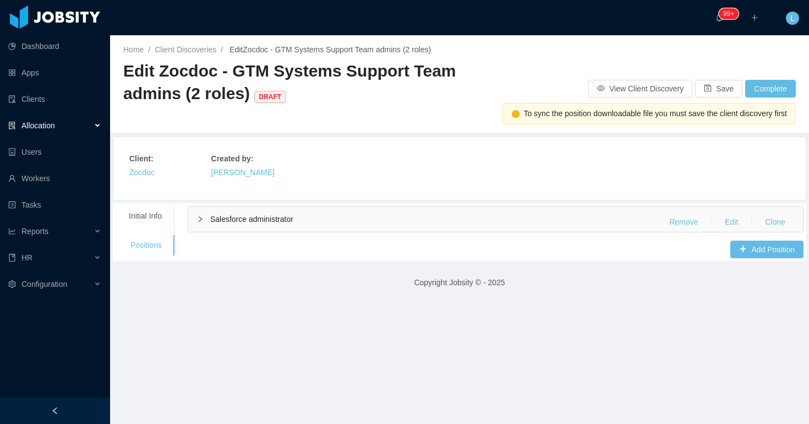
click at [599, 223] on div "Salesforce administrator Remove Edit Clone" at bounding box center [495, 218] width 615 height 25
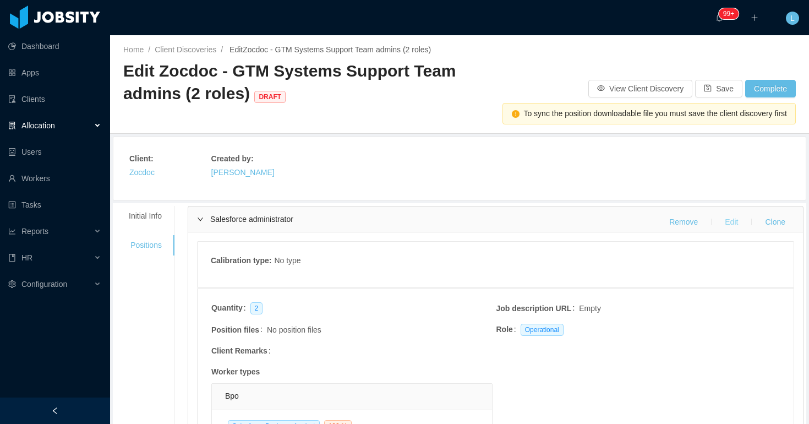
click at [726, 221] on button "Edit" at bounding box center [731, 222] width 31 height 18
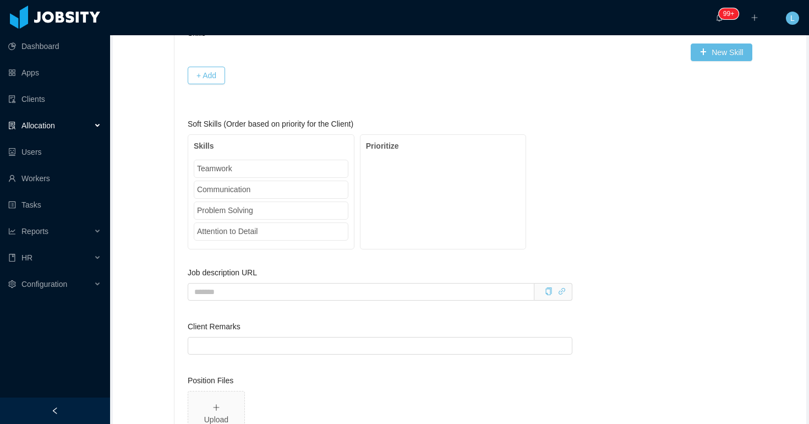
scroll to position [812, 0]
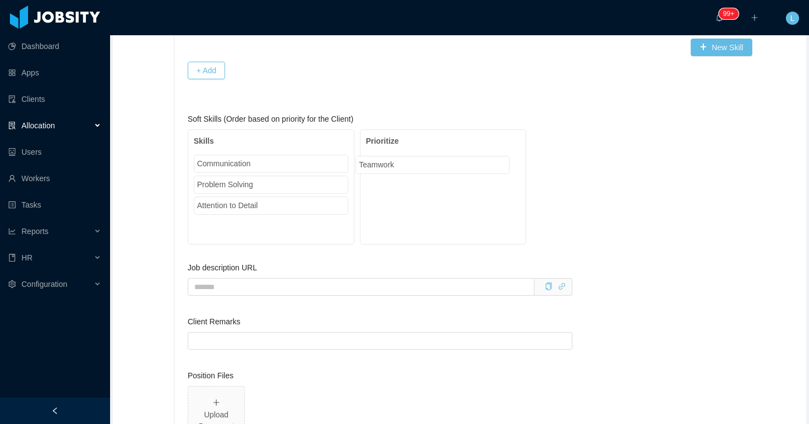
drag, startPoint x: 252, startPoint y: 165, endPoint x: 416, endPoint y: 166, distance: 163.5
click at [416, 166] on div "Skills Teamwork Communication Problem Solving Attention to Detail Prioritize" at bounding box center [357, 186] width 338 height 115
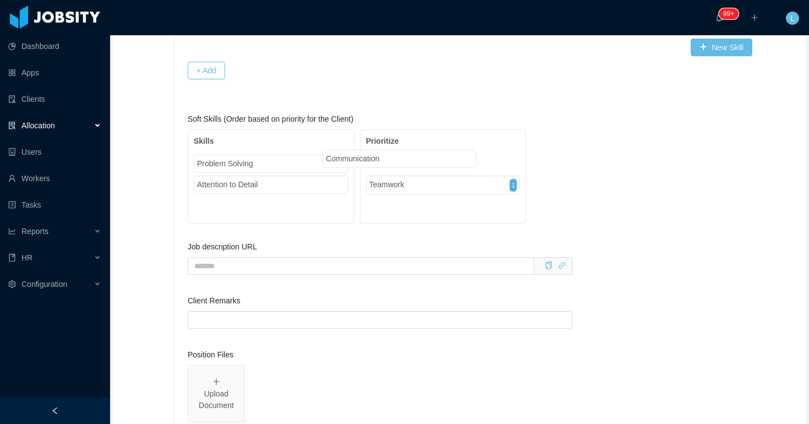
drag, startPoint x: 320, startPoint y: 163, endPoint x: 456, endPoint y: 154, distance: 135.7
click at [455, 154] on div "Skills Communication Problem Solving Attention to Detail Prioritize Teamwork 1" at bounding box center [357, 176] width 338 height 94
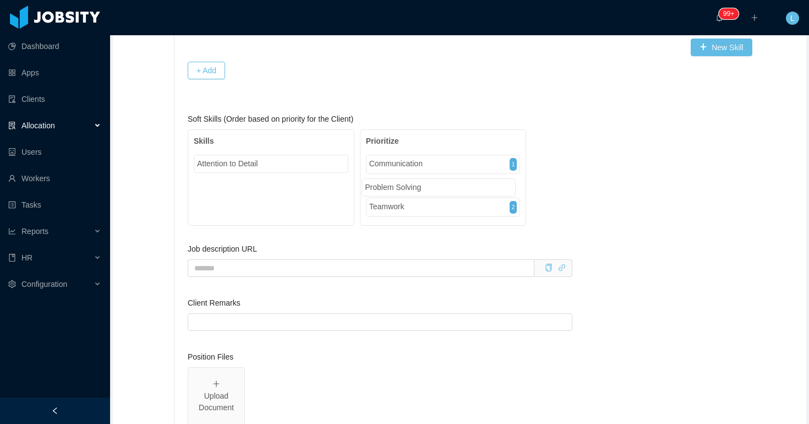
drag, startPoint x: 296, startPoint y: 164, endPoint x: 462, endPoint y: 188, distance: 168.4
click at [462, 188] on div "Skills Problem Solving Attention to Detail Prioritize Communication 1 Teamwork 2" at bounding box center [357, 177] width 338 height 96
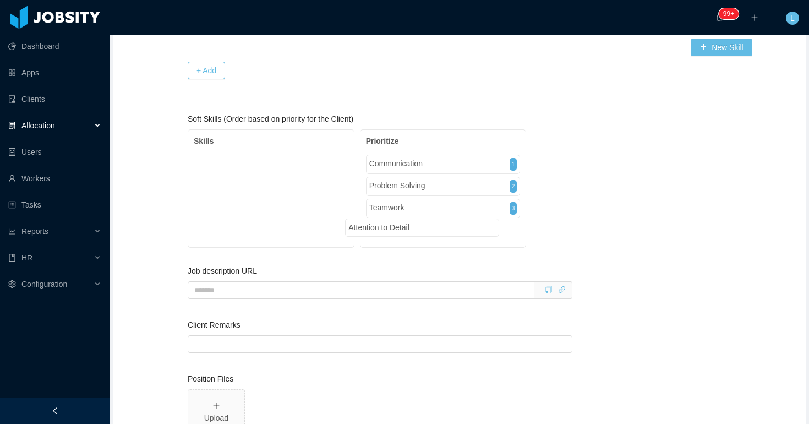
drag, startPoint x: 294, startPoint y: 166, endPoint x: 445, endPoint y: 234, distance: 165.3
click at [445, 234] on div "Soft Skills (Order based on priority for the Client) Skills Attention to Detail…" at bounding box center [470, 189] width 565 height 152
drag, startPoint x: 271, startPoint y: 162, endPoint x: 451, endPoint y: 225, distance: 190.6
click at [451, 226] on div "Skills Attention to Detail Prioritize Communication 1 Problem Solving 2 Teamwor…" at bounding box center [357, 188] width 338 height 118
click at [593, 224] on span "Skills Prioritize Communication 1 Problem Solving 2 Teamwork 3 Attention to Det…" at bounding box center [470, 188] width 565 height 119
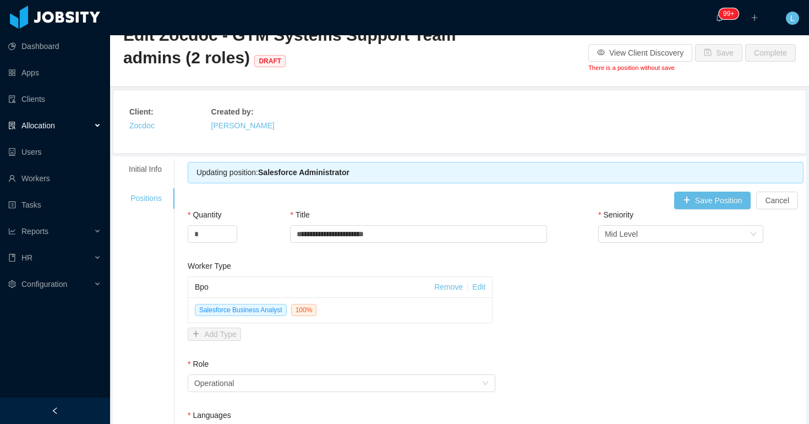
scroll to position [0, 0]
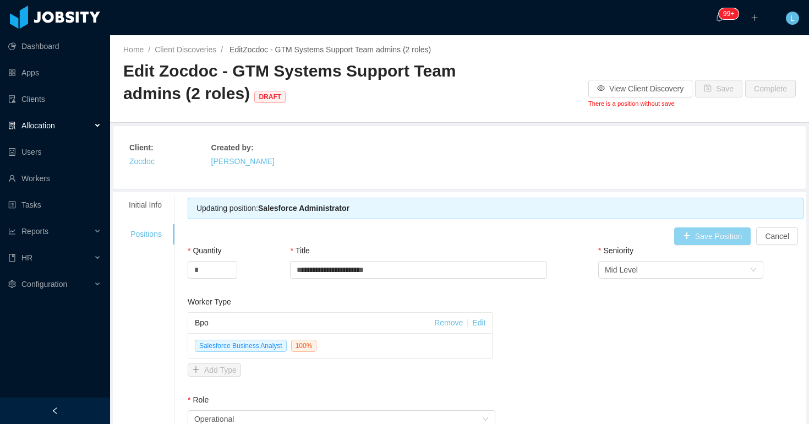
click at [712, 238] on button "Save Position" at bounding box center [712, 236] width 77 height 18
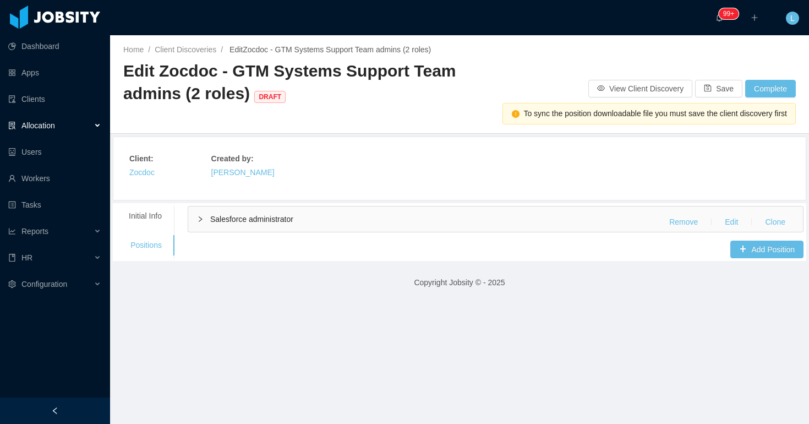
click at [565, 225] on div "Salesforce administrator Remove Edit Clone" at bounding box center [495, 218] width 615 height 25
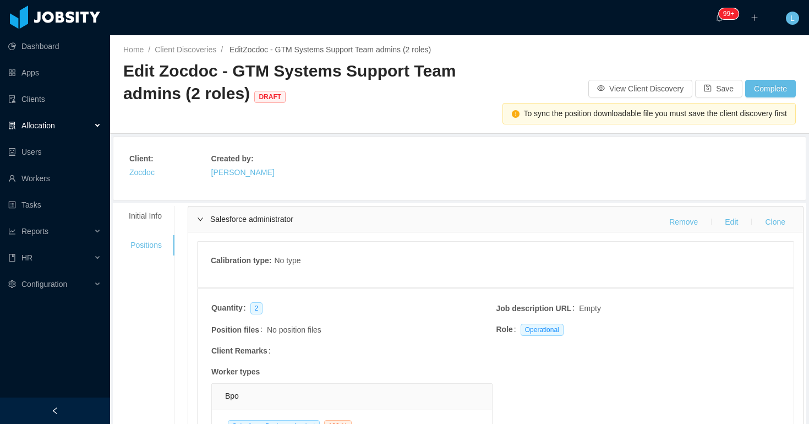
click at [312, 218] on div "Salesforce administrator Remove Edit Clone" at bounding box center [495, 218] width 615 height 25
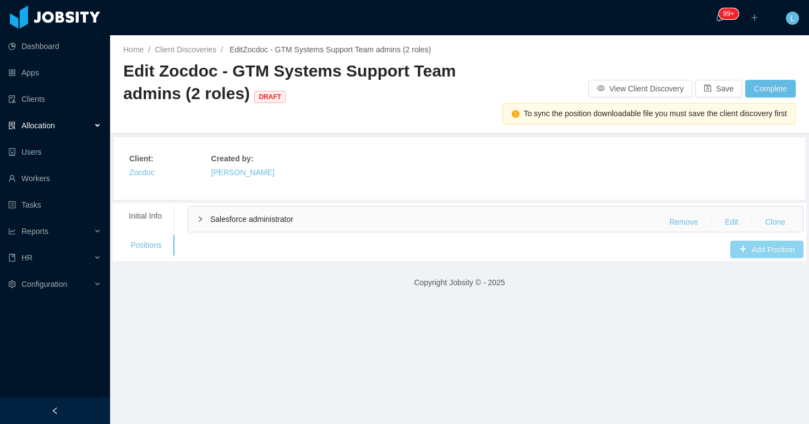
click at [744, 247] on button "Add Position" at bounding box center [766, 250] width 73 height 18
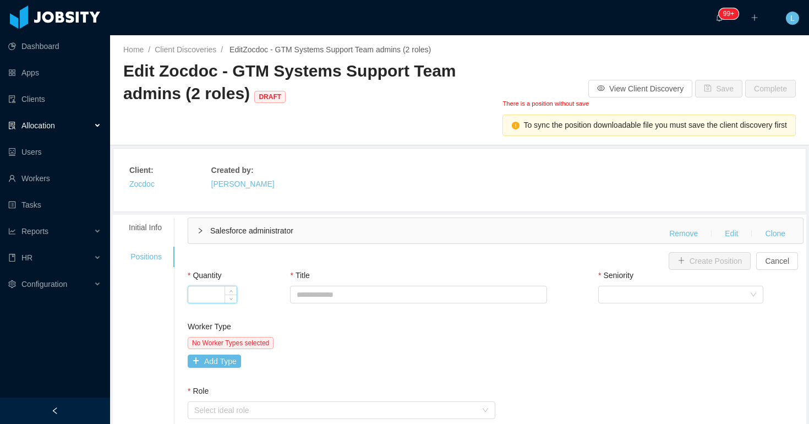
click at [201, 294] on input "Quantity" at bounding box center [212, 294] width 48 height 17
type input "*"
click at [330, 292] on input "Title" at bounding box center [418, 295] width 256 height 18
click at [338, 289] on input "**********" at bounding box center [418, 295] width 256 height 18
click at [331, 298] on input "**********" at bounding box center [418, 295] width 256 height 18
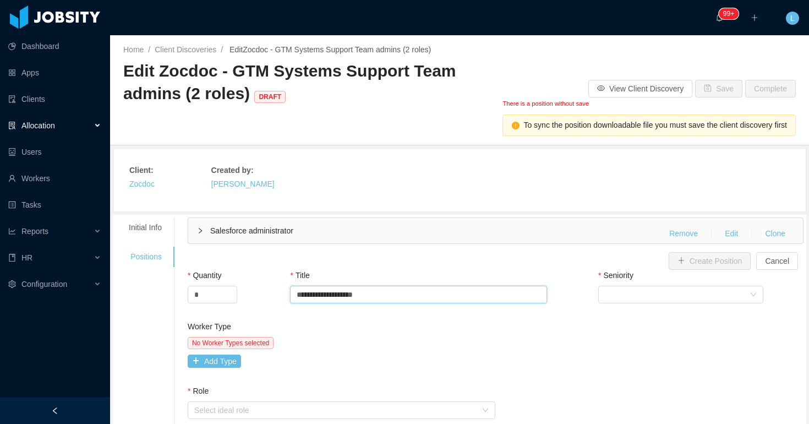
click at [335, 298] on input "**********" at bounding box center [418, 295] width 256 height 18
type input "**********"
click at [607, 292] on div "Select Seniority" at bounding box center [677, 294] width 145 height 17
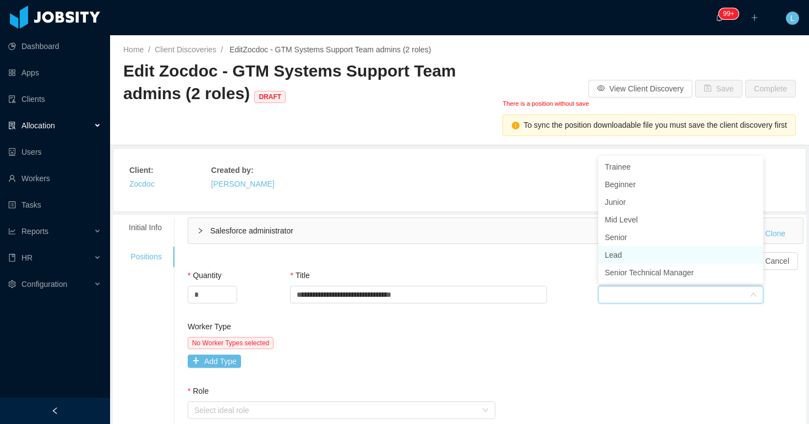
click at [637, 252] on li "Lead" at bounding box center [680, 255] width 165 height 18
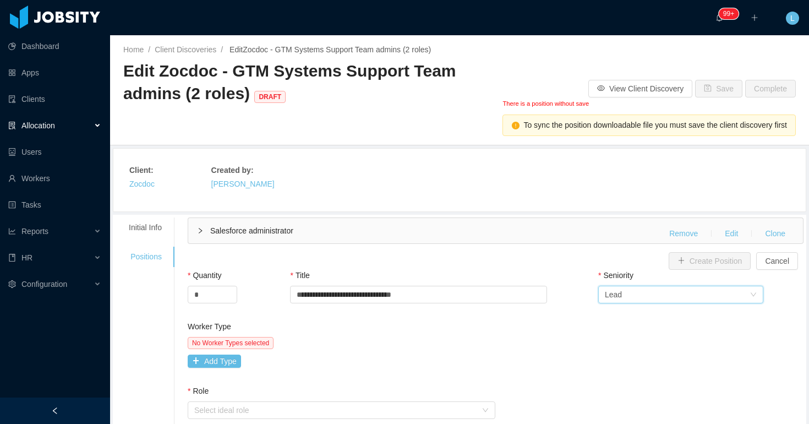
click at [608, 340] on div "Worker Type No Worker Types selected Add Type" at bounding box center [495, 353] width 621 height 64
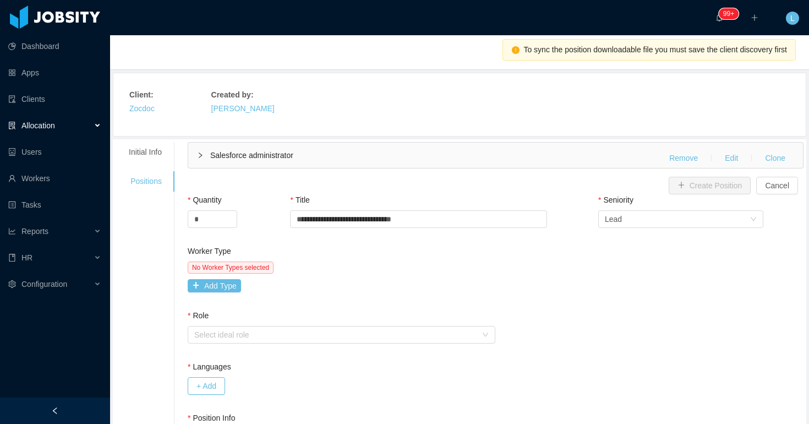
scroll to position [108, 0]
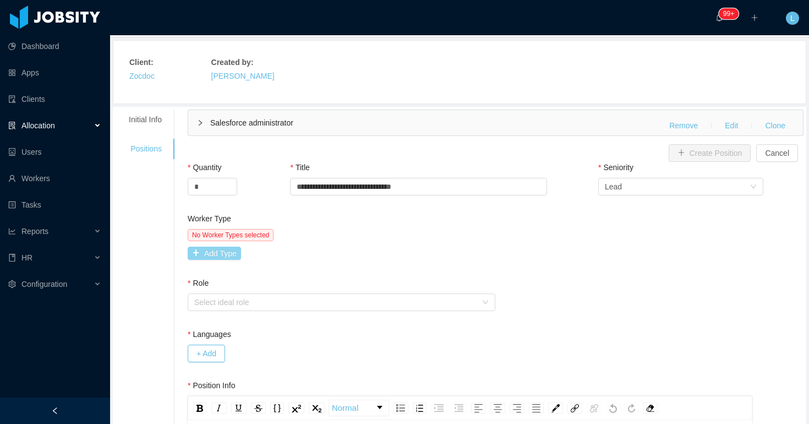
click at [222, 254] on button "Add Type" at bounding box center [214, 253] width 53 height 13
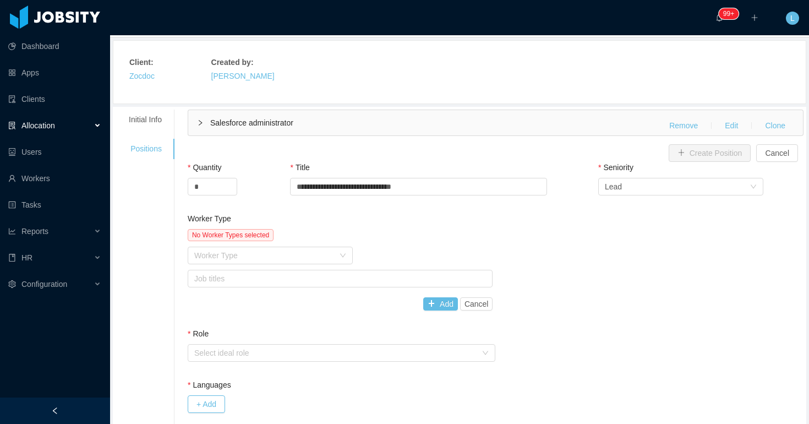
click at [222, 254] on div "Worker Type" at bounding box center [264, 255] width 140 height 11
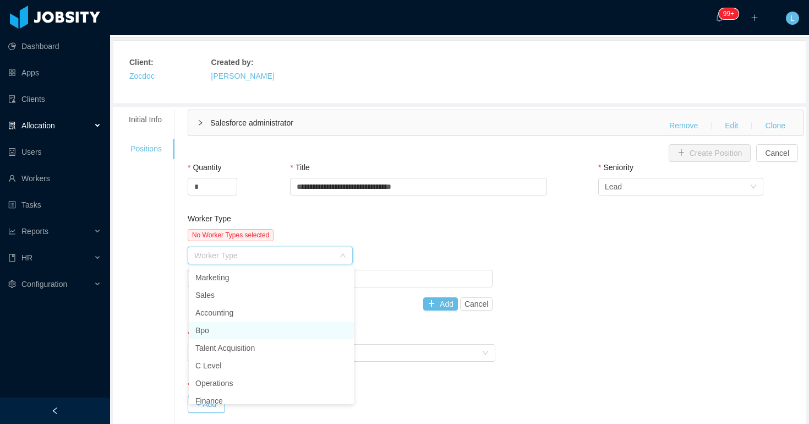
click at [225, 327] on li "Bpo" at bounding box center [271, 330] width 165 height 18
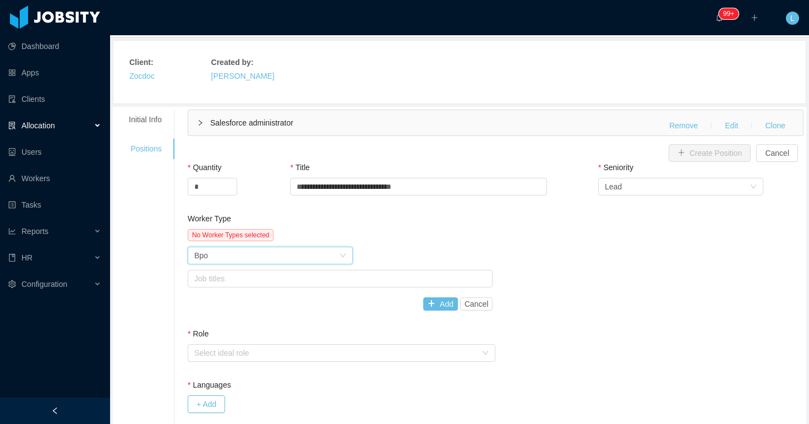
click at [227, 288] on div "No Worker Types selected Worker Type Bpo Job titles Add Cancel" at bounding box center [340, 269] width 305 height 81
click at [233, 278] on div "Job titles" at bounding box center [337, 278] width 287 height 11
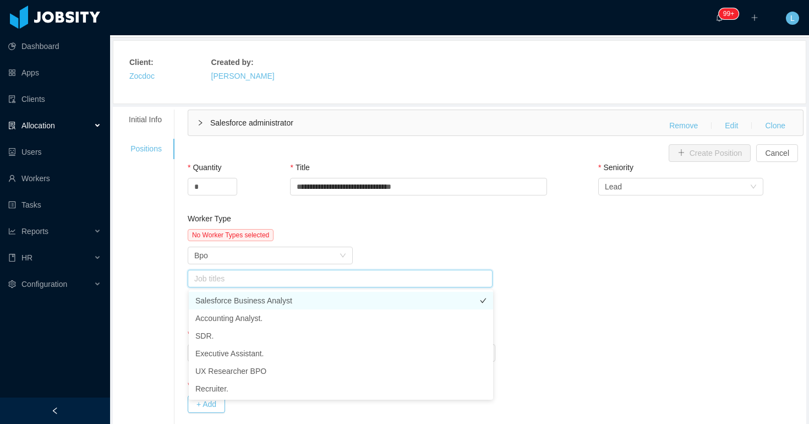
click at [234, 298] on li "Salesforce Business Analyst" at bounding box center [341, 301] width 304 height 18
click at [405, 239] on div "No Worker Types selected" at bounding box center [340, 235] width 305 height 12
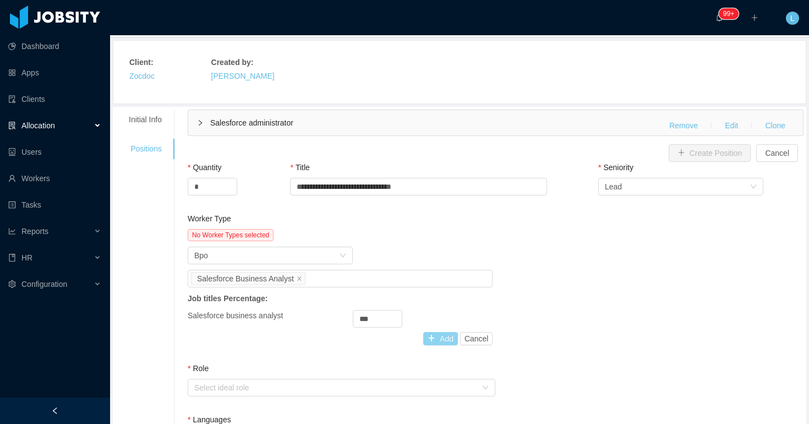
click at [441, 336] on button "Add" at bounding box center [440, 338] width 35 height 13
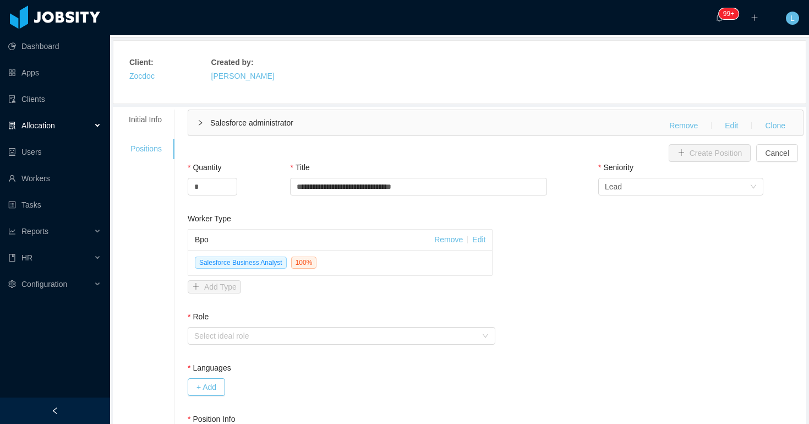
scroll to position [170, 0]
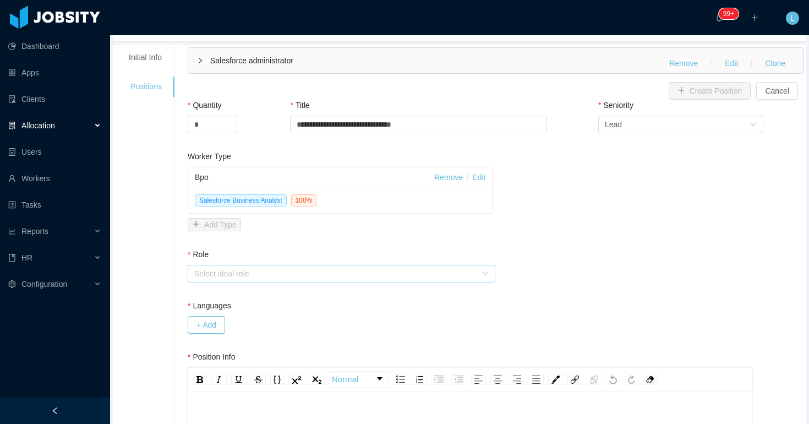
click at [280, 275] on div "Select ideal role" at bounding box center [335, 273] width 283 height 11
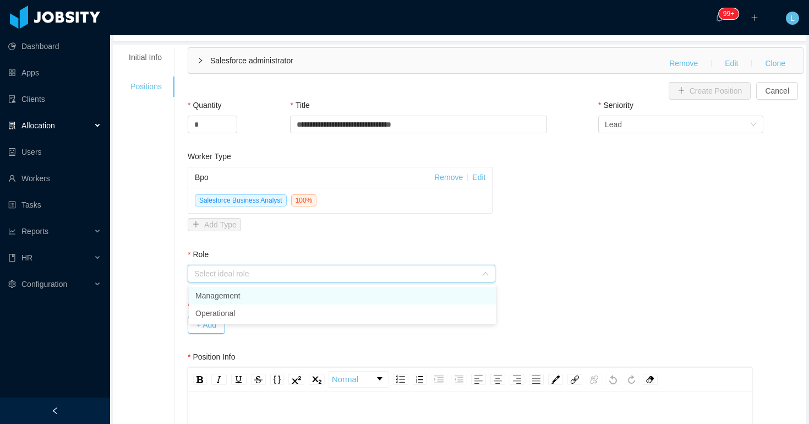
drag, startPoint x: 266, startPoint y: 315, endPoint x: 277, endPoint y: 298, distance: 20.6
click at [277, 298] on ul "Management Operational" at bounding box center [342, 305] width 307 height 40
click at [278, 298] on li "Management" at bounding box center [342, 296] width 307 height 18
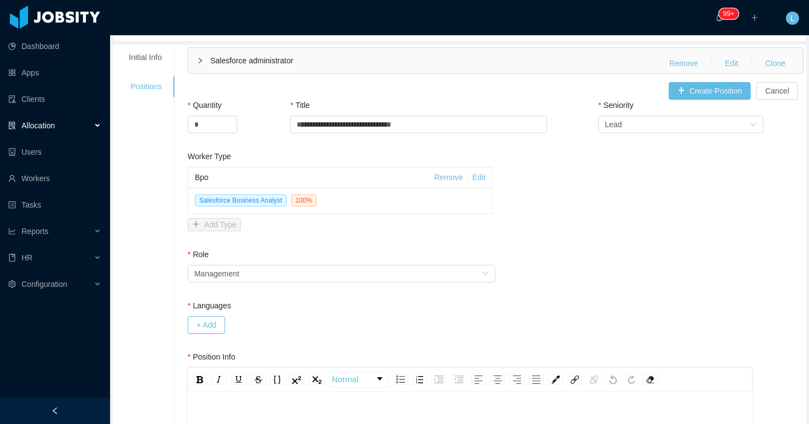
click at [292, 324] on div "+ Add" at bounding box center [419, 325] width 462 height 18
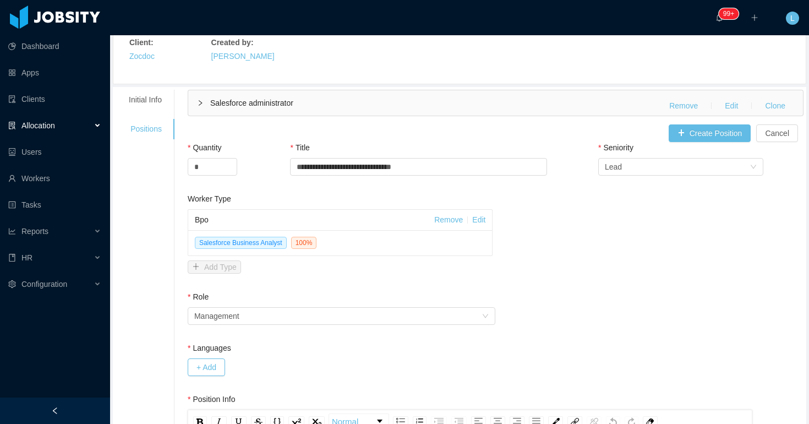
scroll to position [0, 0]
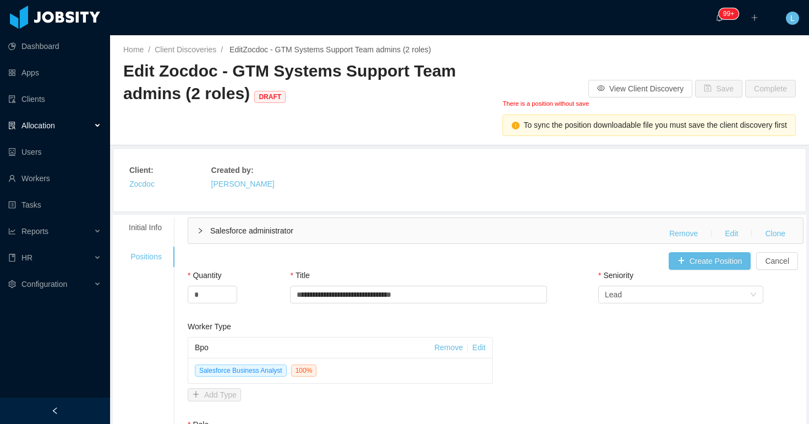
click at [204, 234] on div "Salesforce administrator Remove Edit Clone" at bounding box center [495, 230] width 615 height 25
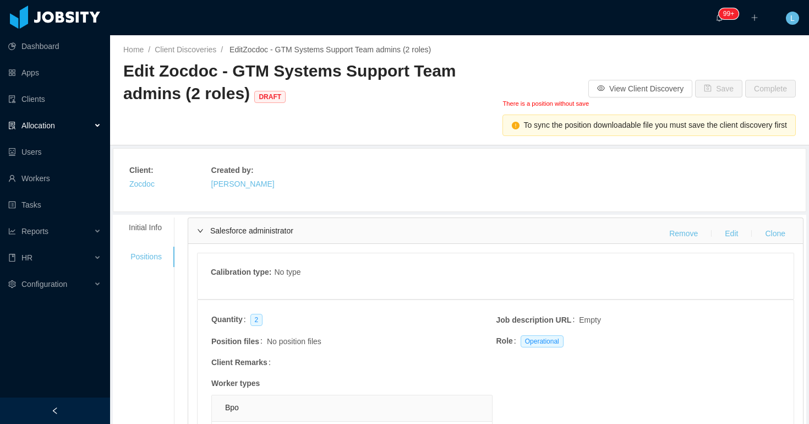
click at [204, 234] on div "Salesforce administrator Remove Edit Clone" at bounding box center [495, 230] width 615 height 25
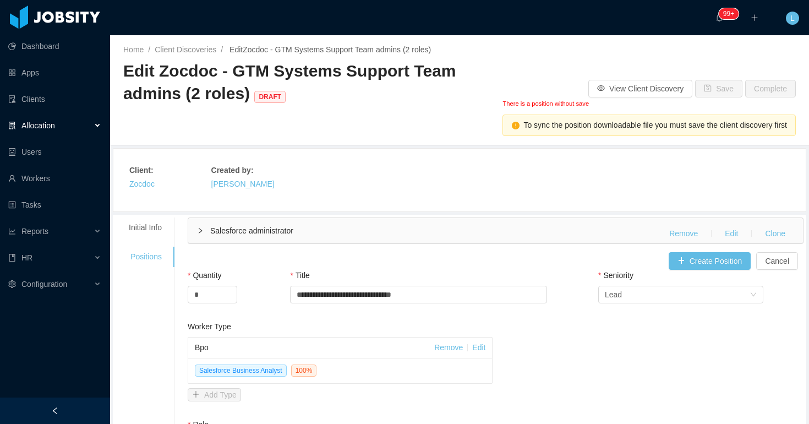
click at [204, 234] on div "Salesforce administrator Remove Edit Clone" at bounding box center [495, 230] width 615 height 25
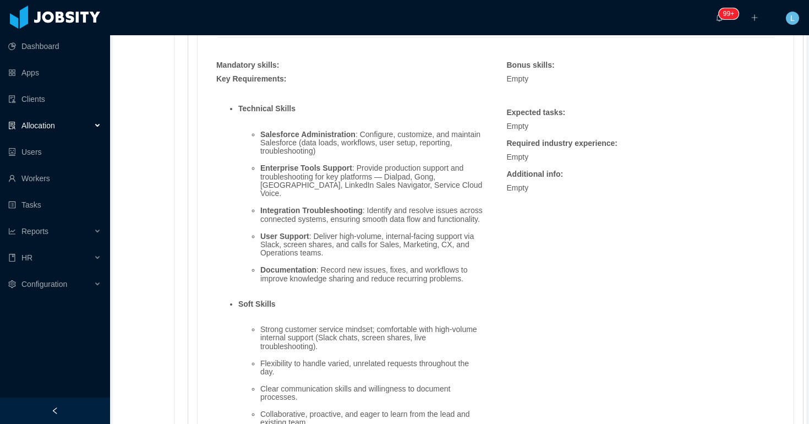
scroll to position [815, 0]
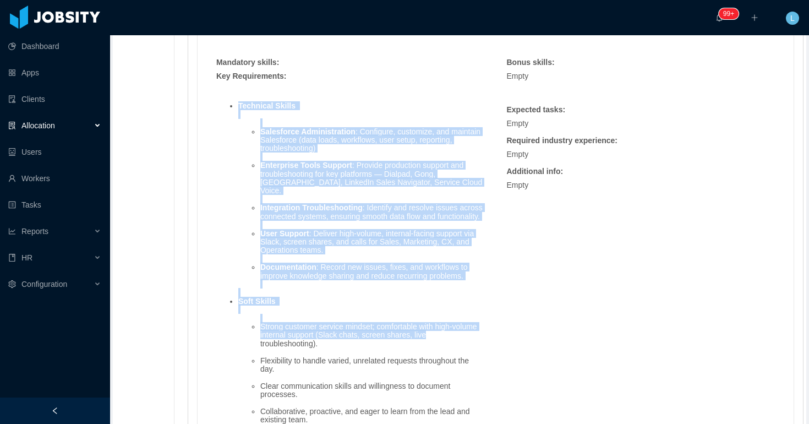
drag, startPoint x: 240, startPoint y: 106, endPoint x: 527, endPoint y: 319, distance: 357.6
click at [527, 322] on div "Skills : Skill Years Notes Deal Breaker Mandatory No Data Mandatory skills : Ke…" at bounding box center [495, 187] width 581 height 576
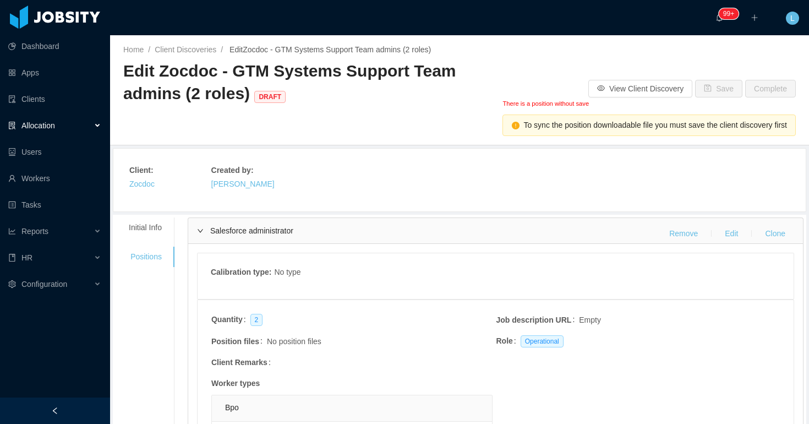
click at [236, 236] on div "Salesforce administrator Remove Edit Clone" at bounding box center [495, 230] width 615 height 25
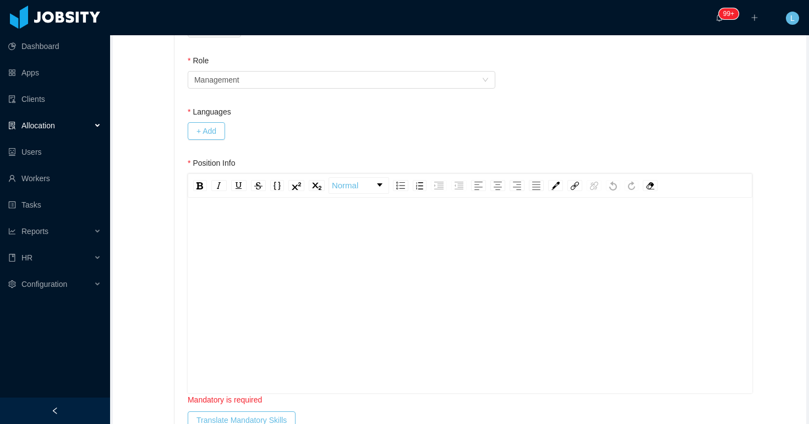
scroll to position [369, 0]
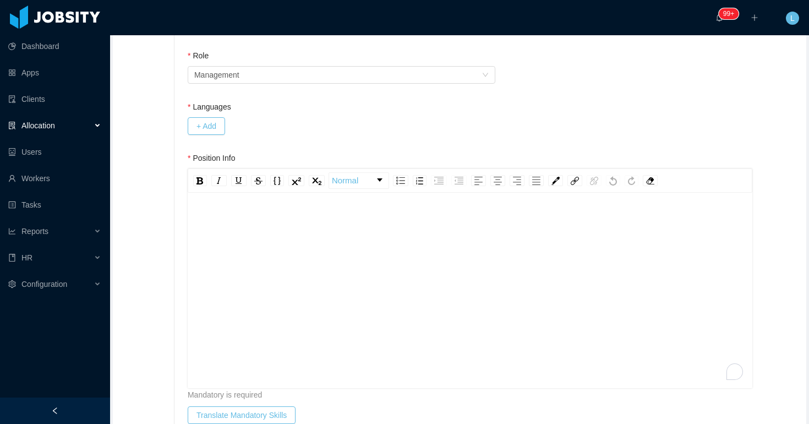
click at [313, 241] on div "To enrich screen reader interactions, please activate Accessibility in Grammarl…" at bounding box center [470, 283] width 548 height 193
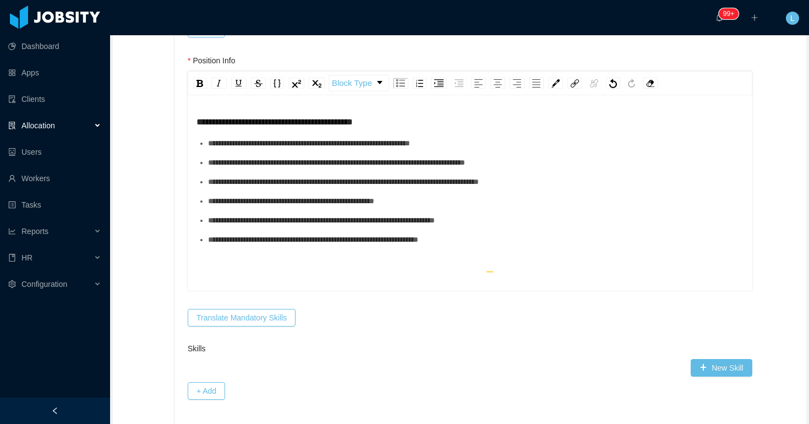
scroll to position [480, 0]
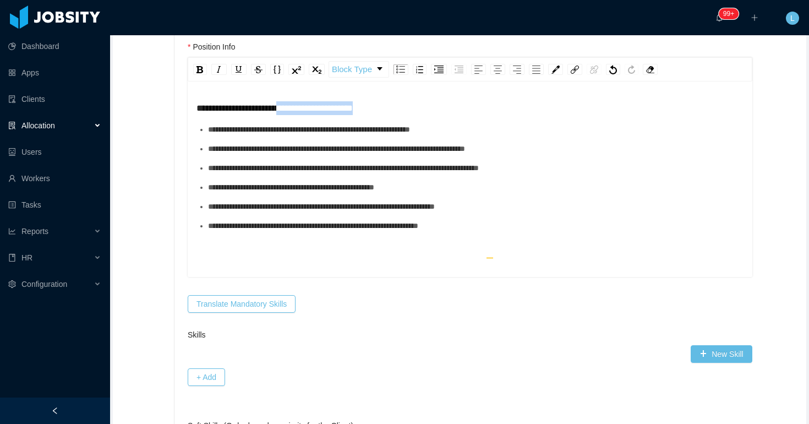
drag, startPoint x: 301, startPoint y: 111, endPoint x: 456, endPoint y: 108, distance: 154.7
click at [456, 110] on div "**********" at bounding box center [470, 108] width 548 height 14
click at [293, 122] on div "**********" at bounding box center [470, 166] width 548 height 130
click at [293, 126] on span "**********" at bounding box center [309, 129] width 202 height 8
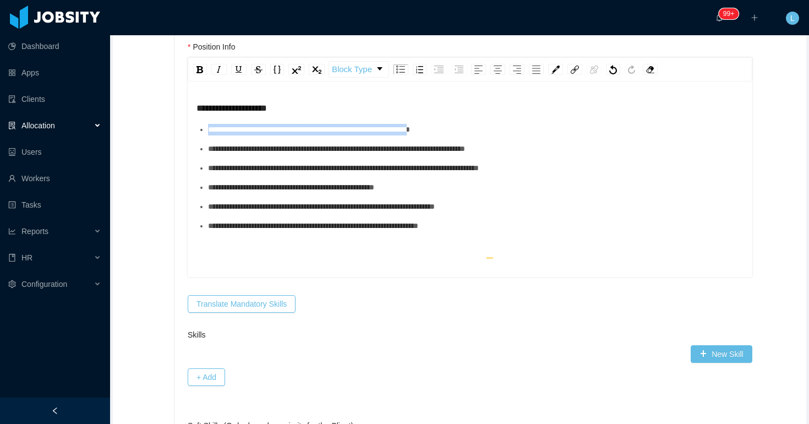
click at [293, 126] on span "**********" at bounding box center [309, 129] width 202 height 8
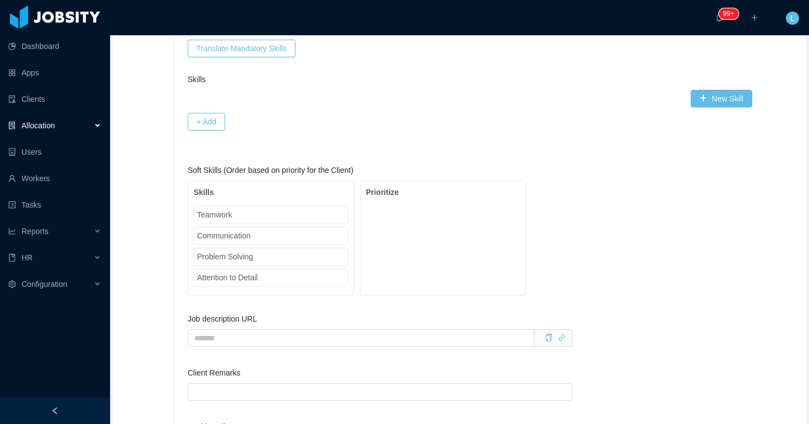
scroll to position [737, 0]
drag, startPoint x: 289, startPoint y: 218, endPoint x: 438, endPoint y: 215, distance: 148.1
click at [438, 216] on div "Skills Teamwork Communication Problem Solving Attention to Detail Prioritize" at bounding box center [357, 236] width 338 height 115
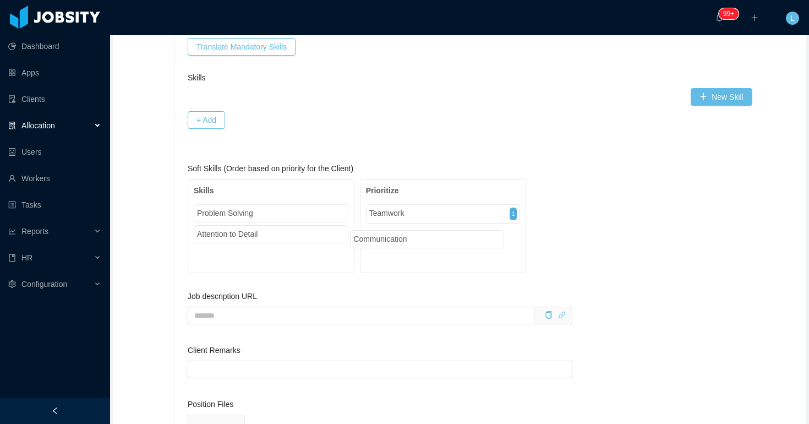
drag, startPoint x: 314, startPoint y: 216, endPoint x: 469, endPoint y: 239, distance: 157.0
click at [469, 240] on div "Skills Communication Problem Solving Attention to Detail Prioritize Teamwork 1" at bounding box center [357, 226] width 338 height 94
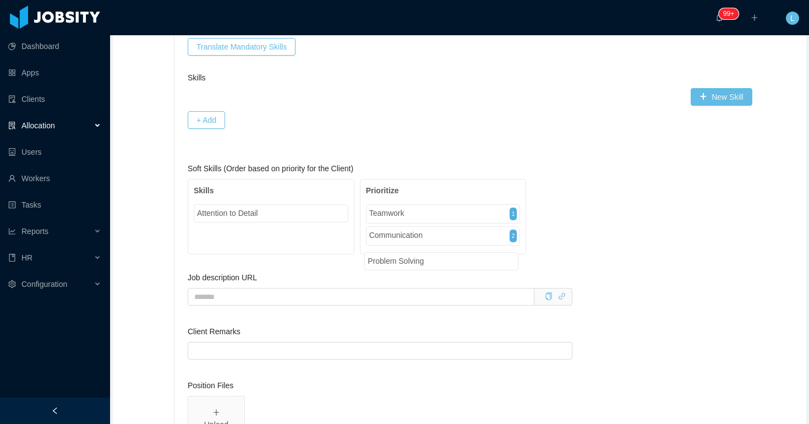
drag, startPoint x: 295, startPoint y: 218, endPoint x: 465, endPoint y: 266, distance: 176.1
click at [465, 266] on div "Soft Skills (Order based on priority for the Client) Skills Problem Solving Att…" at bounding box center [470, 217] width 565 height 109
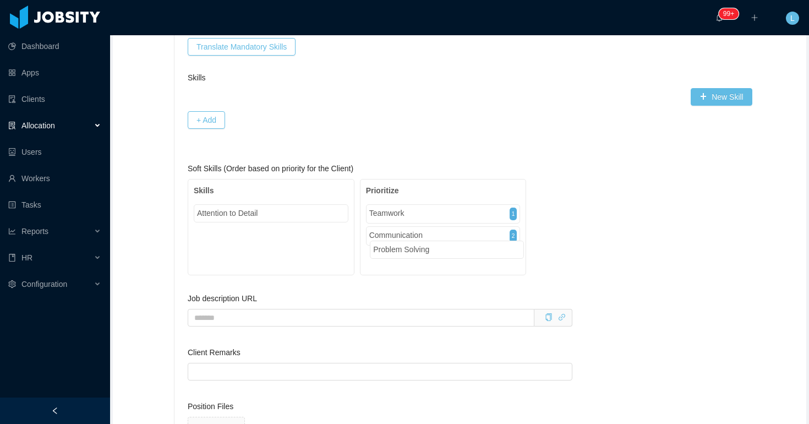
drag, startPoint x: 292, startPoint y: 217, endPoint x: 465, endPoint y: 252, distance: 176.3
click at [465, 252] on div "Skills Problem Solving Attention to Detail Prioritize Teamwork 1 Communication 2" at bounding box center [357, 227] width 338 height 96
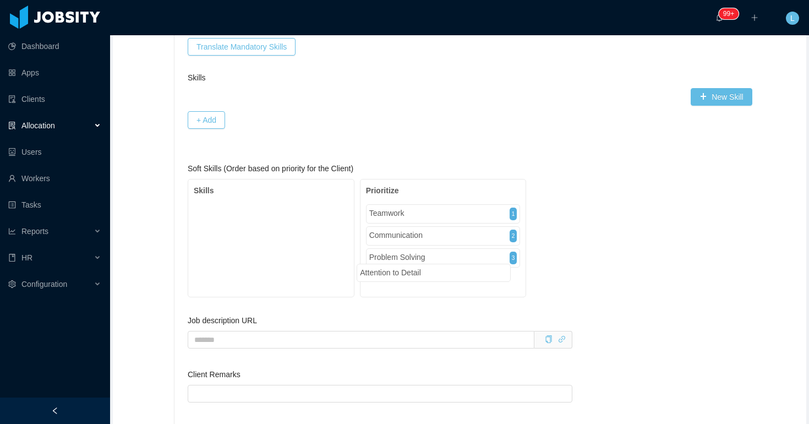
drag, startPoint x: 302, startPoint y: 214, endPoint x: 465, endPoint y: 271, distance: 173.0
click at [465, 271] on div "Skills Attention to Detail Prioritize Teamwork 1 Communication 2 Problem Solvin…" at bounding box center [357, 238] width 338 height 118
click at [425, 155] on div "**********" at bounding box center [489, 27] width 630 height 1094
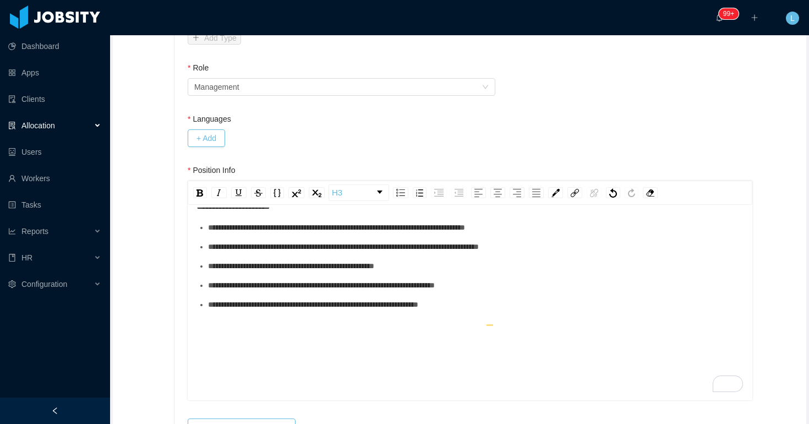
scroll to position [375, 0]
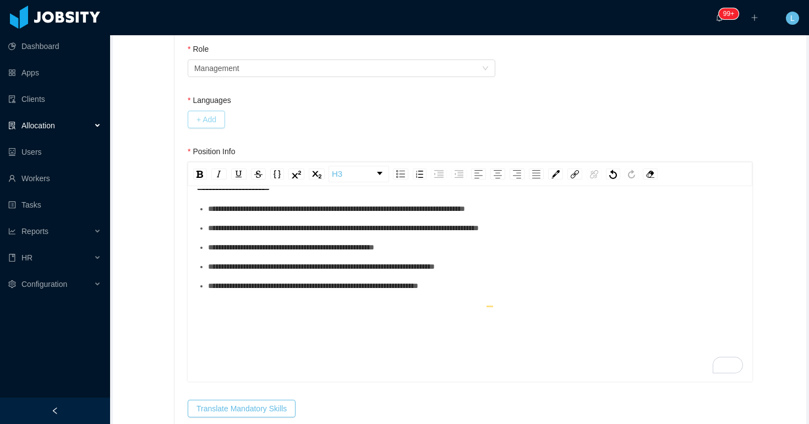
click at [224, 111] on button "+ Add" at bounding box center [206, 120] width 37 height 18
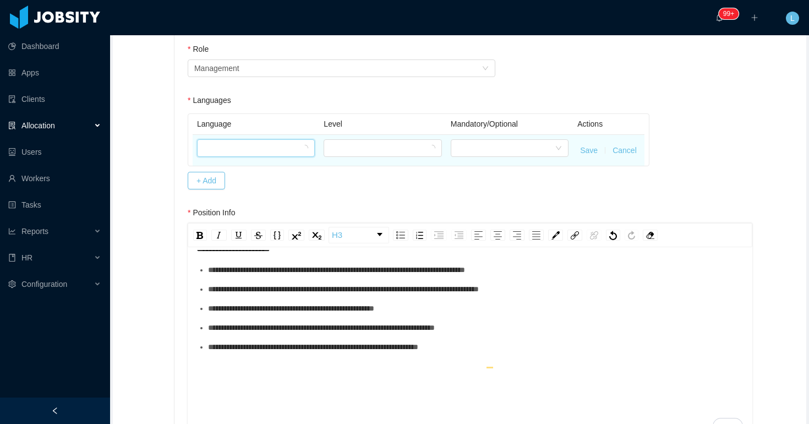
click at [233, 144] on div at bounding box center [252, 148] width 97 height 17
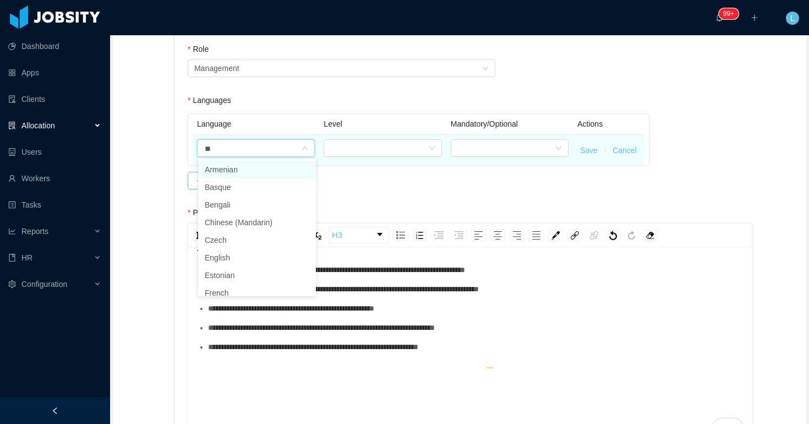
type input "***"
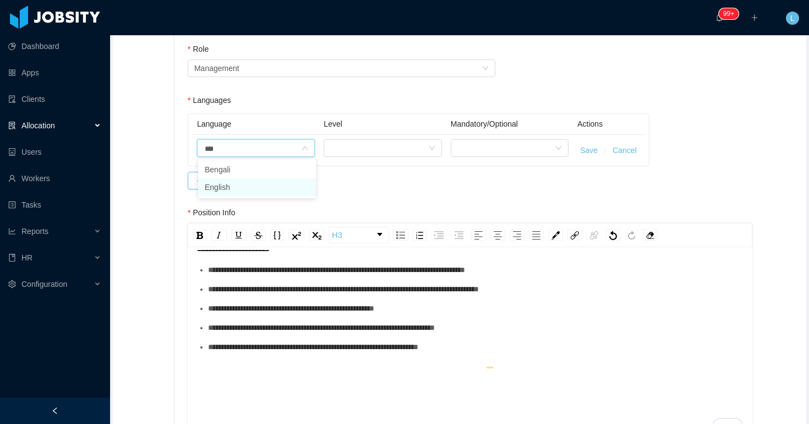
click at [242, 189] on li "English" at bounding box center [257, 187] width 118 height 18
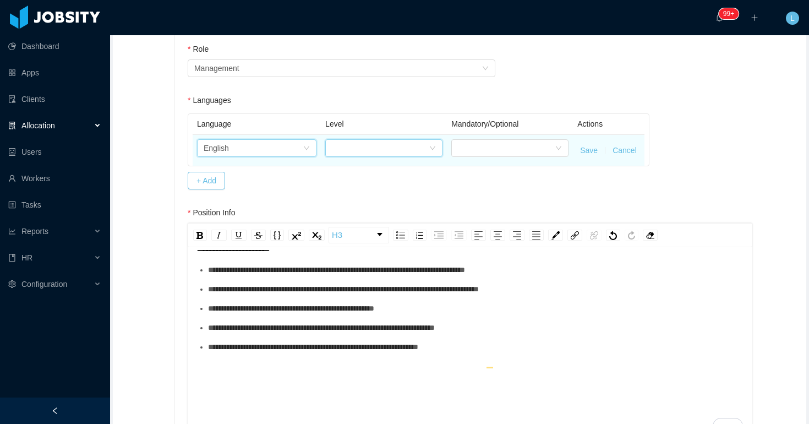
click at [352, 149] on div at bounding box center [380, 148] width 97 height 17
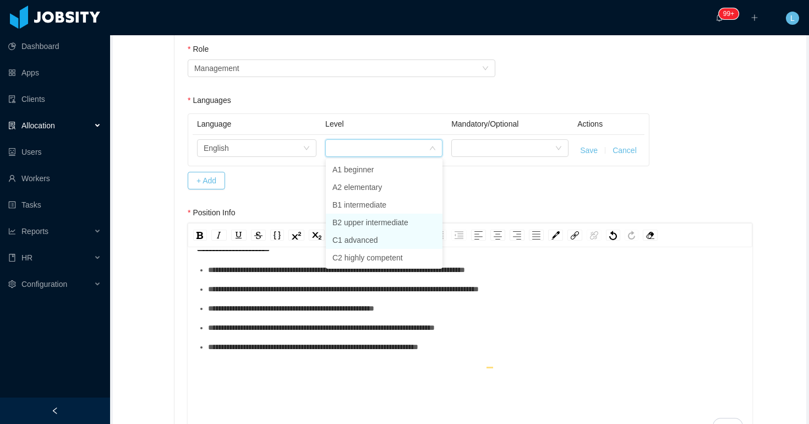
click at [354, 234] on li "C1 advanced" at bounding box center [384, 240] width 117 height 18
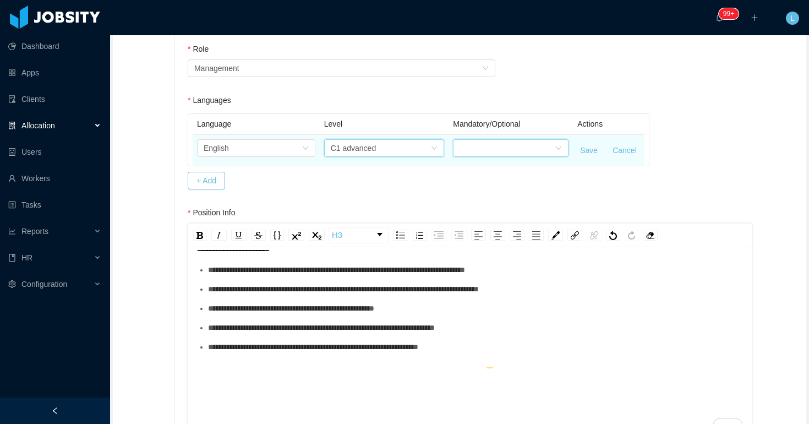
click at [481, 143] on div at bounding box center [507, 148] width 95 height 17
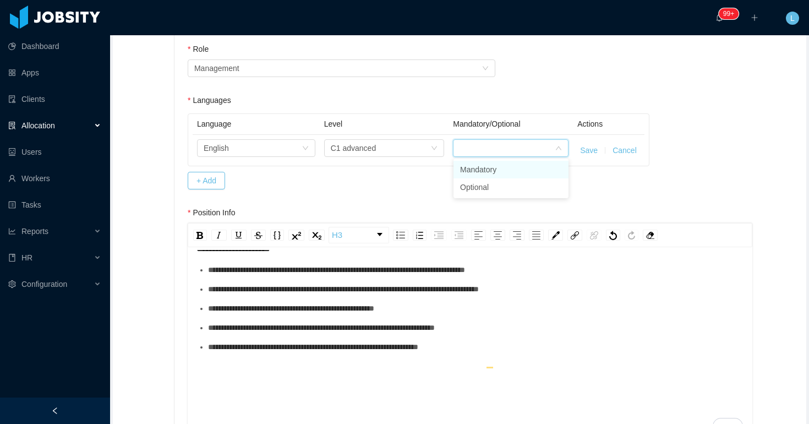
click at [486, 172] on li "Mandatory" at bounding box center [511, 170] width 115 height 18
click at [588, 149] on button "Save" at bounding box center [589, 151] width 18 height 12
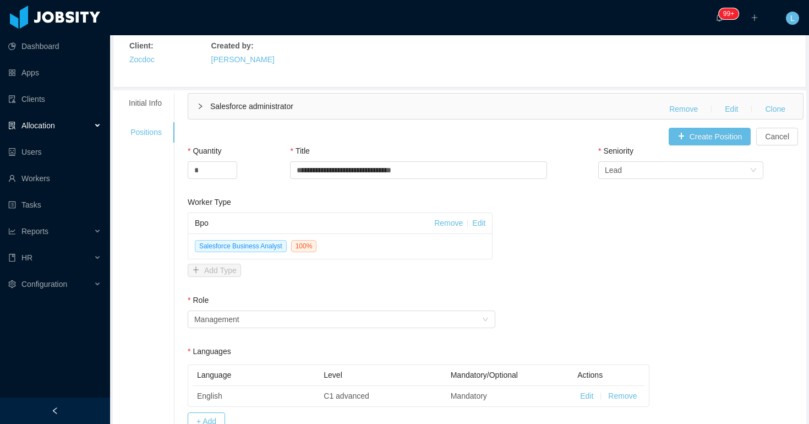
scroll to position [0, 0]
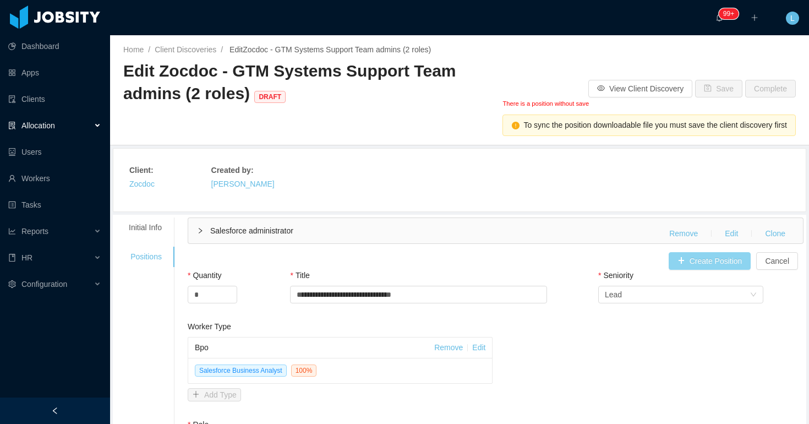
click at [725, 261] on button "Create Position" at bounding box center [710, 261] width 83 height 18
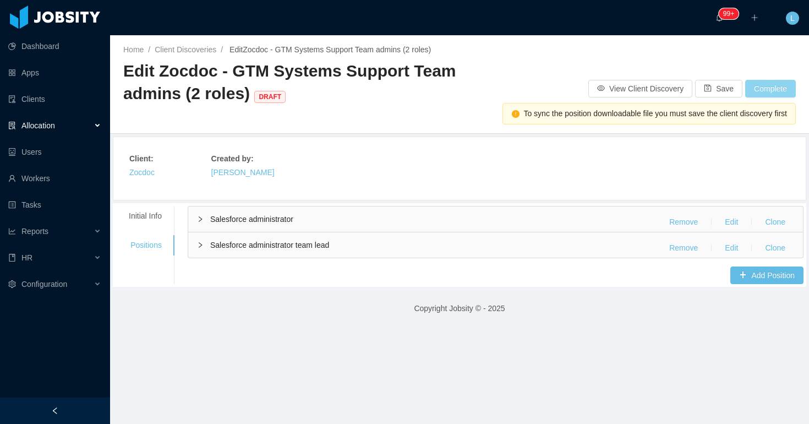
click at [778, 89] on button "Complete" at bounding box center [770, 89] width 51 height 18
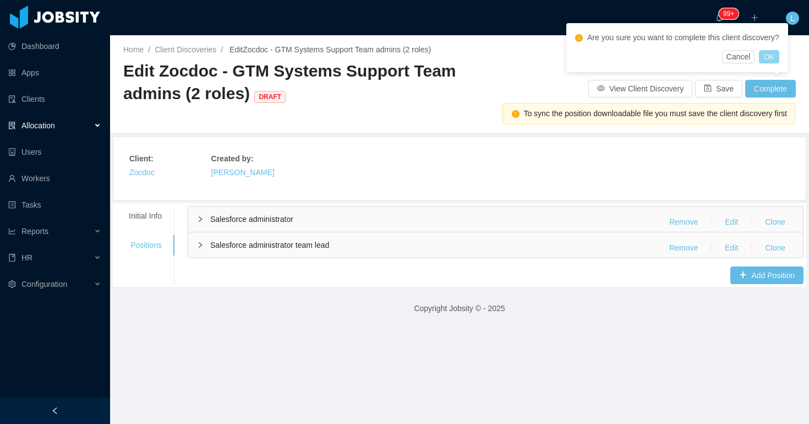
click at [779, 62] on button "OK" at bounding box center [769, 56] width 20 height 13
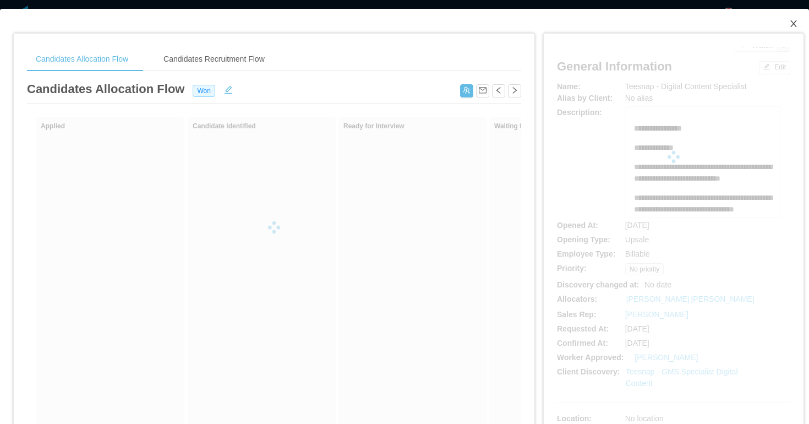
click at [793, 24] on icon "icon: close" at bounding box center [793, 23] width 6 height 7
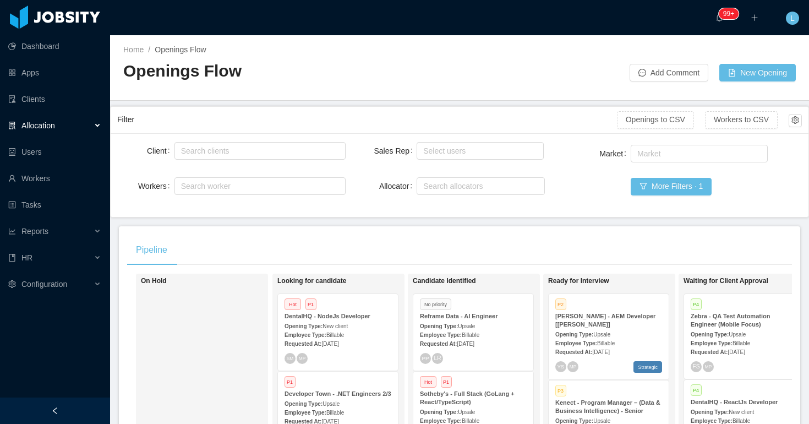
click at [88, 129] on div "Allocation" at bounding box center [55, 125] width 110 height 22
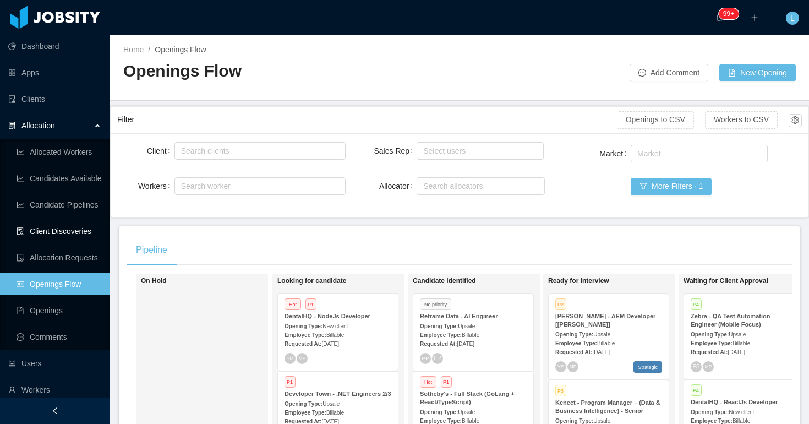
click at [77, 228] on link "Client Discoveries" at bounding box center [59, 231] width 85 height 22
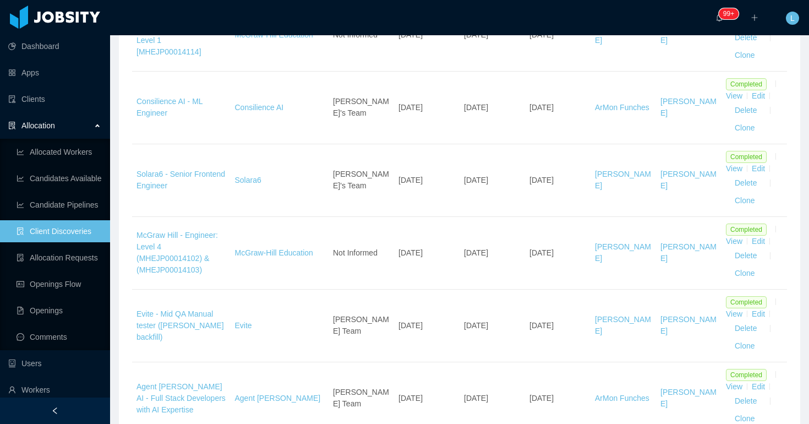
scroll to position [1610, 0]
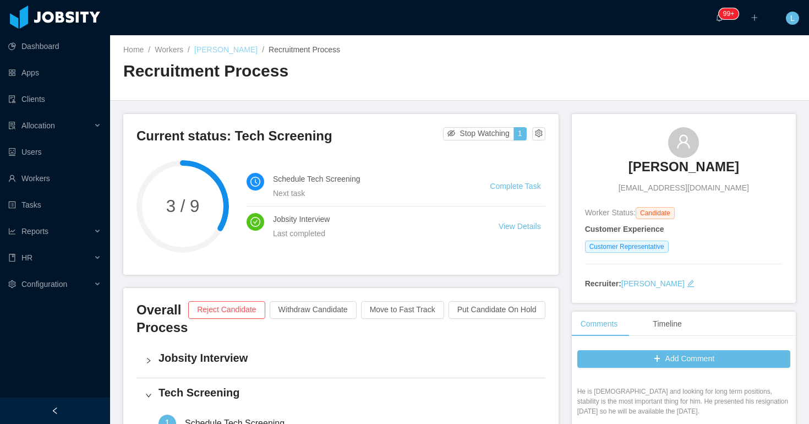
click at [227, 48] on link "[PERSON_NAME]" at bounding box center [225, 49] width 63 height 9
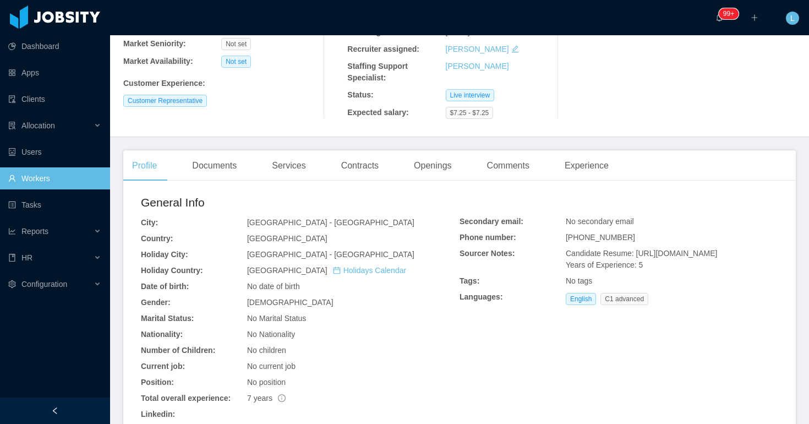
scroll to position [272, 0]
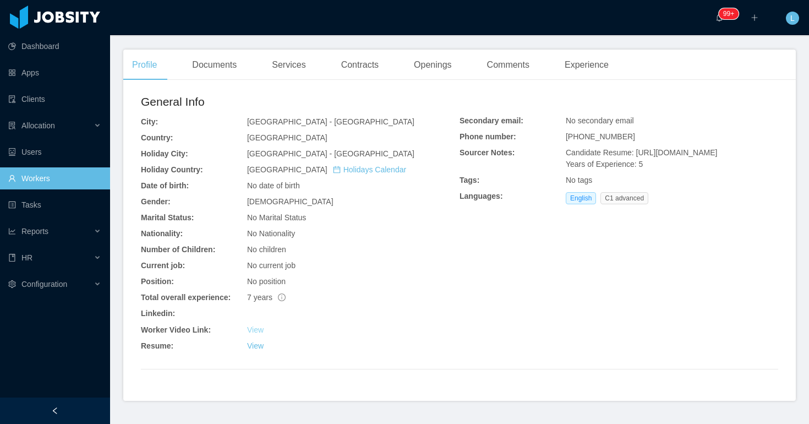
click at [260, 331] on link "View" at bounding box center [255, 329] width 17 height 9
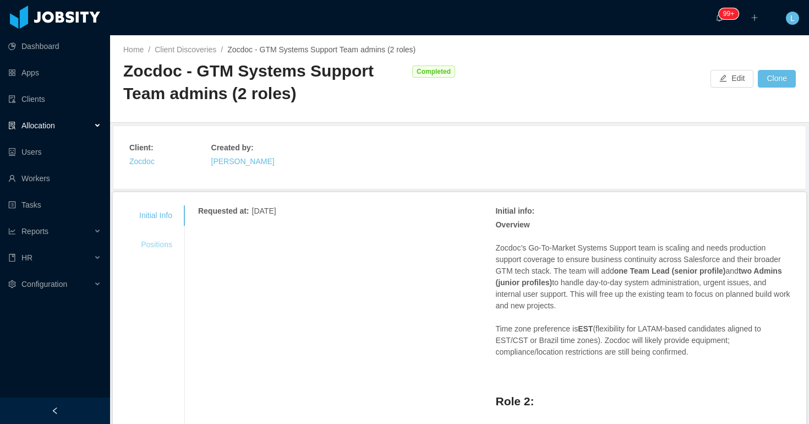
click at [166, 246] on div "Positions" at bounding box center [155, 244] width 59 height 20
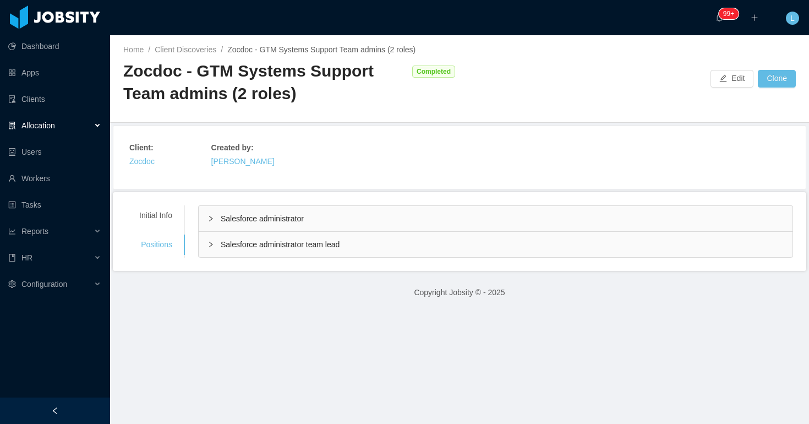
click at [358, 221] on div "Salesforce administrator" at bounding box center [496, 218] width 594 height 25
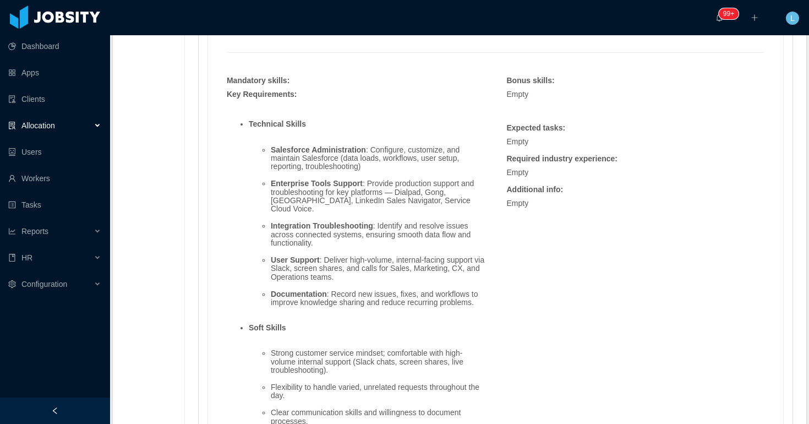
scroll to position [791, 0]
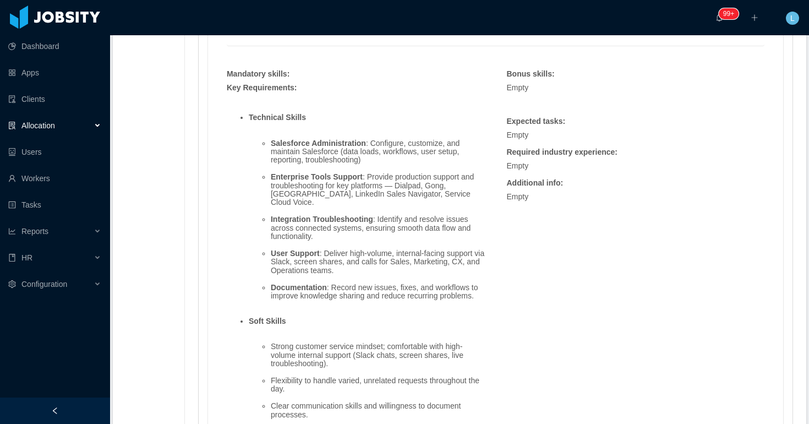
drag, startPoint x: 249, startPoint y: 116, endPoint x: 471, endPoint y: 279, distance: 274.8
click at [471, 279] on ul "Technical Skills Salesforce Administration : Configure, customize, and maintain…" at bounding box center [356, 283] width 258 height 356
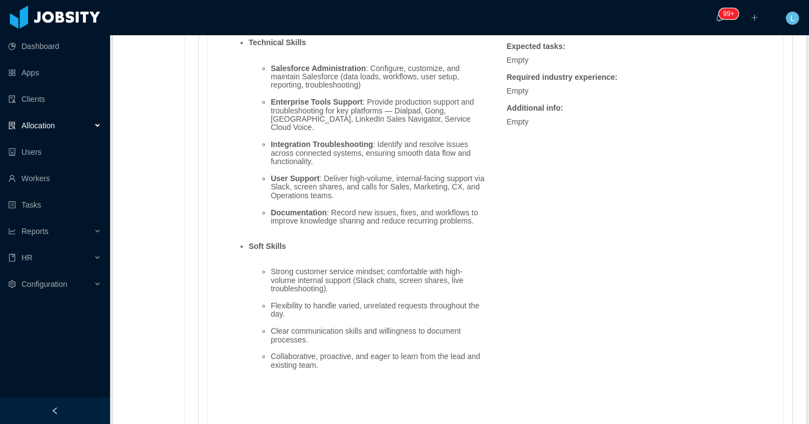
scroll to position [861, 0]
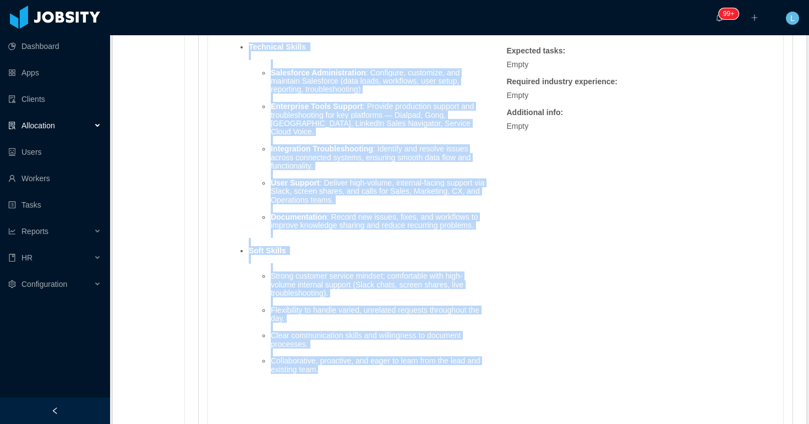
drag, startPoint x: 341, startPoint y: 369, endPoint x: 249, endPoint y: 48, distance: 333.4
click at [249, 48] on ul "Technical Skills Salesforce Administration : Configure, customize, and maintain…" at bounding box center [356, 213] width 258 height 356
copy ul "Loremipsu Dolors Ametconsec Adipiscingelit : Seddoeius, temporinc, utl etdolore…"
